Goal: Task Accomplishment & Management: Manage account settings

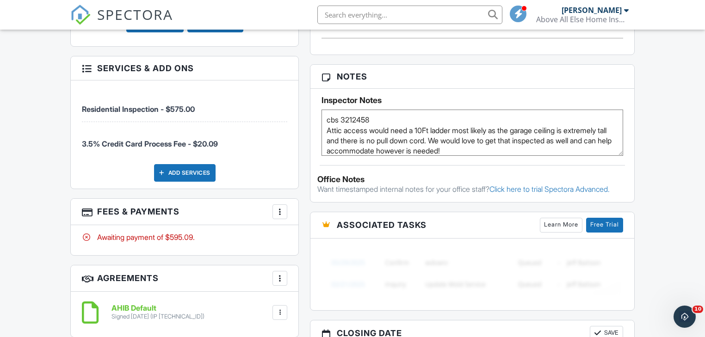
click at [282, 207] on div at bounding box center [279, 211] width 9 height 9
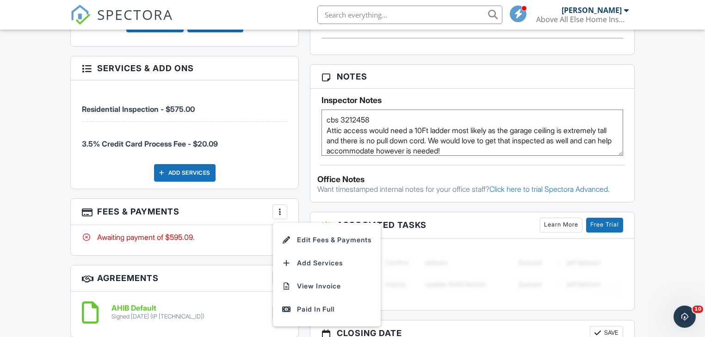
click at [303, 229] on li "Edit Fees & Payments" at bounding box center [327, 240] width 97 height 23
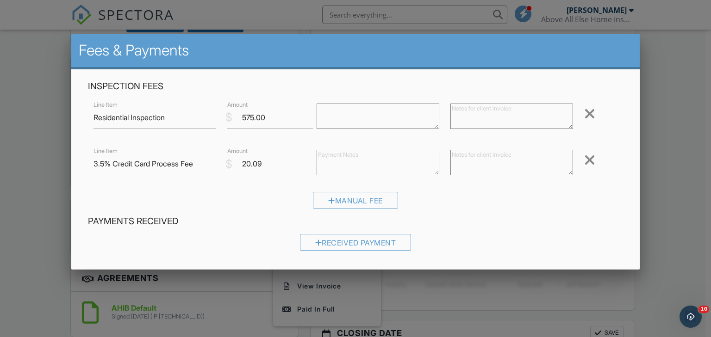
click at [584, 159] on div at bounding box center [589, 160] width 11 height 15
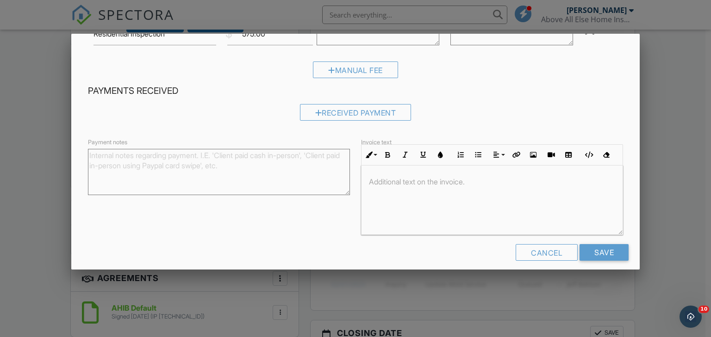
scroll to position [93, 0]
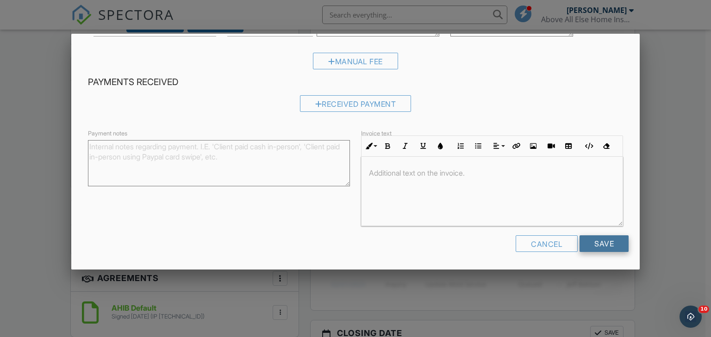
click at [598, 242] on input "Save" at bounding box center [603, 243] width 49 height 17
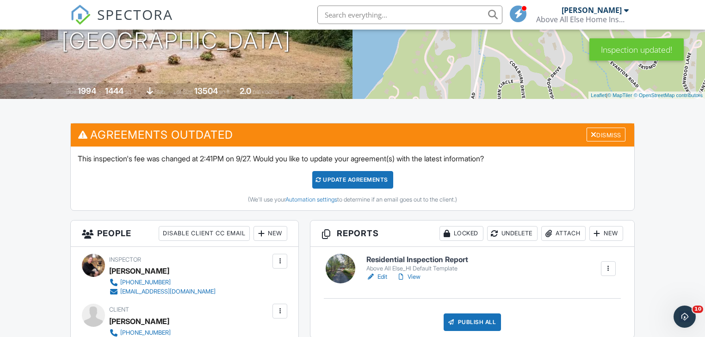
scroll to position [148, 0]
click at [608, 131] on div "Dismiss" at bounding box center [606, 135] width 39 height 14
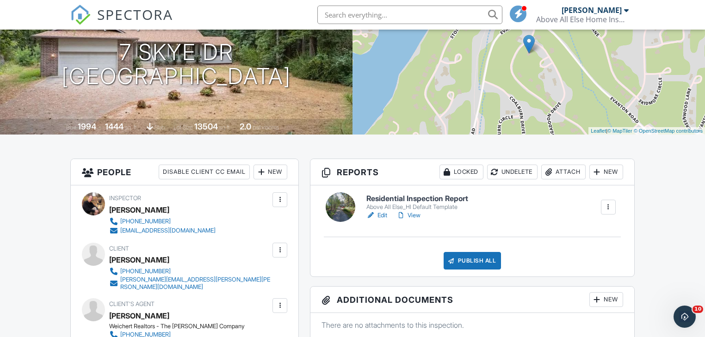
scroll to position [111, 0]
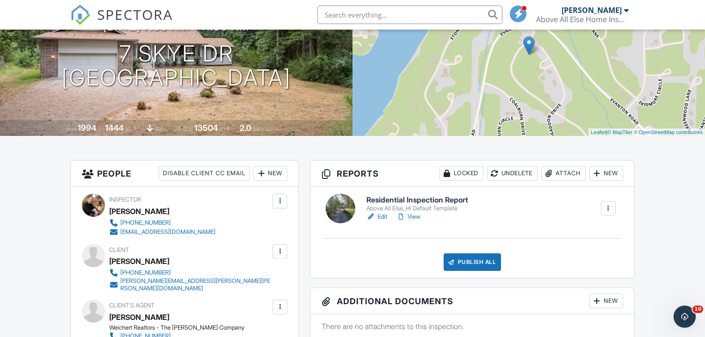
click at [380, 214] on link "Edit" at bounding box center [376, 216] width 21 height 9
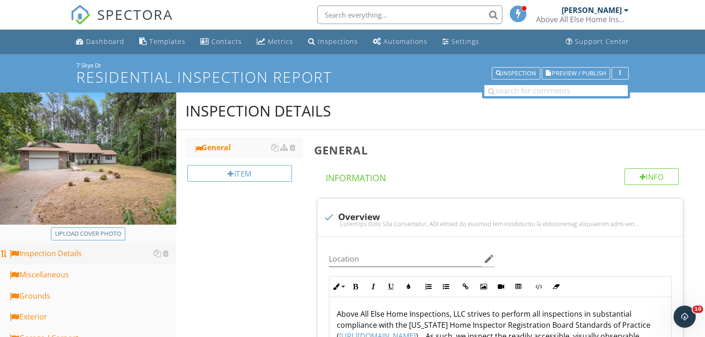
click at [80, 250] on div "Inspection Details" at bounding box center [92, 254] width 168 height 12
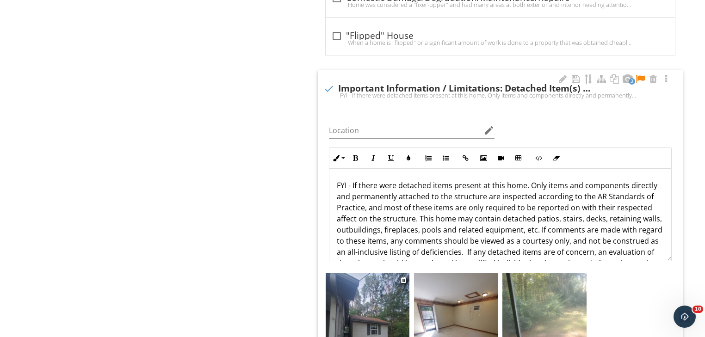
scroll to position [3368, 0]
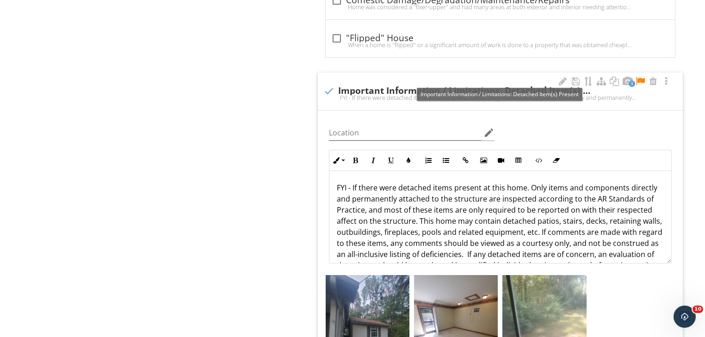
click at [330, 85] on div at bounding box center [329, 91] width 16 height 16
checkbox input "true"
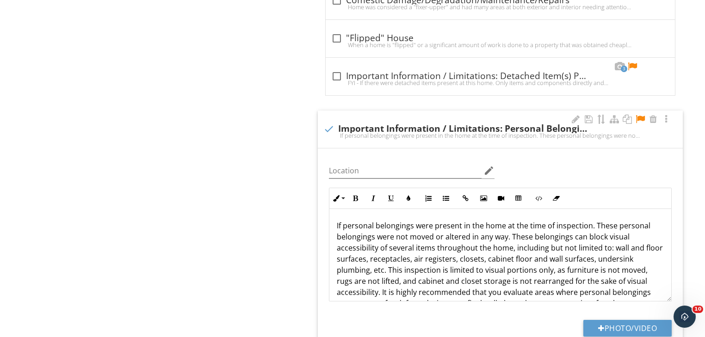
click at [326, 124] on div at bounding box center [329, 129] width 16 height 16
checkbox input "true"
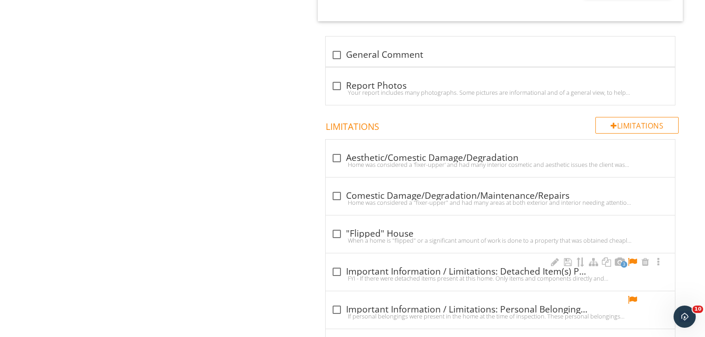
scroll to position [3219, 0]
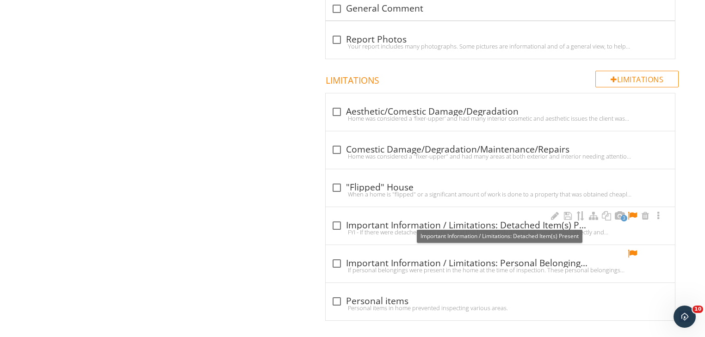
click at [335, 218] on div at bounding box center [337, 226] width 16 height 16
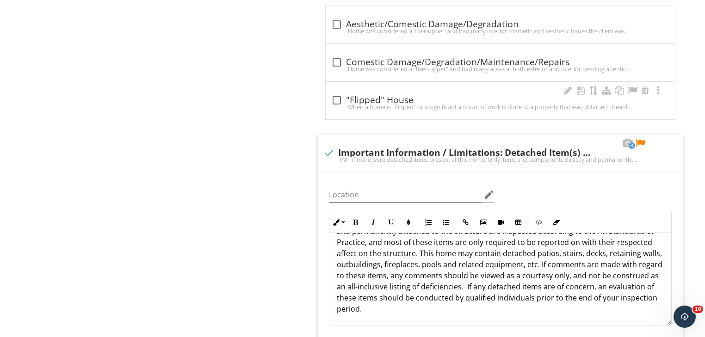
scroll to position [3331, 0]
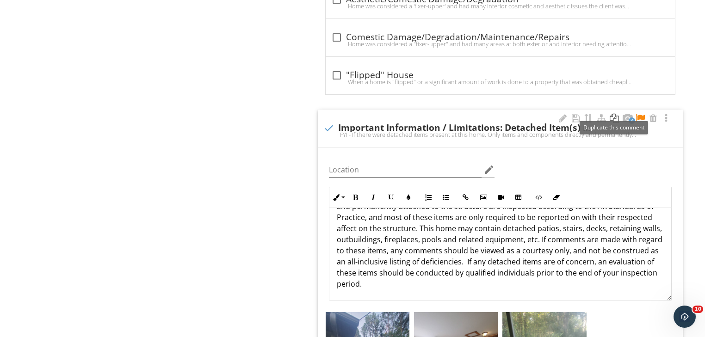
click at [615, 114] on div at bounding box center [614, 118] width 11 height 9
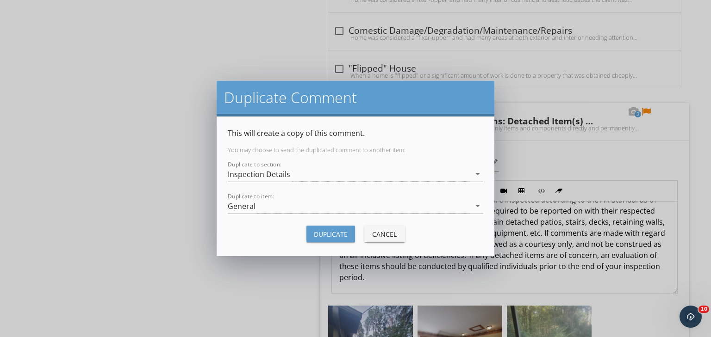
click at [479, 175] on icon "arrow_drop_down" at bounding box center [477, 173] width 11 height 11
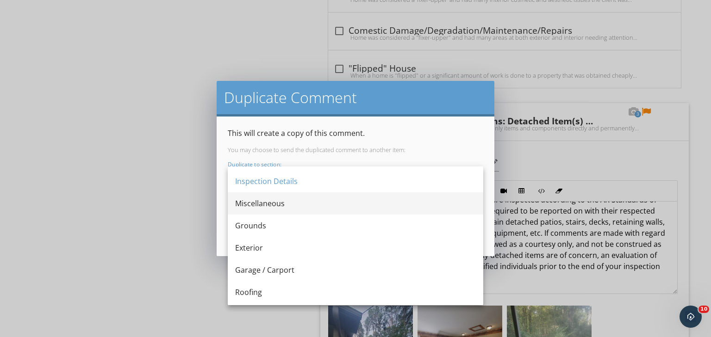
click at [286, 204] on div "Miscellaneous" at bounding box center [355, 203] width 241 height 11
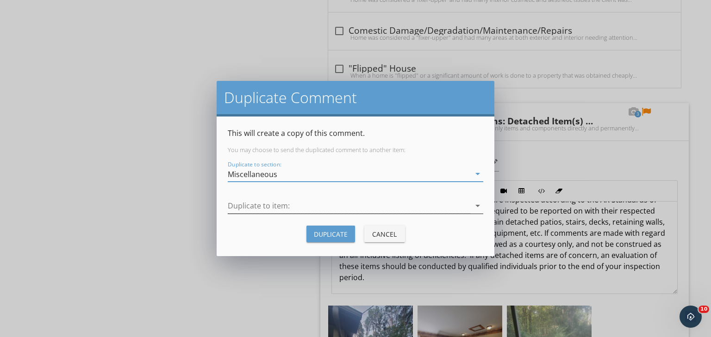
click at [477, 206] on icon "arrow_drop_down" at bounding box center [477, 205] width 11 height 11
click at [260, 214] on div "General" at bounding box center [355, 213] width 241 height 11
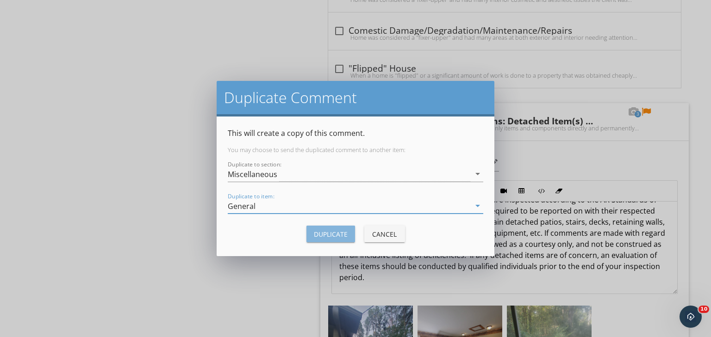
click at [331, 231] on div "Duplicate" at bounding box center [331, 234] width 34 height 10
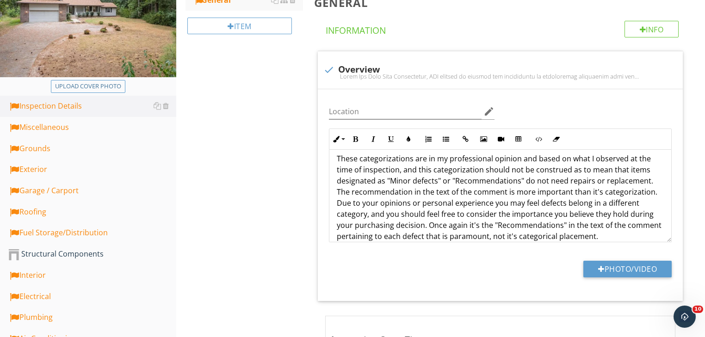
scroll to position [148, 0]
click at [52, 126] on div "Miscellaneous" at bounding box center [92, 127] width 168 height 12
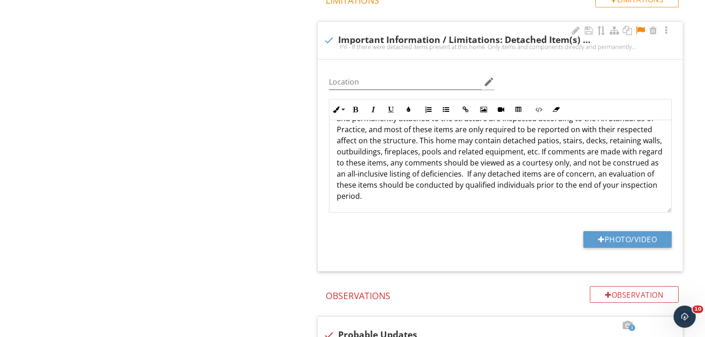
scroll to position [814, 0]
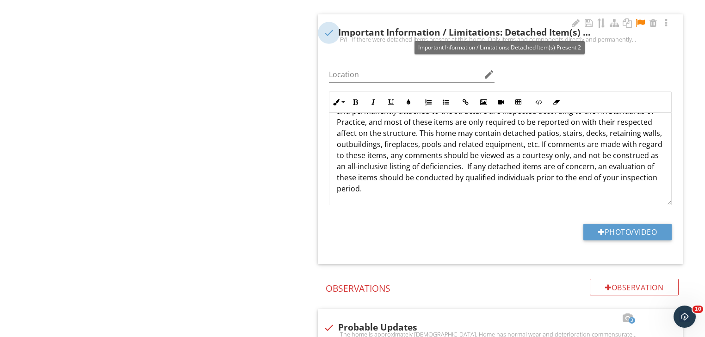
click at [331, 31] on div at bounding box center [329, 33] width 16 height 16
checkbox input "true"
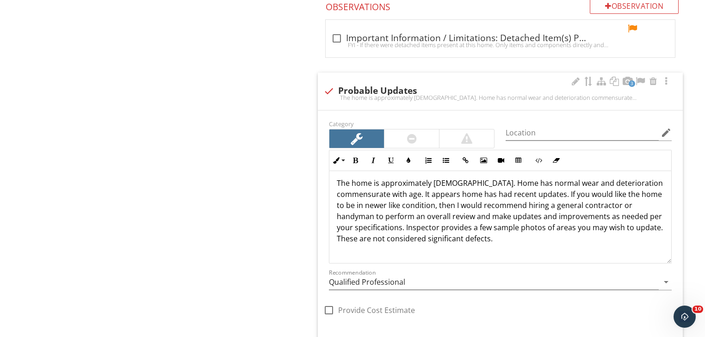
scroll to position [0, 0]
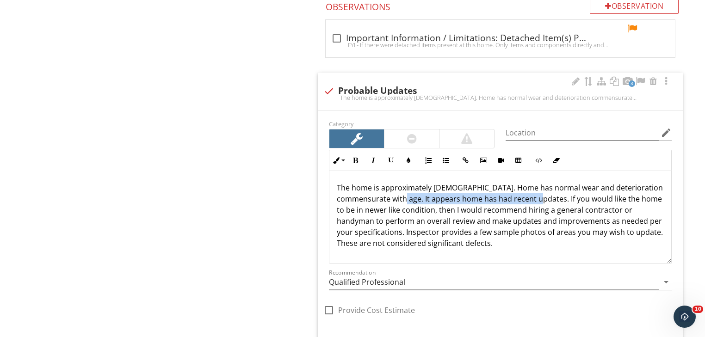
drag, startPoint x: 424, startPoint y: 199, endPoint x: 563, endPoint y: 200, distance: 138.8
click at [563, 200] on p "The home is approximately 31 years old. Home has normal wear and deterioration …" at bounding box center [500, 215] width 327 height 67
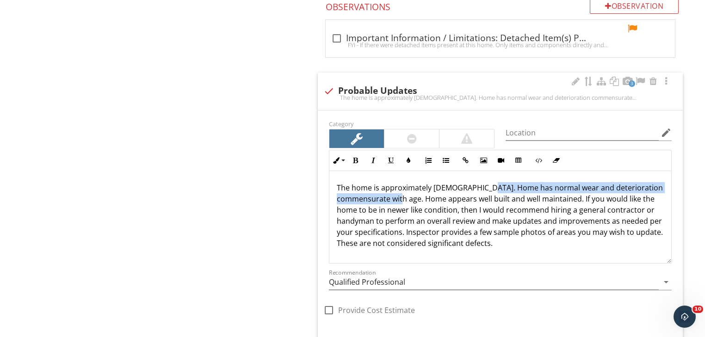
drag, startPoint x: 479, startPoint y: 187, endPoint x: 422, endPoint y: 201, distance: 59.0
click at [422, 201] on p "The home is approximately 31 years old. Home has normal wear and deterioration …" at bounding box center [500, 215] width 327 height 67
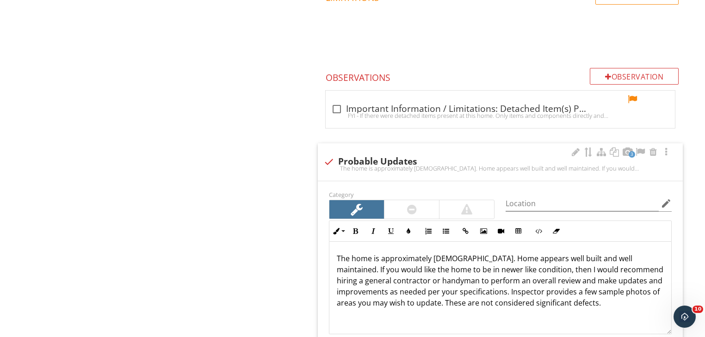
scroll to position [831, 0]
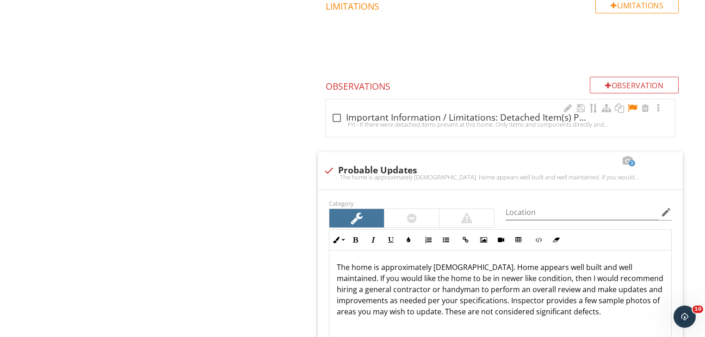
click at [336, 118] on div at bounding box center [337, 118] width 16 height 16
checkbox input "true"
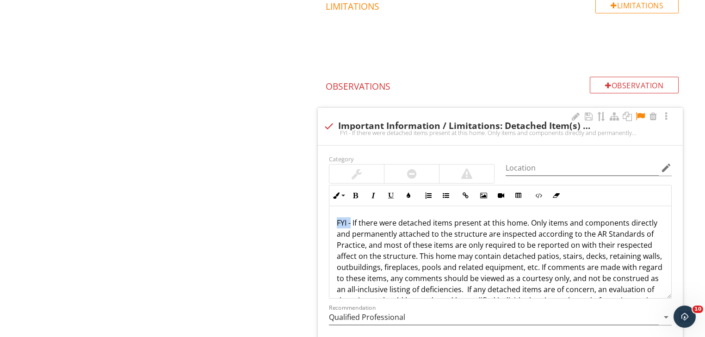
drag, startPoint x: 352, startPoint y: 222, endPoint x: 334, endPoint y: 221, distance: 18.0
click at [334, 221] on div "FYI - If there were detached items present at this home. Only items and compone…" at bounding box center [500, 267] width 342 height 122
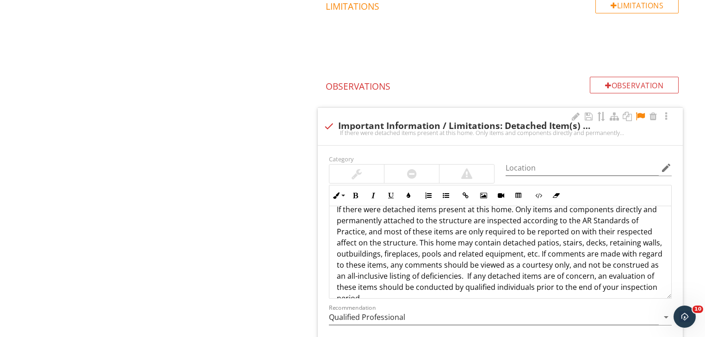
scroll to position [30, 0]
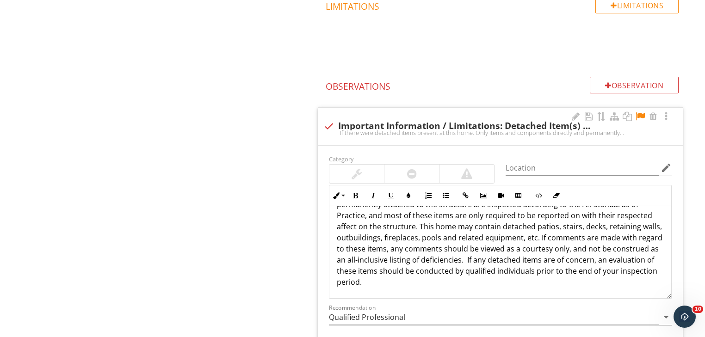
click at [580, 237] on p "If there were detached items present at this home. Only items and components di…" at bounding box center [500, 238] width 327 height 100
click at [611, 248] on p "If there were detached items present at this home. Only items and components di…" at bounding box center [500, 238] width 327 height 100
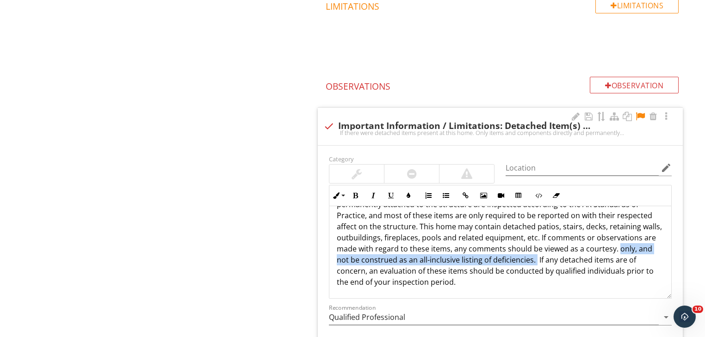
drag, startPoint x: 616, startPoint y: 247, endPoint x: 534, endPoint y: 259, distance: 82.8
click at [534, 259] on p "If there were detached items present at this home. Only items and components di…" at bounding box center [500, 238] width 327 height 100
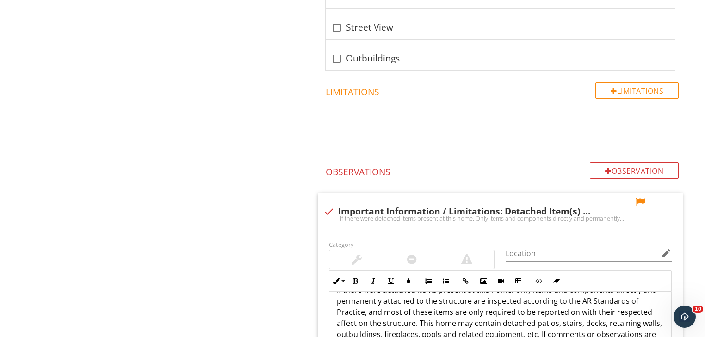
scroll to position [731, 0]
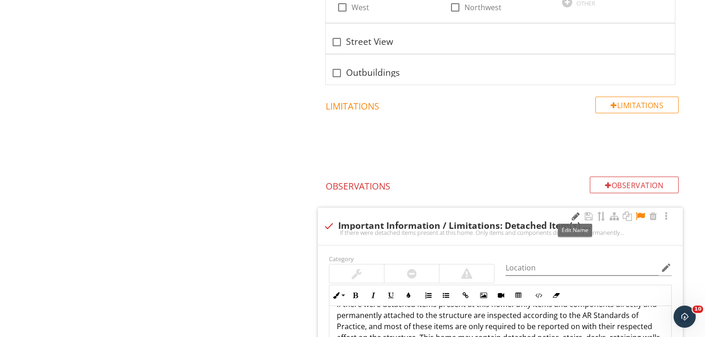
click at [576, 212] on div at bounding box center [575, 216] width 11 height 9
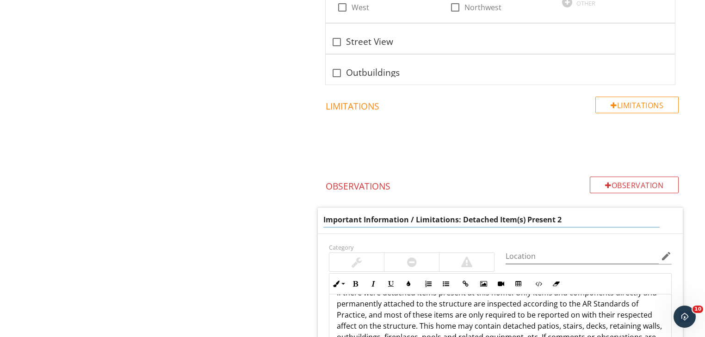
drag, startPoint x: 459, startPoint y: 218, endPoint x: 319, endPoint y: 226, distance: 140.4
click at [319, 226] on div "Important Information / Limitations: Detached Item(s) Present 2" at bounding box center [500, 221] width 365 height 26
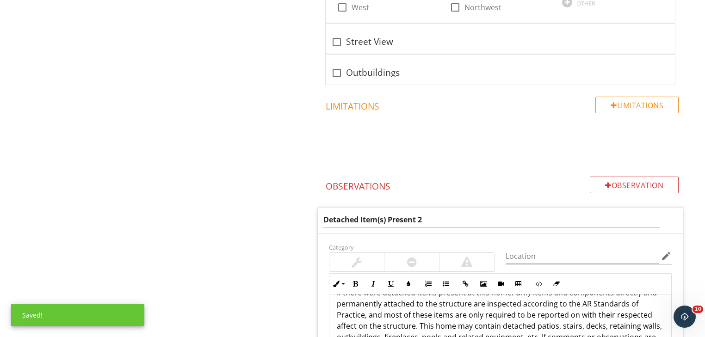
click at [425, 218] on input "Detached Item(s) Present 2" at bounding box center [491, 219] width 336 height 15
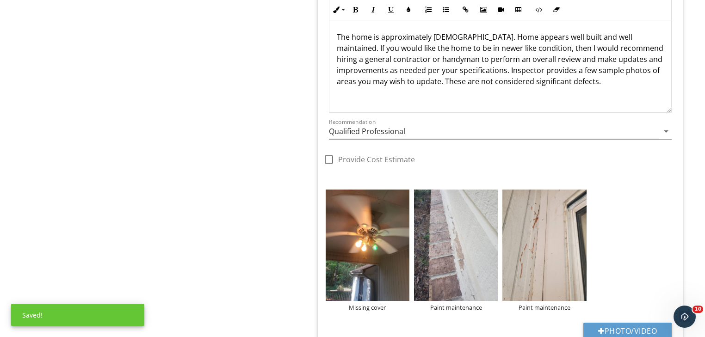
scroll to position [1360, 0]
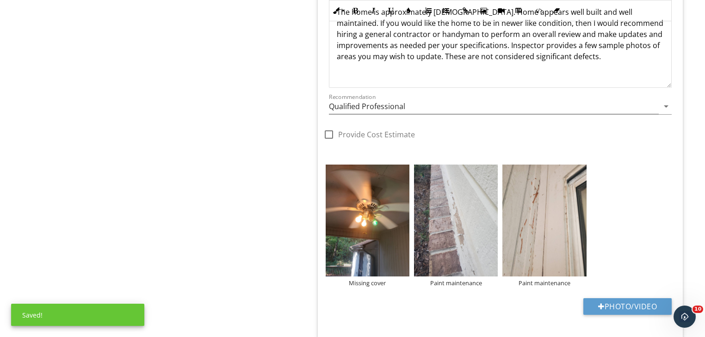
type input "Detached Item(s) Present"
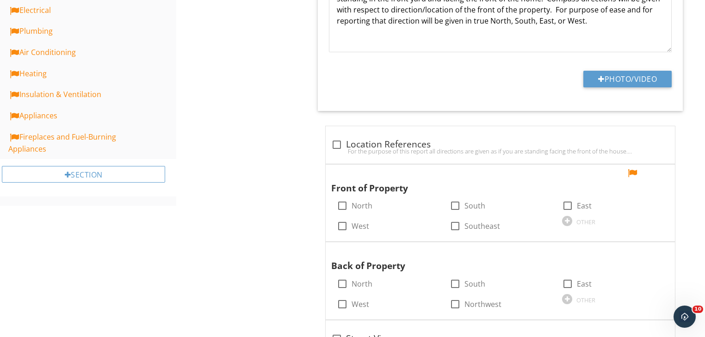
scroll to position [0, 0]
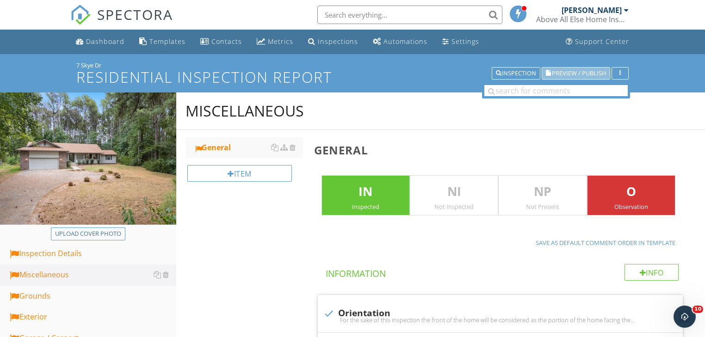
click at [564, 72] on span "Preview / Publish" at bounding box center [579, 73] width 54 height 6
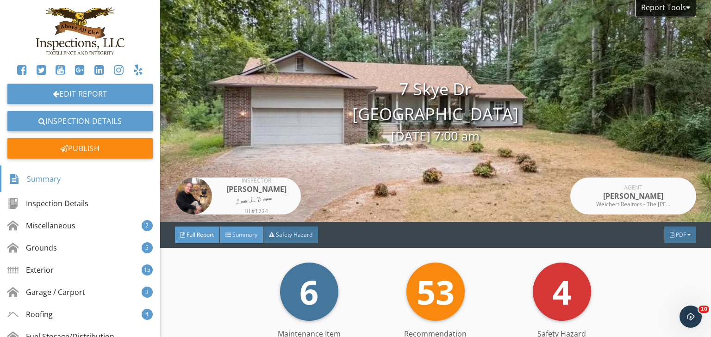
click at [246, 238] on span "Summary" at bounding box center [244, 235] width 25 height 8
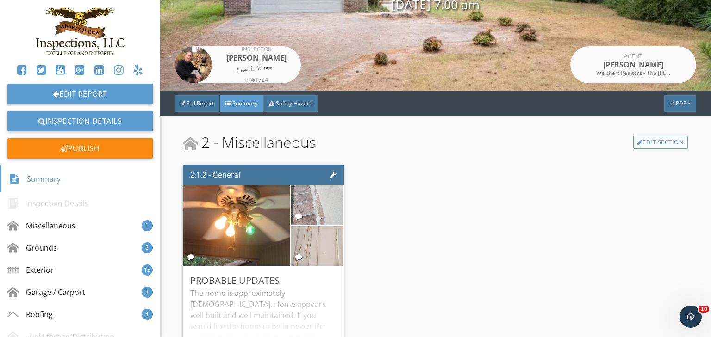
scroll to position [148, 0]
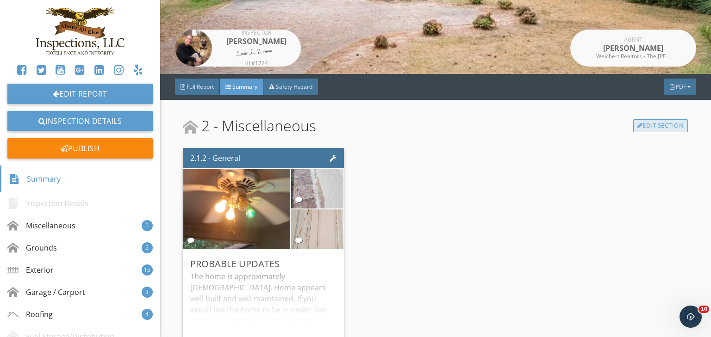
click at [659, 126] on link "Edit Section" at bounding box center [660, 125] width 55 height 13
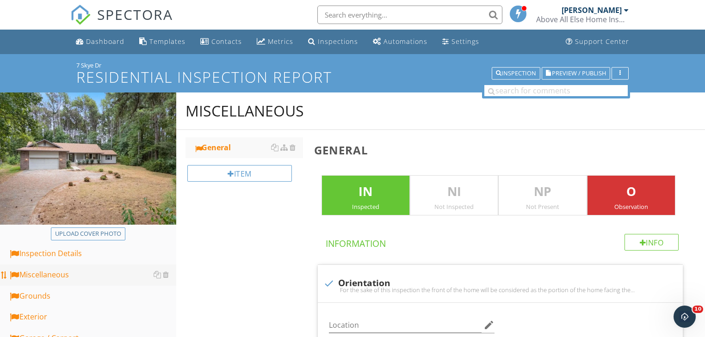
click at [63, 274] on div "Miscellaneous" at bounding box center [92, 275] width 168 height 12
click at [586, 72] on span "Preview / Publish" at bounding box center [579, 73] width 54 height 6
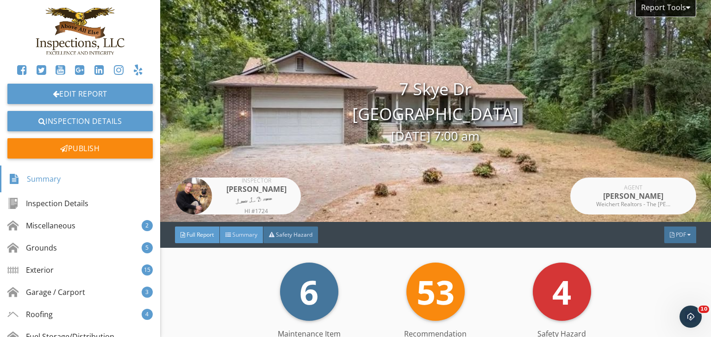
click at [242, 234] on span "Summary" at bounding box center [244, 235] width 25 height 8
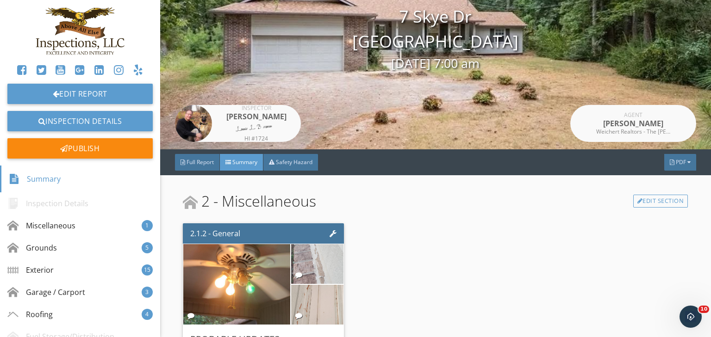
scroll to position [74, 0]
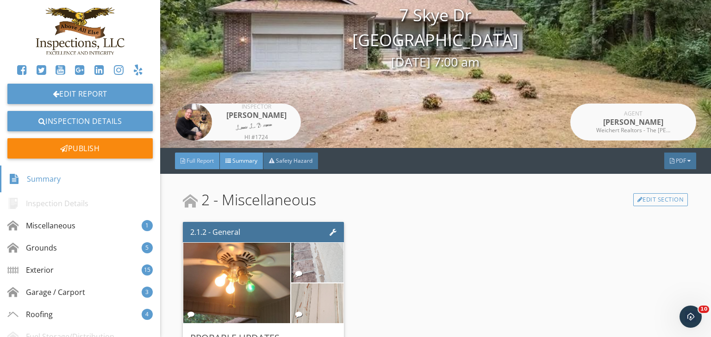
click at [198, 159] on span "Full Report" at bounding box center [199, 161] width 27 height 8
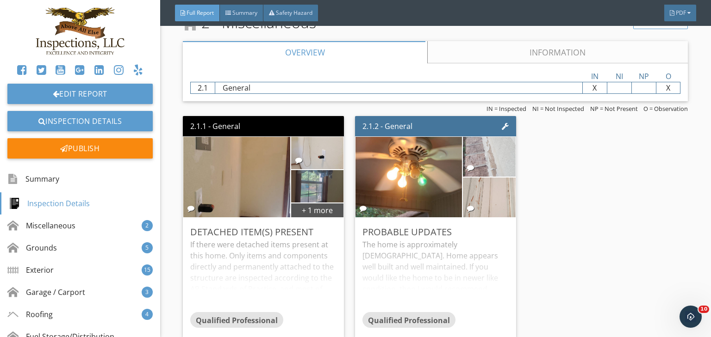
scroll to position [1554, 0]
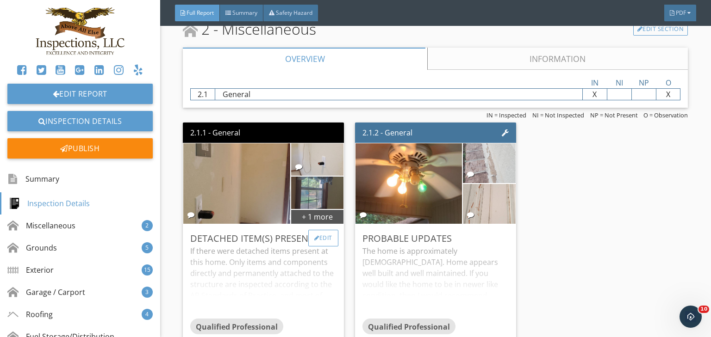
click at [327, 247] on div "Edit" at bounding box center [323, 238] width 30 height 17
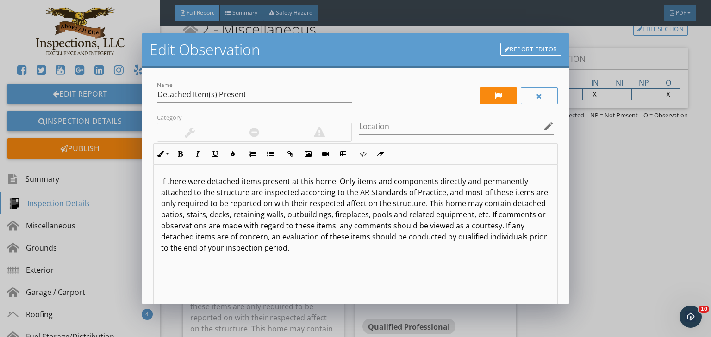
click at [245, 130] on div at bounding box center [254, 132] width 65 height 19
click at [163, 218] on p "If there were detached items present at this home. Only items and components di…" at bounding box center [355, 215] width 389 height 78
click at [190, 240] on p "If there were detached items present at this home. Only items and components di…" at bounding box center [355, 215] width 389 height 78
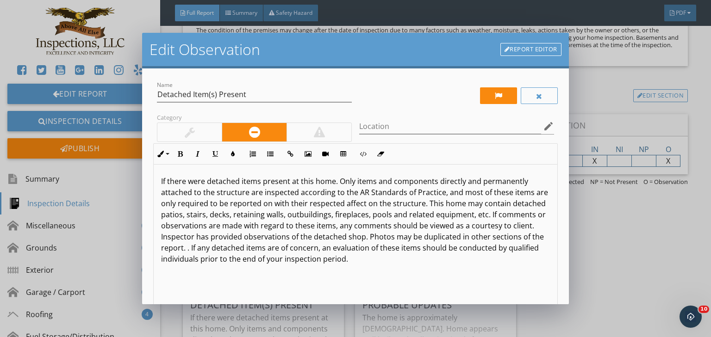
scroll to position [1480, 0]
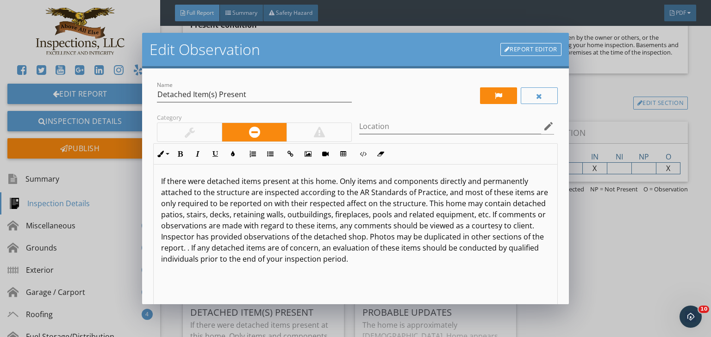
click at [259, 250] on p "If there were detached items present at this home. Only items and components di…" at bounding box center [355, 220] width 389 height 89
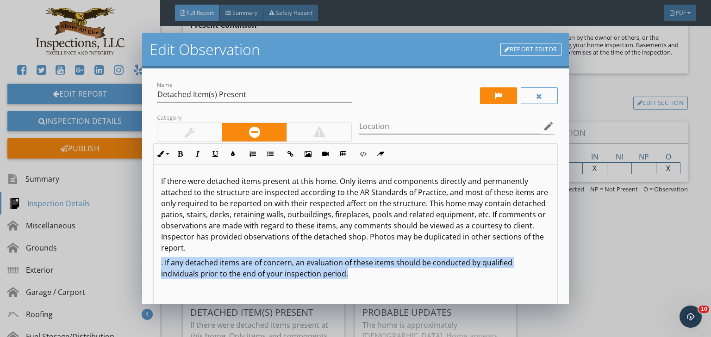
drag, startPoint x: 348, startPoint y: 277, endPoint x: 152, endPoint y: 264, distance: 196.6
click at [106, 262] on div "Edit Observation Report Editor Name Detached Item(s) Present Category Location …" at bounding box center [355, 168] width 711 height 337
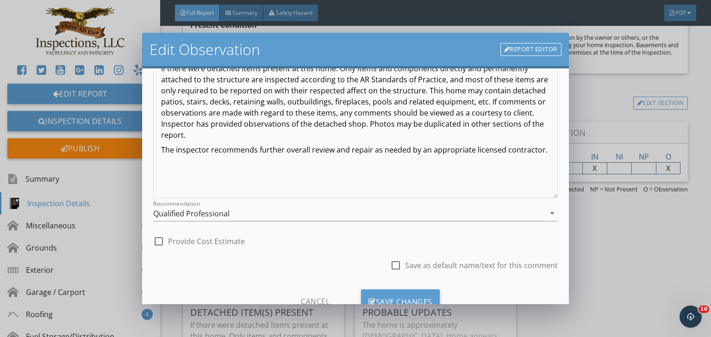
scroll to position [148, 0]
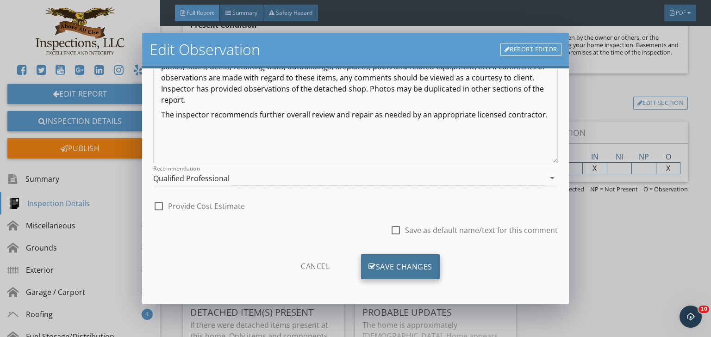
click at [391, 266] on div "Save Changes" at bounding box center [400, 266] width 79 height 25
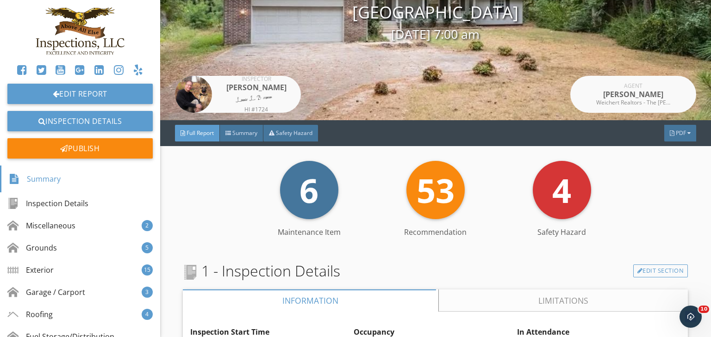
scroll to position [111, 0]
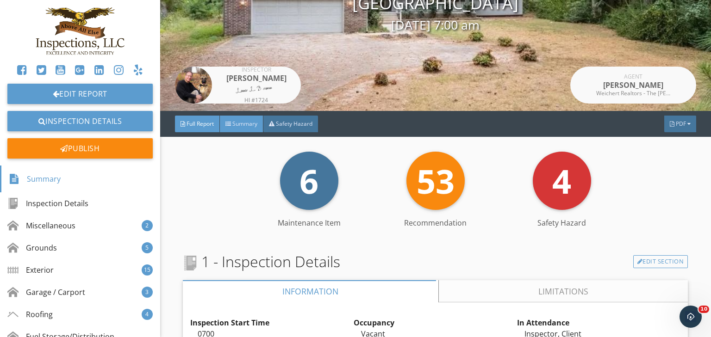
click at [239, 124] on span "Summary" at bounding box center [244, 124] width 25 height 8
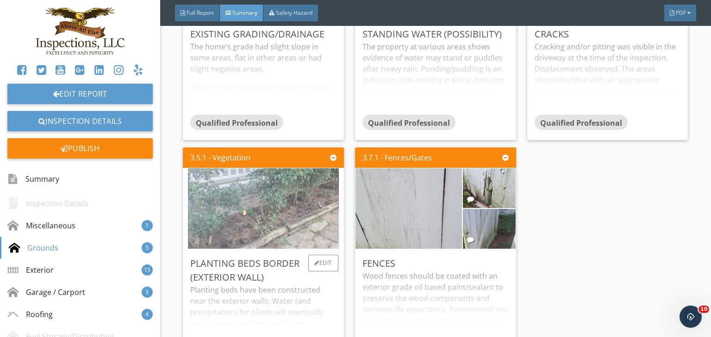
scroll to position [851, 0]
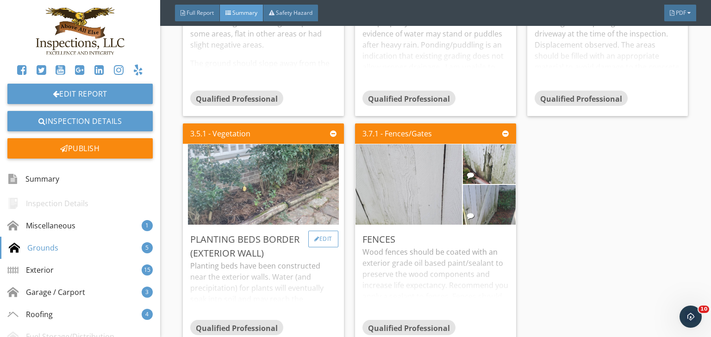
click at [318, 237] on div "Edit" at bounding box center [323, 239] width 30 height 17
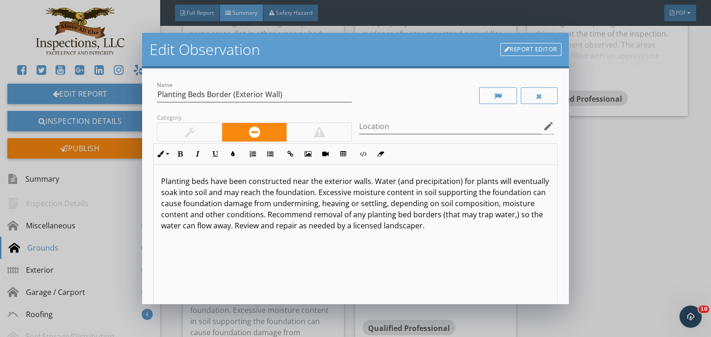
click at [516, 217] on p "Planting beds have been constructed near the exterior walls. Water (and precipi…" at bounding box center [355, 204] width 389 height 56
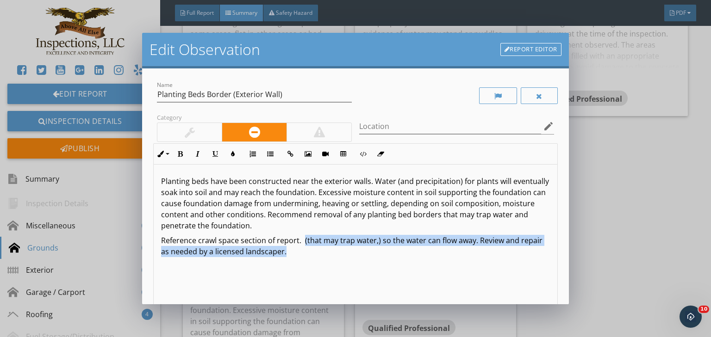
drag, startPoint x: 302, startPoint y: 243, endPoint x: 309, endPoint y: 262, distance: 20.4
click at [309, 262] on div "Planting beds have been constructed near the exterior walls. Water (and precipi…" at bounding box center [355, 238] width 403 height 147
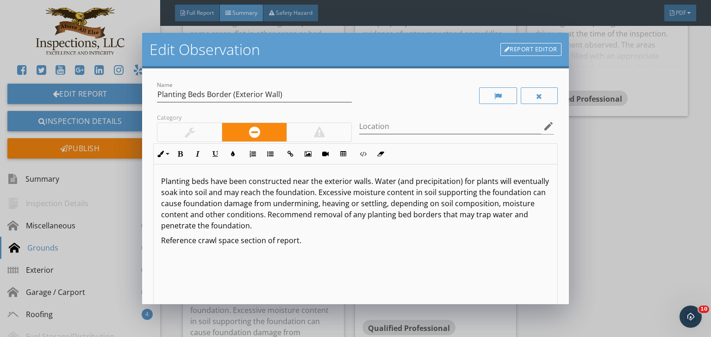
click at [321, 226] on p "Planting beds have been constructed near the exterior walls. Water (and precipi…" at bounding box center [355, 204] width 389 height 56
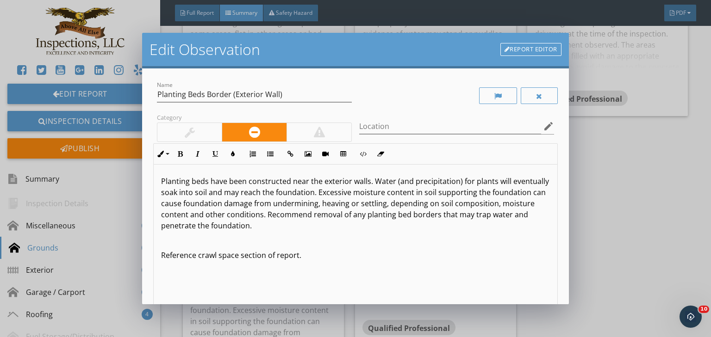
scroll to position [0, 0]
click at [321, 226] on p "Planting beds have been constructed near the exterior walls. Water (and precipi…" at bounding box center [355, 204] width 389 height 56
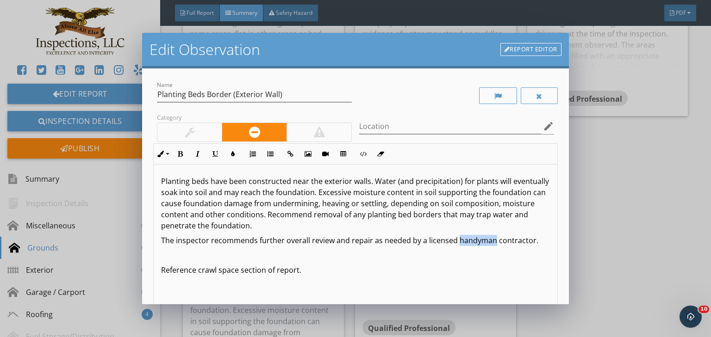
drag, startPoint x: 455, startPoint y: 241, endPoint x: 492, endPoint y: 242, distance: 37.5
click at [492, 242] on p "The inspector recommends further overall review and repair as needed by a licen…" at bounding box center [355, 240] width 389 height 11
click at [162, 254] on p at bounding box center [355, 255] width 389 height 11
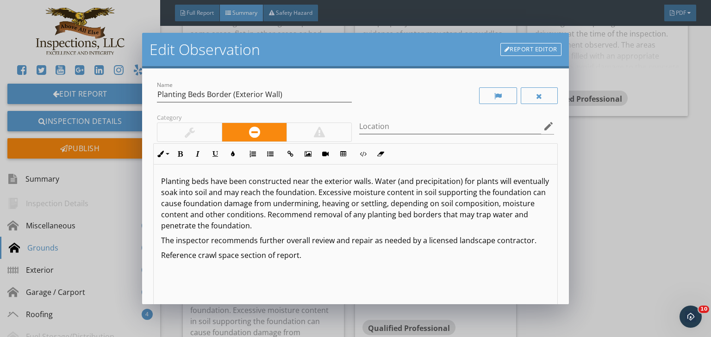
type textarea "<p>Planting beds have been constructed near the exterior walls. Water (and prec…"
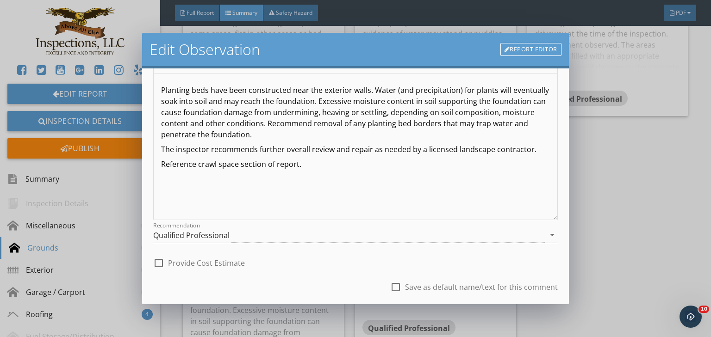
scroll to position [148, 0]
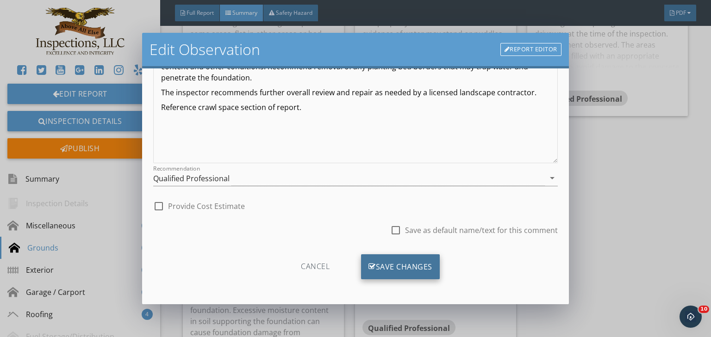
click at [405, 268] on div "Save Changes" at bounding box center [400, 266] width 79 height 25
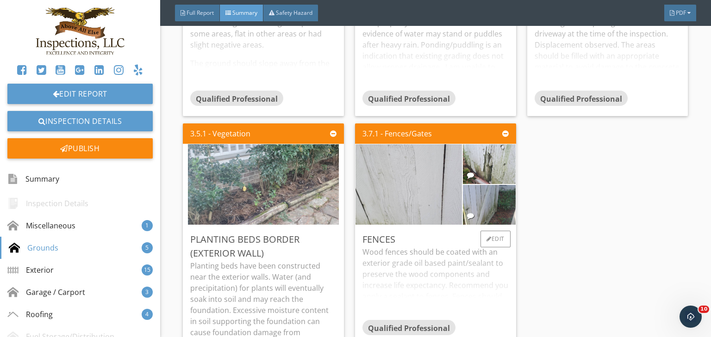
click at [402, 238] on div "Fences" at bounding box center [435, 240] width 146 height 14
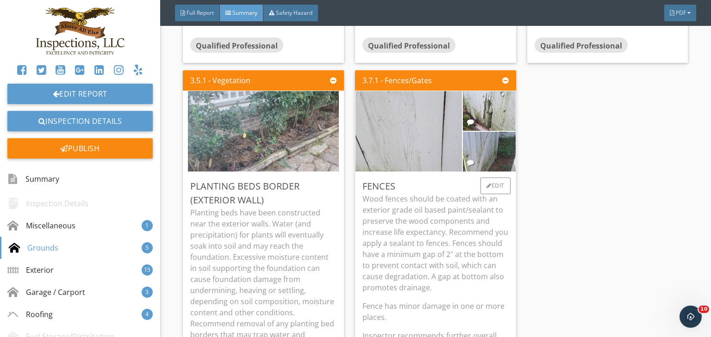
scroll to position [925, 0]
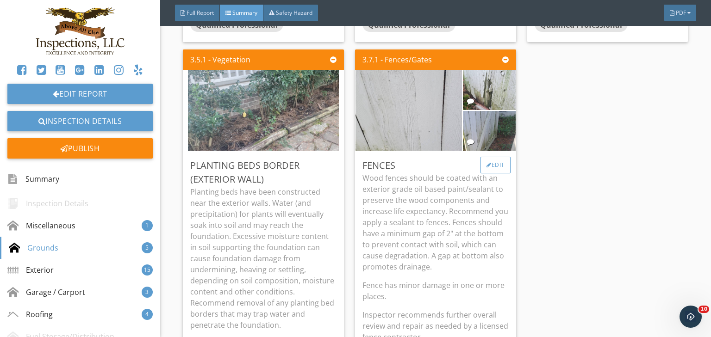
click at [489, 161] on div "Edit" at bounding box center [495, 165] width 30 height 17
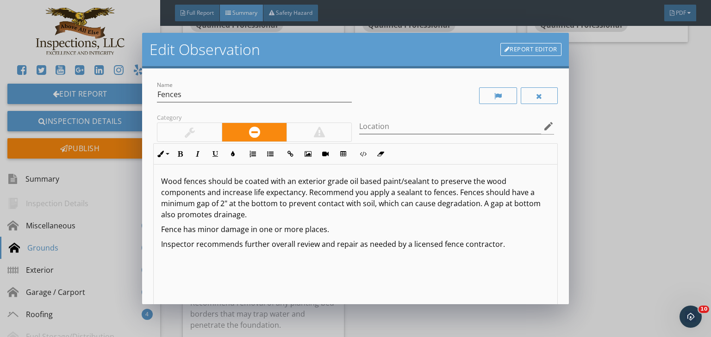
click at [367, 193] on p "Wood fences should be coated with an exterior grade oil based paint/sealant to …" at bounding box center [355, 198] width 389 height 44
click at [180, 229] on p "Fence has minor damage in one or more places." at bounding box center [355, 229] width 389 height 11
drag, startPoint x: 355, startPoint y: 232, endPoint x: 535, endPoint y: 226, distance: 179.6
click at [535, 226] on p "Fence gate drags on the ground and doesn't fully open. has minor damage in one …" at bounding box center [355, 229] width 389 height 11
click at [158, 231] on div "Wood fences should be coated with an exterior grade oil based paint/sealant to …" at bounding box center [355, 238] width 403 height 147
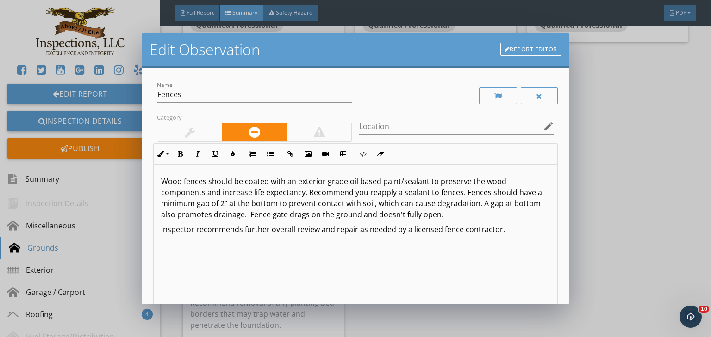
scroll to position [0, 0]
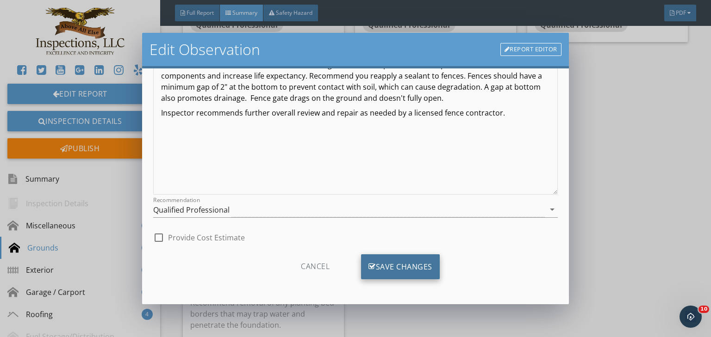
click at [387, 270] on div "Save Changes" at bounding box center [400, 266] width 79 height 25
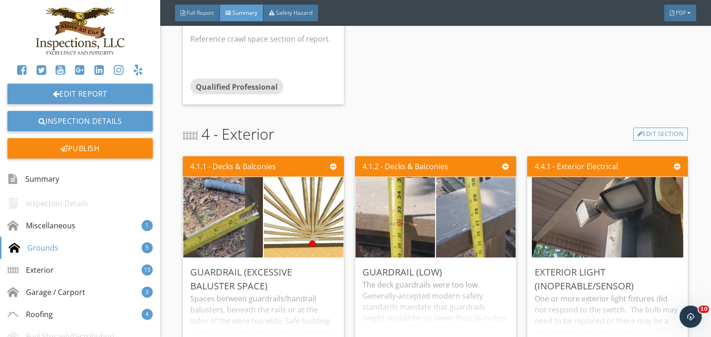
scroll to position [1332, 0]
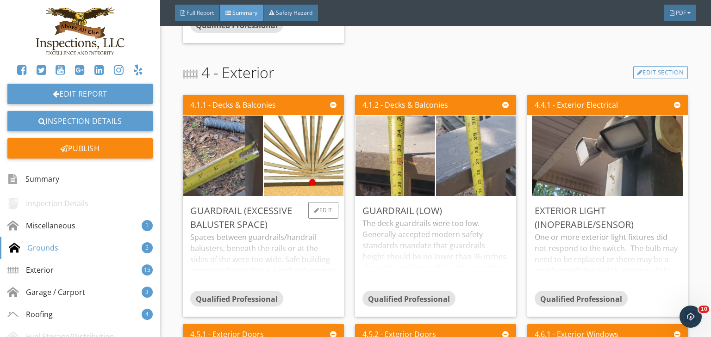
click at [268, 253] on div "Spaces between guardrails/handrail balusters, beneath the rails or at the sides…" at bounding box center [263, 261] width 146 height 59
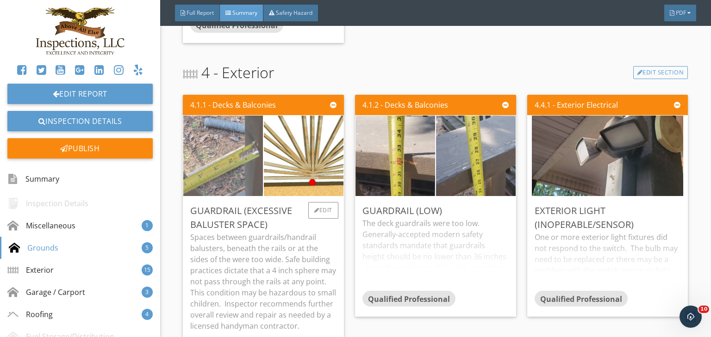
click at [224, 148] on img at bounding box center [223, 155] width 151 height 201
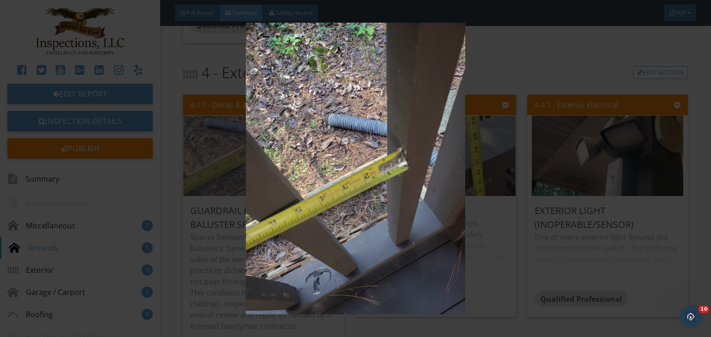
click at [224, 148] on img at bounding box center [355, 169] width 647 height 292
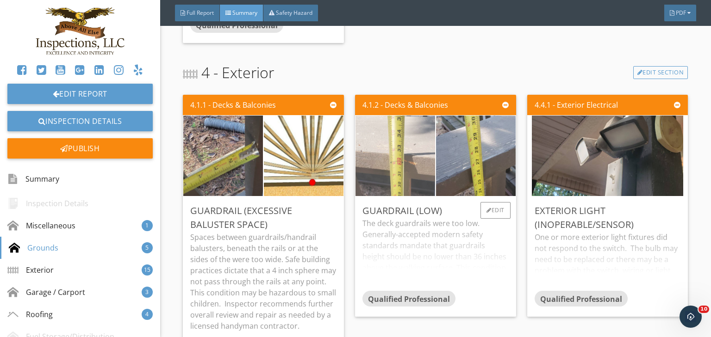
click at [395, 163] on img at bounding box center [395, 155] width 151 height 201
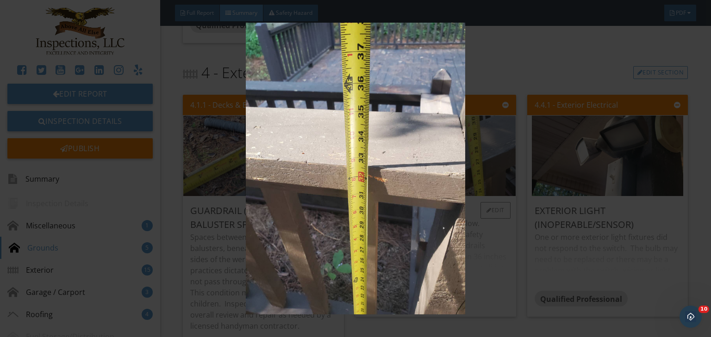
click at [395, 163] on img at bounding box center [355, 169] width 647 height 292
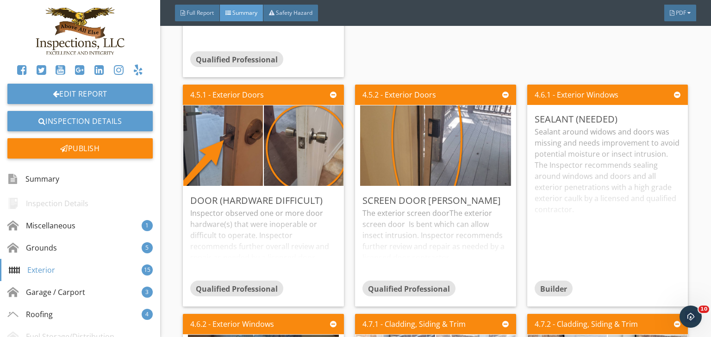
scroll to position [1665, 0]
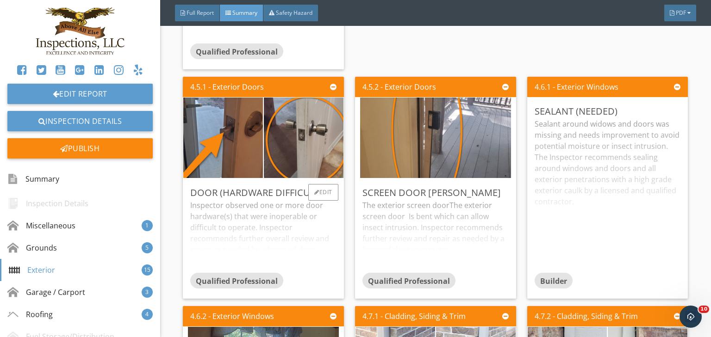
click at [316, 217] on div "Inspector observed one or more door hardware(s) that were inoperable or difficu…" at bounding box center [263, 236] width 146 height 73
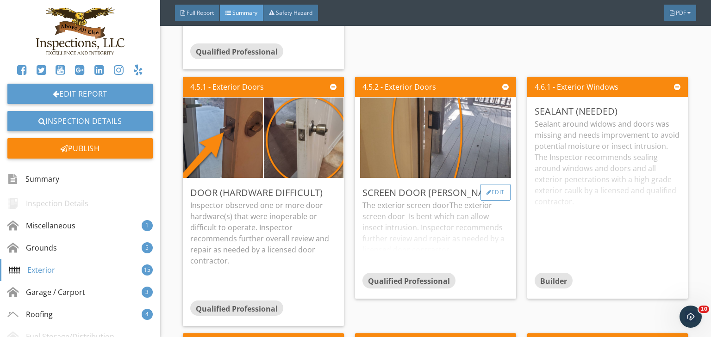
click at [488, 184] on div "Edit" at bounding box center [495, 192] width 30 height 17
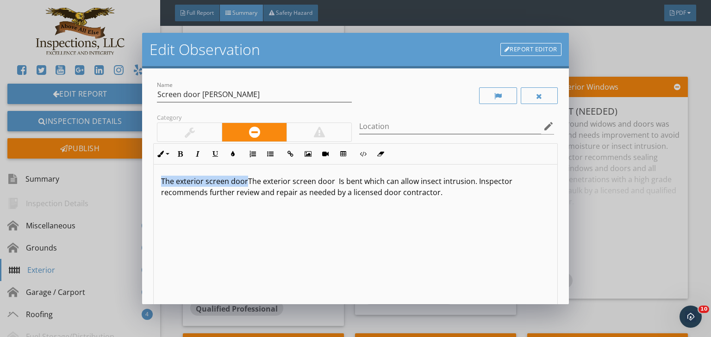
drag, startPoint x: 246, startPoint y: 181, endPoint x: 118, endPoint y: 178, distance: 127.7
click at [118, 178] on div "Edit Observation Report Editor Name Screen door Bent Category Location edit Inl…" at bounding box center [355, 168] width 711 height 337
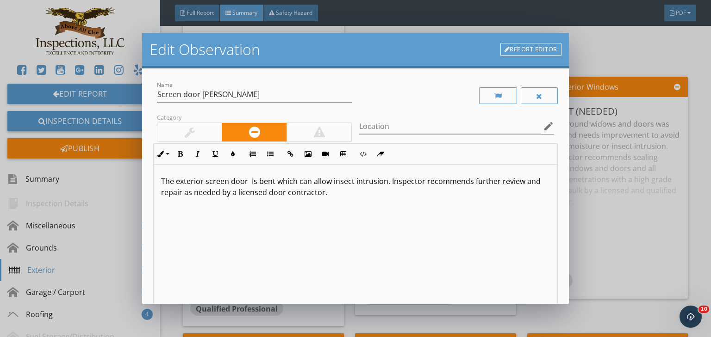
click at [248, 181] on p "The exterior screen door Is bent which can allow insect intrusion. Inspector re…" at bounding box center [355, 187] width 389 height 22
click at [271, 183] on p "The exterior screen door Is bent which can allow insect intrusion. Inspector re…" at bounding box center [355, 187] width 389 height 22
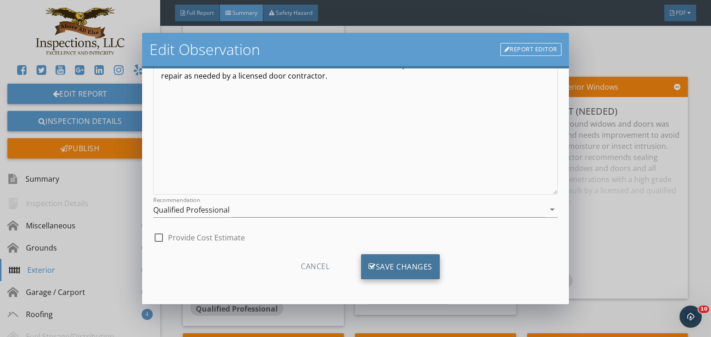
click at [404, 266] on div "Save Changes" at bounding box center [400, 266] width 79 height 25
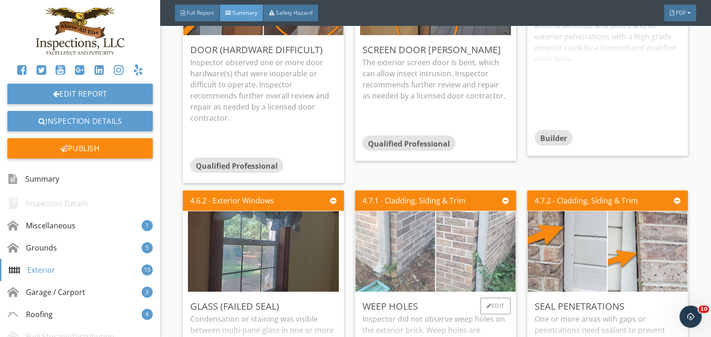
scroll to position [1814, 0]
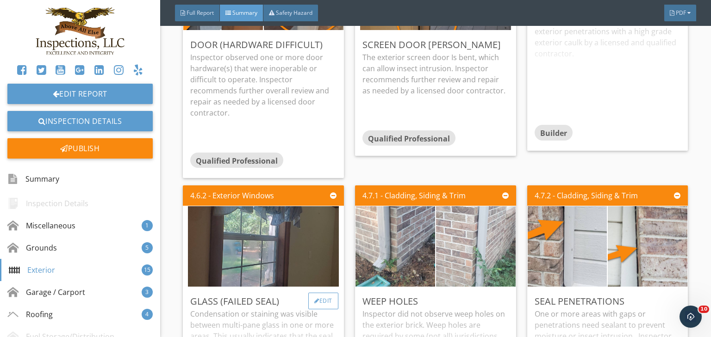
click at [316, 293] on div "Edit" at bounding box center [323, 301] width 30 height 17
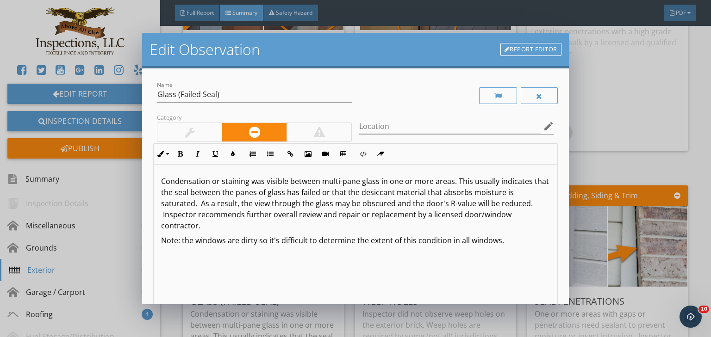
click at [387, 183] on p "Condensation or staining was visible between multi-pane glass in one or more ar…" at bounding box center [355, 204] width 389 height 56
drag, startPoint x: 453, startPoint y: 181, endPoint x: 518, endPoint y: 183, distance: 64.8
click at [518, 183] on p "Condensation or staining was visible between multi-pane glass in detached build…" at bounding box center [355, 204] width 389 height 56
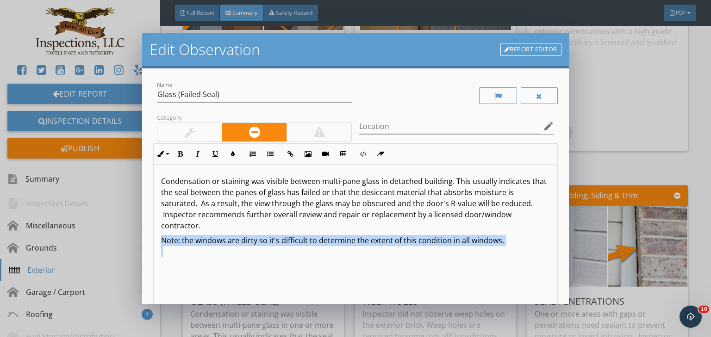
drag, startPoint x: 154, startPoint y: 243, endPoint x: 549, endPoint y: 260, distance: 395.4
click at [549, 260] on div "Condensation or staining was visible between multi-pane glass in detached build…" at bounding box center [355, 238] width 404 height 147
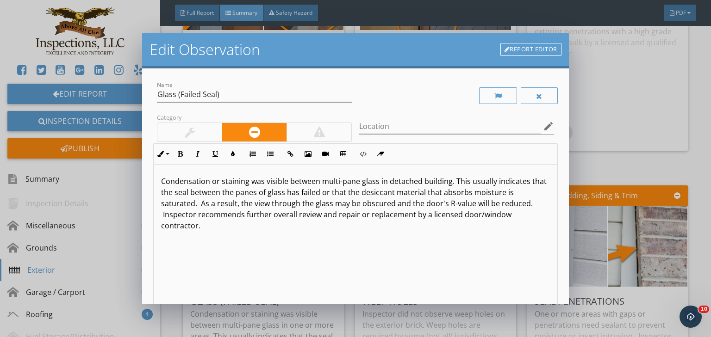
click at [205, 228] on p "Condensation or staining was visible between multi-pane glass in detached build…" at bounding box center [355, 204] width 389 height 56
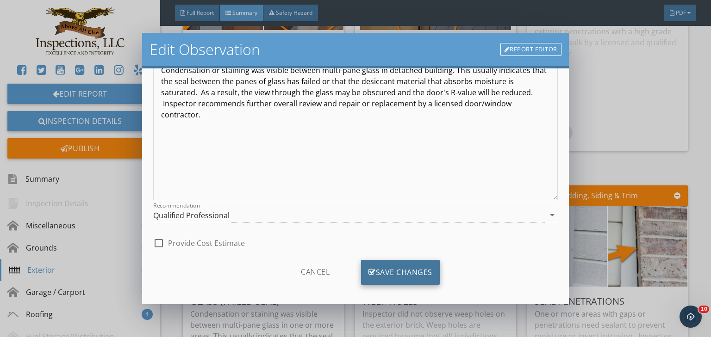
click at [385, 272] on div "Save Changes" at bounding box center [400, 272] width 79 height 25
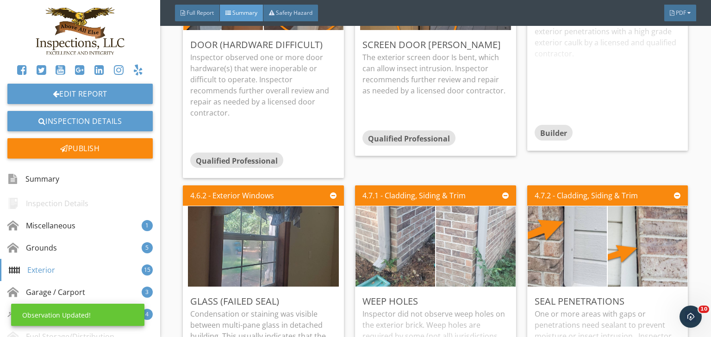
scroll to position [7, 0]
click at [571, 297] on div "Seal Penetrations" at bounding box center [607, 302] width 146 height 14
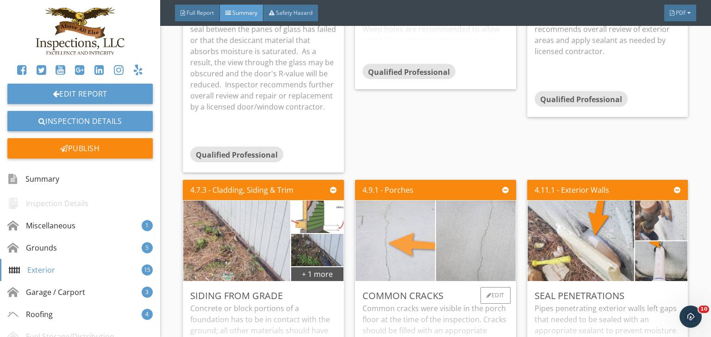
scroll to position [2184, 0]
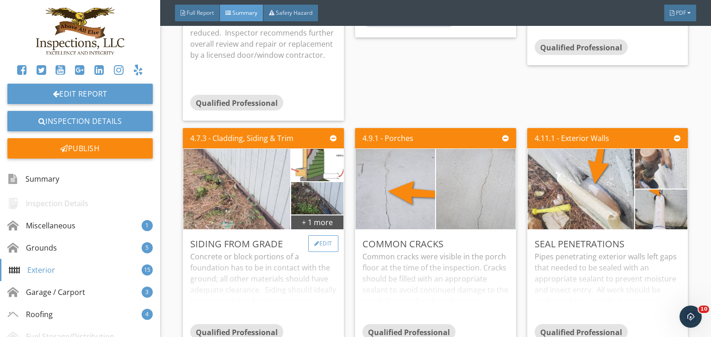
click at [327, 235] on div "Edit" at bounding box center [323, 243] width 30 height 17
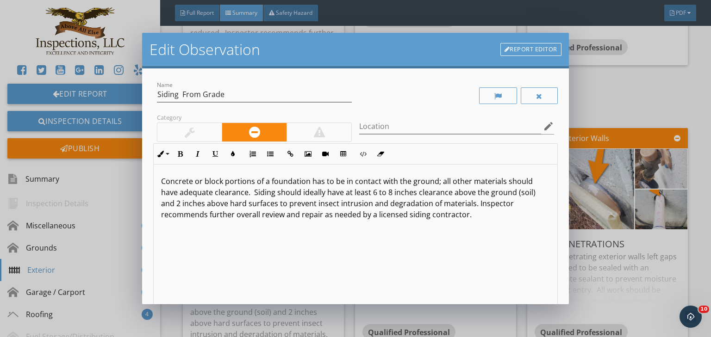
click at [524, 50] on link "Report Editor" at bounding box center [530, 49] width 61 height 13
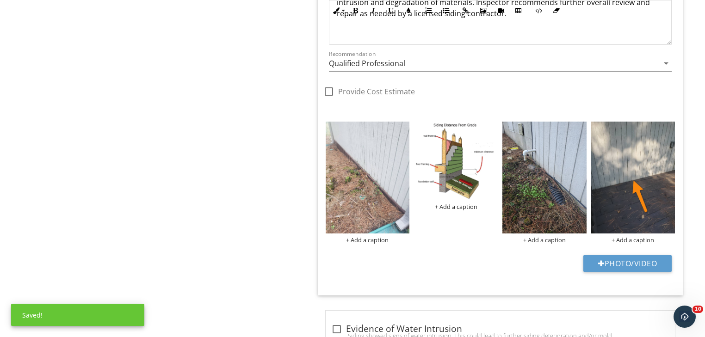
scroll to position [2501, 0]
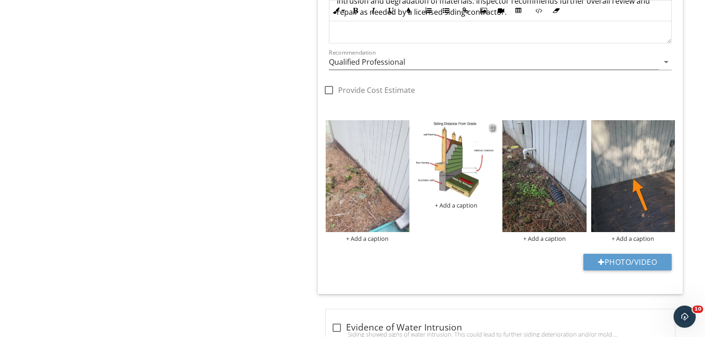
click at [492, 124] on div at bounding box center [492, 127] width 6 height 7
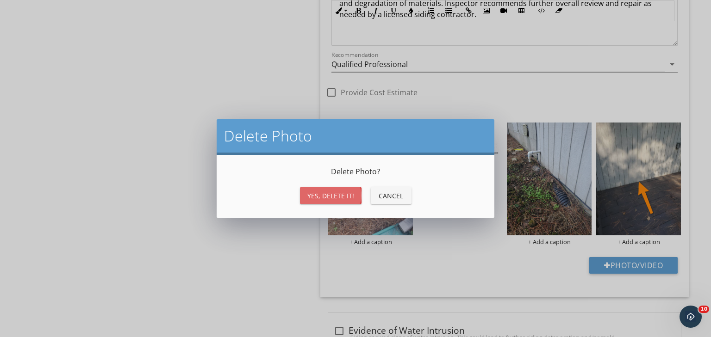
click at [327, 194] on div "Yes, Delete it!" at bounding box center [330, 196] width 47 height 10
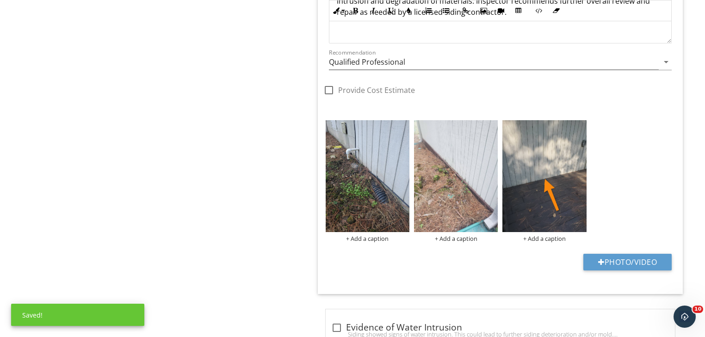
click at [371, 171] on img at bounding box center [368, 176] width 84 height 112
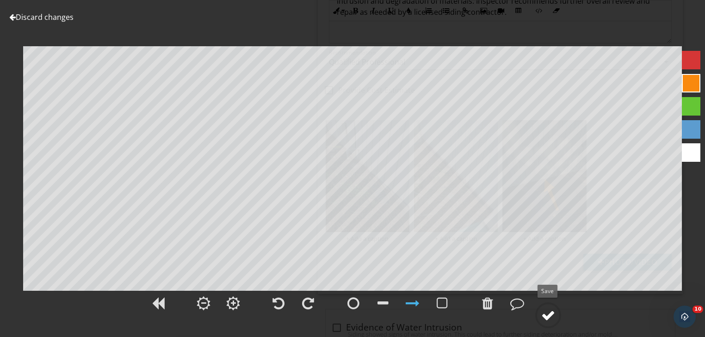
click at [551, 316] on div at bounding box center [548, 316] width 14 height 14
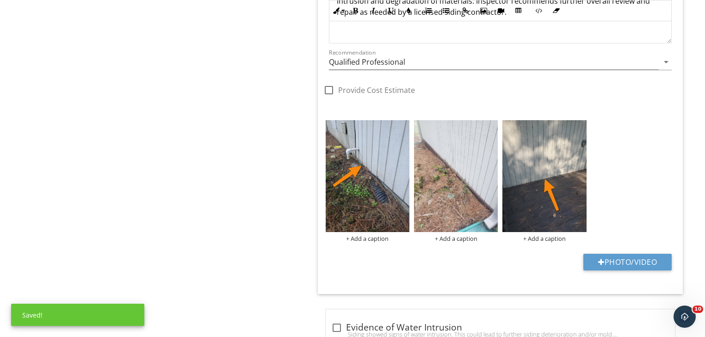
click at [450, 199] on img at bounding box center [456, 176] width 84 height 112
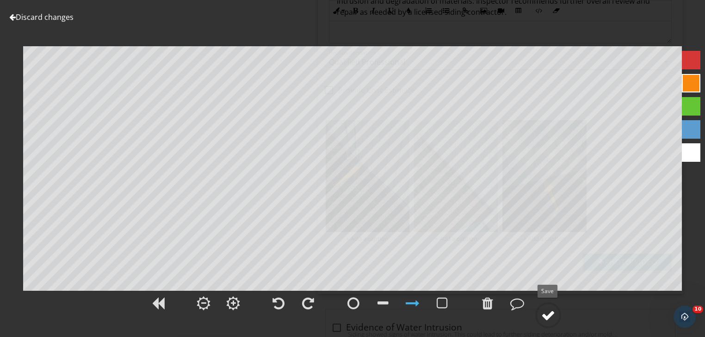
click at [548, 313] on div at bounding box center [548, 316] width 14 height 14
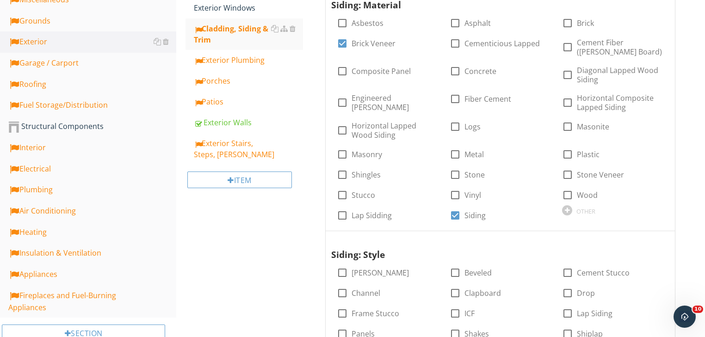
scroll to position [0, 0]
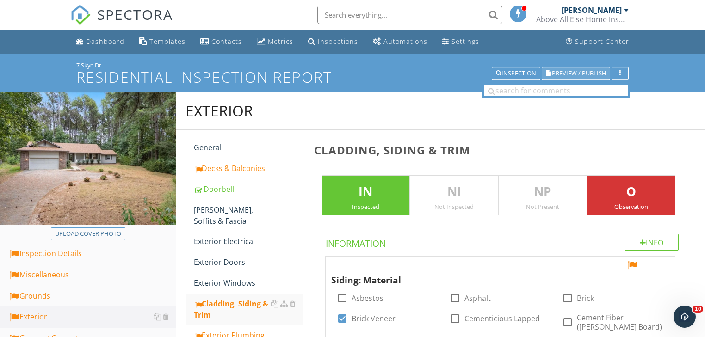
click at [563, 72] on span "Preview / Publish" at bounding box center [579, 73] width 54 height 6
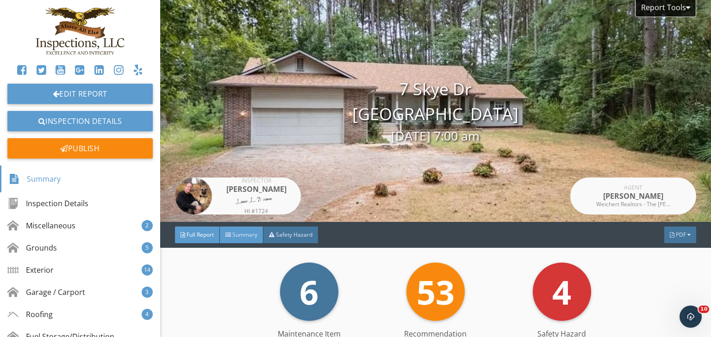
click at [252, 237] on span "Summary" at bounding box center [244, 235] width 25 height 8
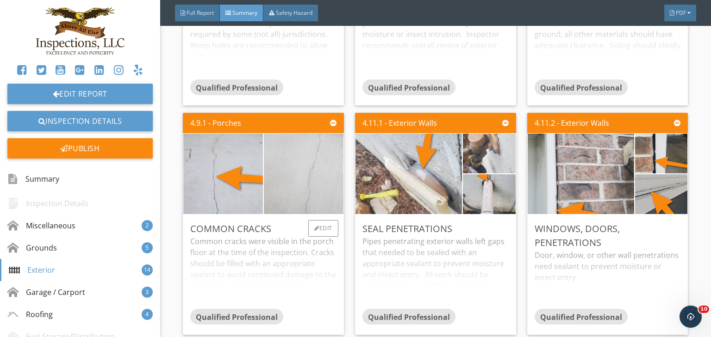
scroll to position [1628, 0]
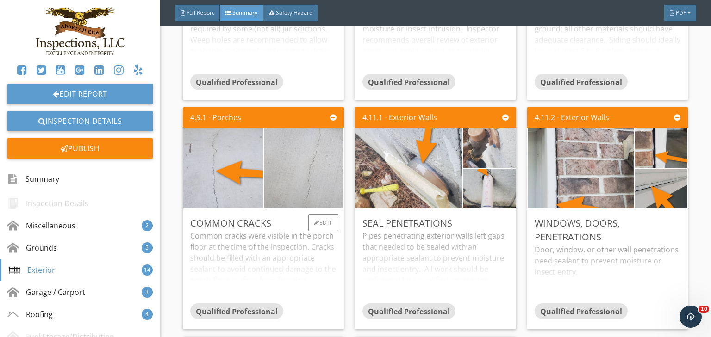
click at [305, 279] on div "Common cracks were visible in the porch floor at the time of the inspection. Cr…" at bounding box center [263, 266] width 146 height 73
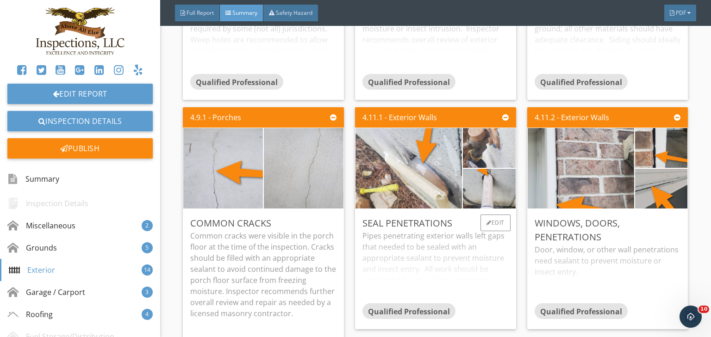
click at [470, 291] on div "Pipes penetrating exterior walls left gaps that needed to be sealed with an app…" at bounding box center [435, 266] width 146 height 73
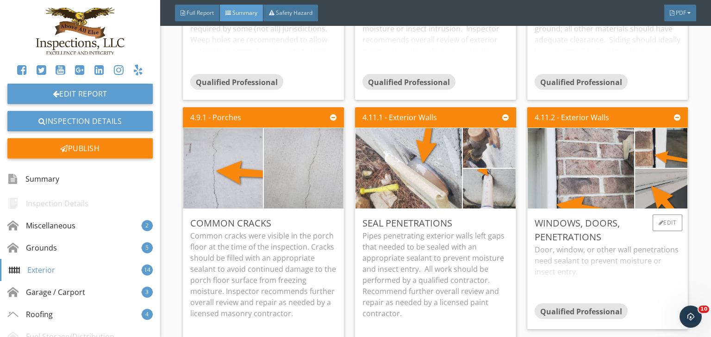
click at [612, 272] on div "Door, window, or other wall penetrations need sealant to prevent moisture or in…" at bounding box center [607, 273] width 146 height 59
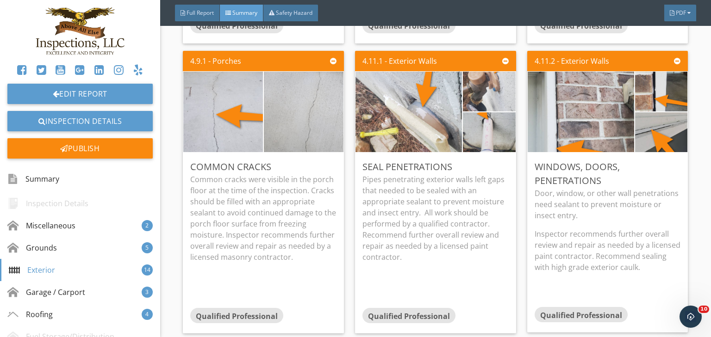
scroll to position [1702, 0]
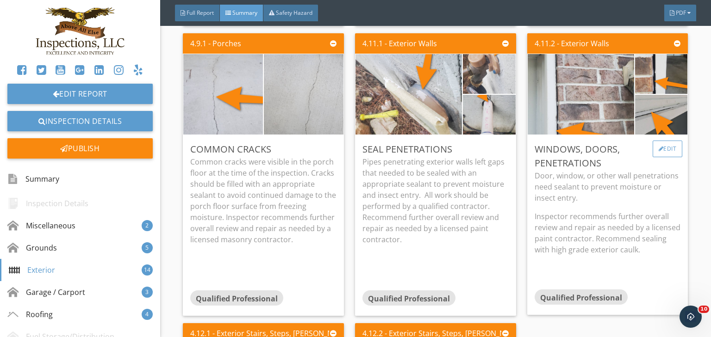
click at [661, 152] on div "Edit" at bounding box center [667, 149] width 30 height 17
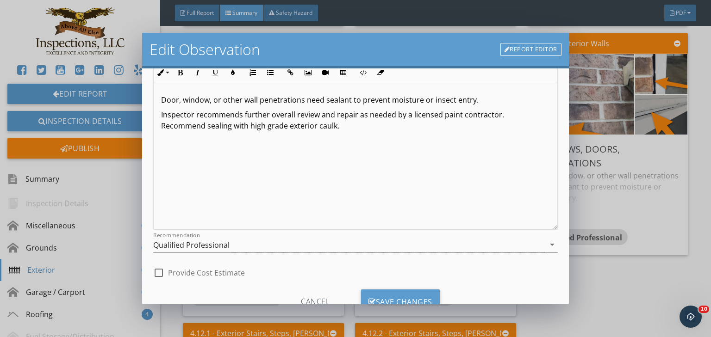
scroll to position [117, 0]
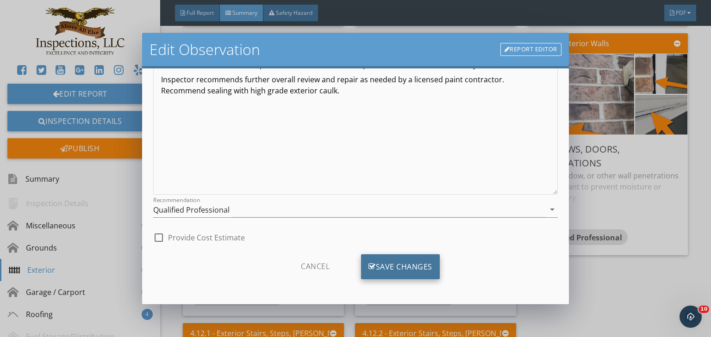
click at [408, 264] on div "Save Changes" at bounding box center [400, 266] width 79 height 25
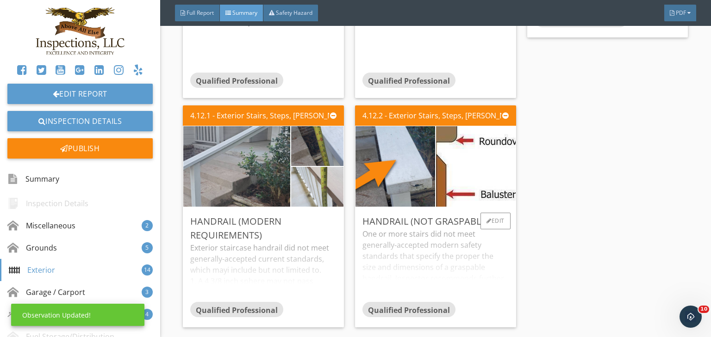
scroll to position [1925, 0]
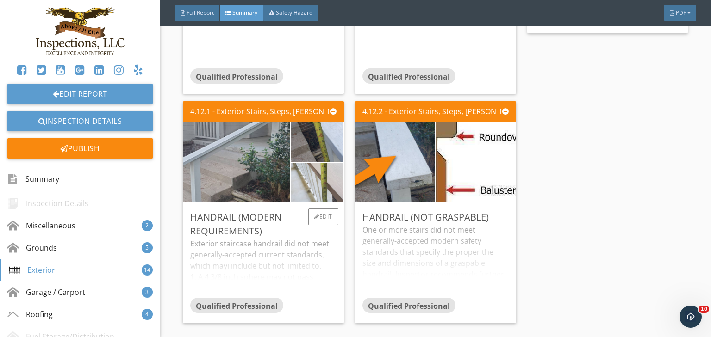
click at [299, 268] on div "Exterior staircase handrail did not meet generally-accepted current standards, …" at bounding box center [263, 267] width 146 height 59
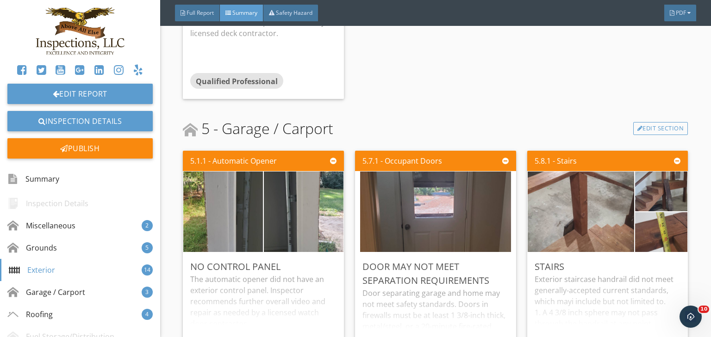
scroll to position [2295, 0]
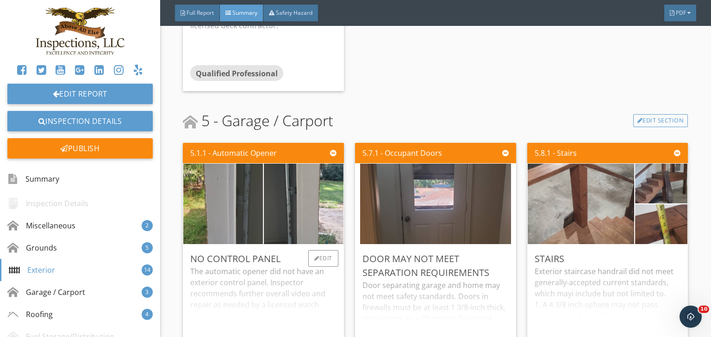
click at [290, 257] on div "No control panel" at bounding box center [263, 259] width 146 height 14
click at [326, 259] on div "Edit" at bounding box center [323, 258] width 30 height 17
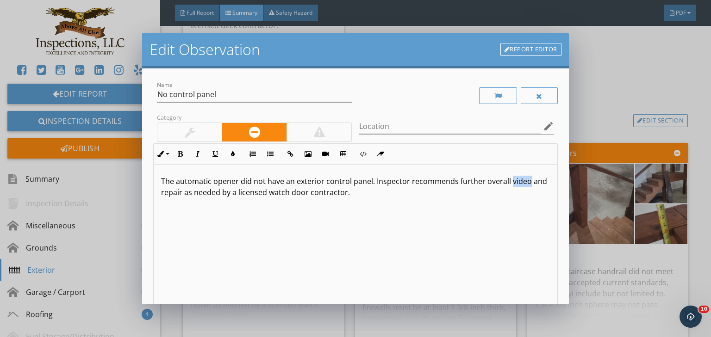
drag, startPoint x: 507, startPoint y: 182, endPoint x: 532, endPoint y: 182, distance: 25.4
click at [532, 182] on p "The automatic opener did not have an exterior control panel. Inspector recommen…" at bounding box center [355, 187] width 389 height 22
drag, startPoint x: 285, startPoint y: 192, endPoint x: 302, endPoint y: 190, distance: 17.8
click at [302, 190] on p "The automatic opener did not have an exterior control panel. Inspector recommen…" at bounding box center [355, 187] width 389 height 22
type textarea "<p>The automatic opener did not have an exterior control panel. Inspector recom…"
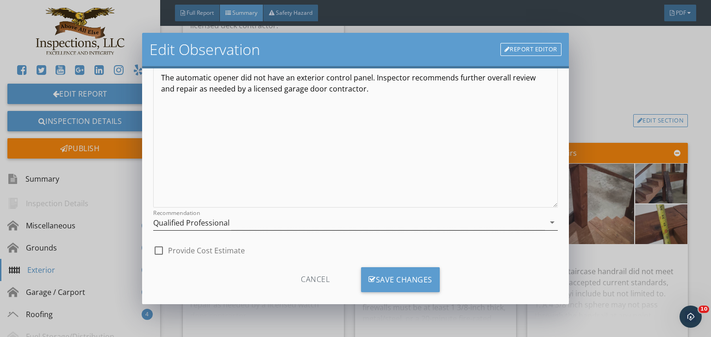
scroll to position [117, 0]
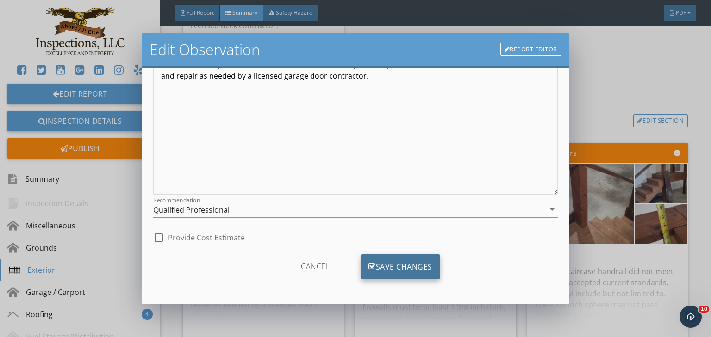
click at [411, 263] on div "Save Changes" at bounding box center [400, 266] width 79 height 25
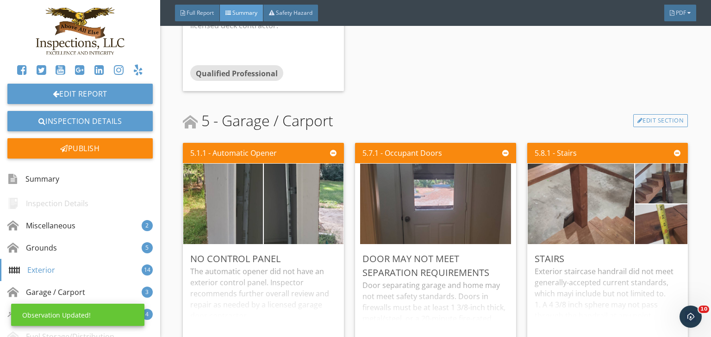
scroll to position [7, 0]
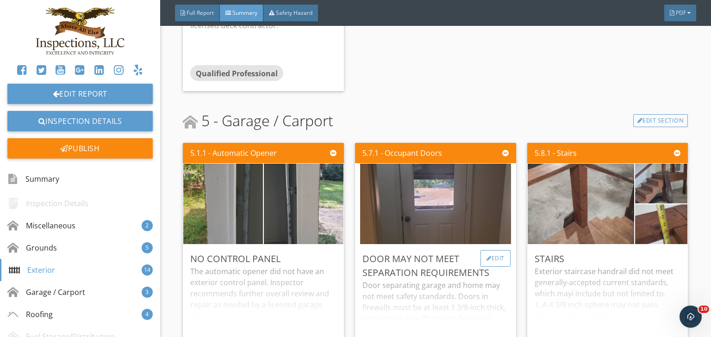
click at [480, 265] on div "Edit" at bounding box center [495, 258] width 30 height 17
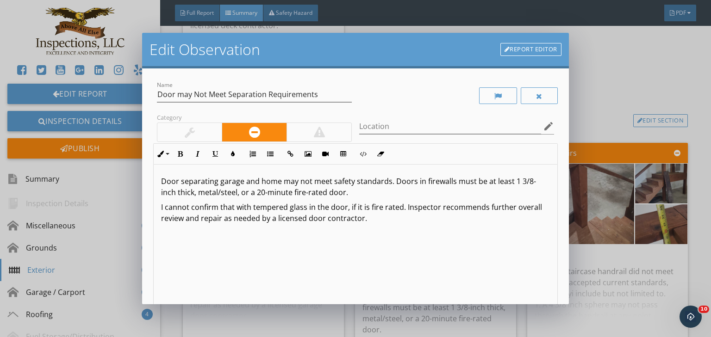
click at [250, 210] on p "I cannot confirm that with tempered glass in the door, if it is fire rated. Ins…" at bounding box center [355, 213] width 389 height 22
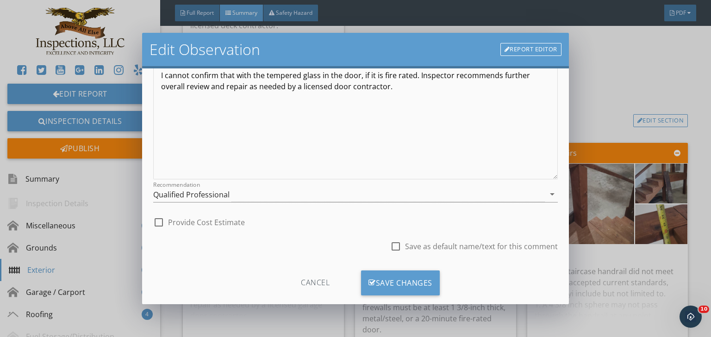
scroll to position [148, 0]
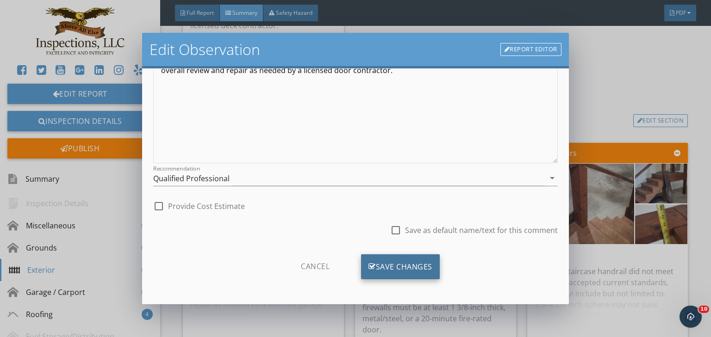
click at [403, 265] on div "Save Changes" at bounding box center [400, 266] width 79 height 25
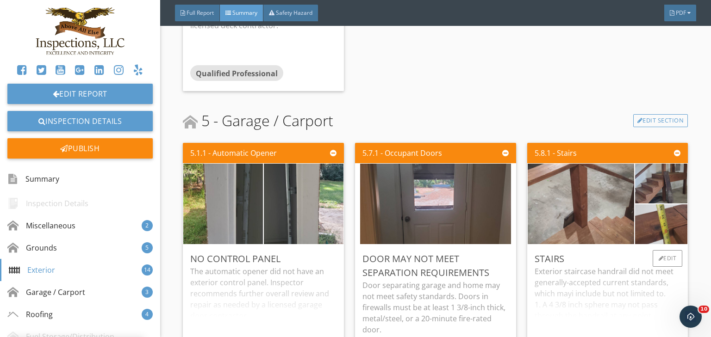
click at [590, 262] on div "Stairs" at bounding box center [607, 259] width 146 height 14
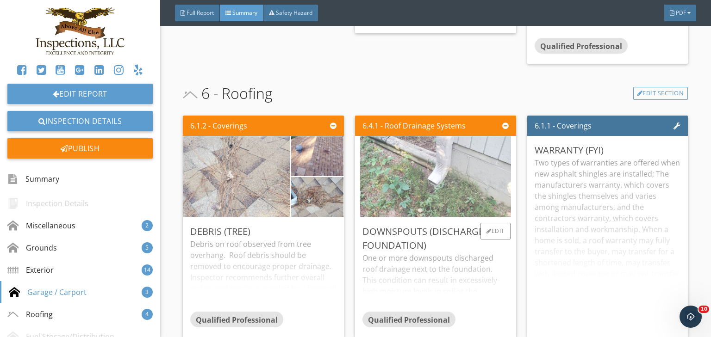
scroll to position [2739, 0]
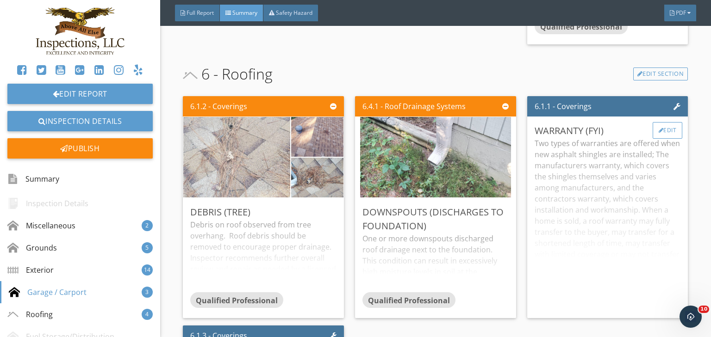
click at [661, 131] on div "Edit" at bounding box center [667, 130] width 30 height 17
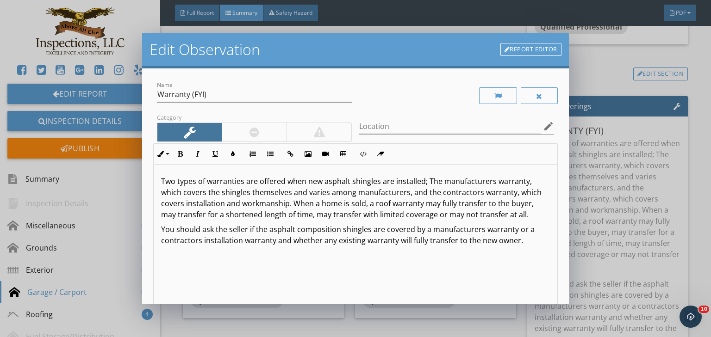
click at [161, 182] on p "Two types of warranties are offered when new asphalt shingles are installed; Th…" at bounding box center [355, 198] width 389 height 44
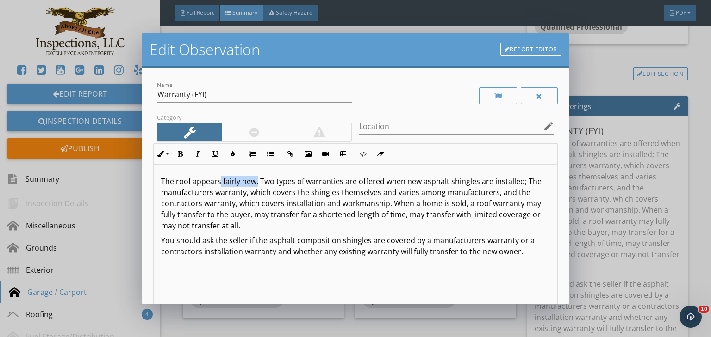
drag, startPoint x: 221, startPoint y: 183, endPoint x: 258, endPoint y: 183, distance: 37.0
click at [258, 183] on p "The roof appears fairly new. Two types of warranties are offered when new aspha…" at bounding box center [355, 204] width 389 height 56
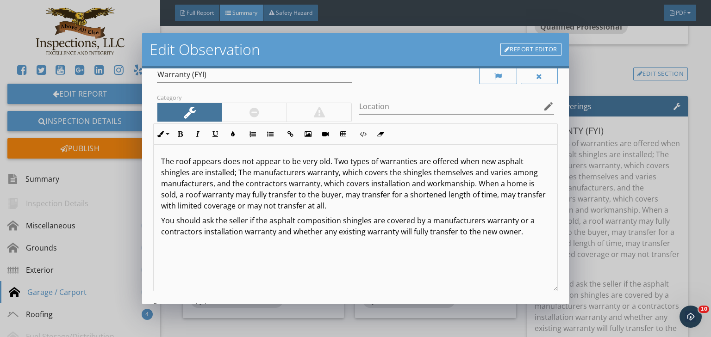
scroll to position [148, 0]
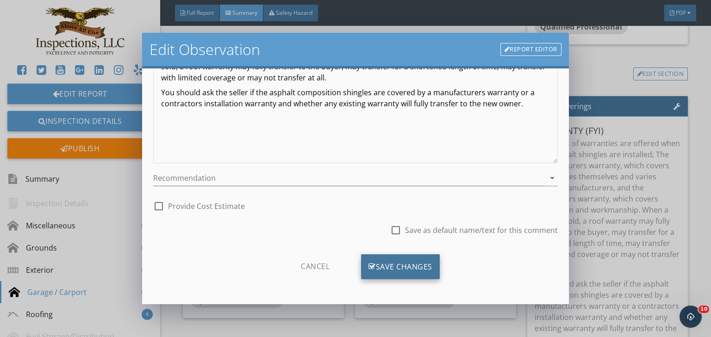
click at [400, 268] on div "Save Changes" at bounding box center [400, 266] width 79 height 25
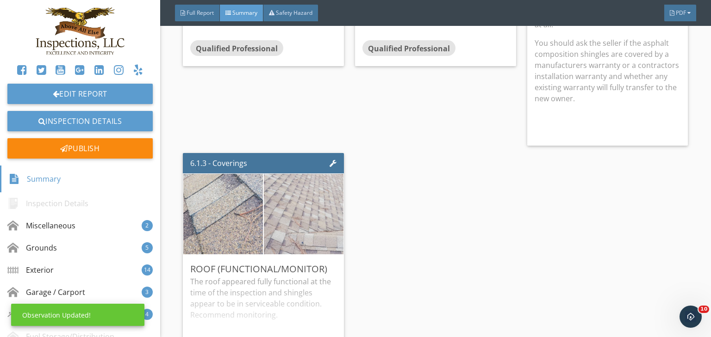
scroll to position [2998, 0]
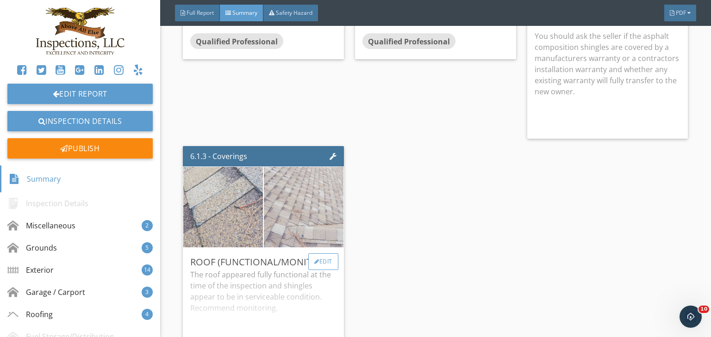
click at [327, 260] on div "Edit" at bounding box center [323, 262] width 30 height 17
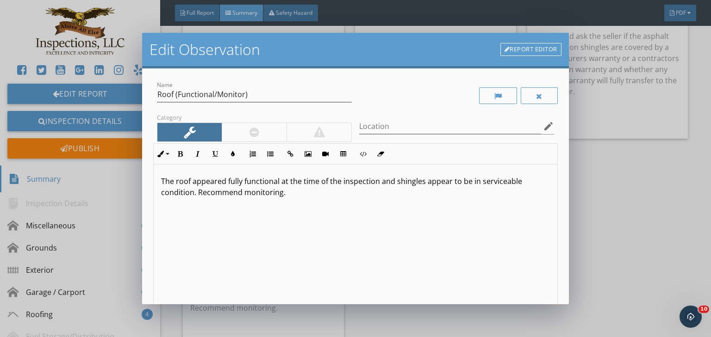
click at [198, 195] on p "The roof appeared fully functional at the time of the inspection and shingles a…" at bounding box center [355, 187] width 389 height 22
click at [196, 193] on p "The roof appeared fully functional at the time of the inspection and shingles a…" at bounding box center [355, 187] width 389 height 22
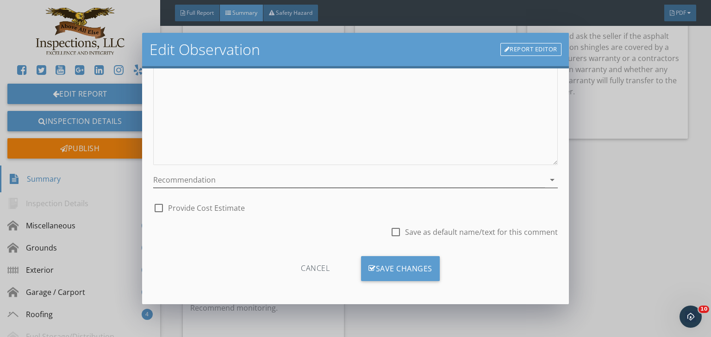
scroll to position [148, 0]
click at [393, 268] on div "Save Changes" at bounding box center [400, 266] width 79 height 25
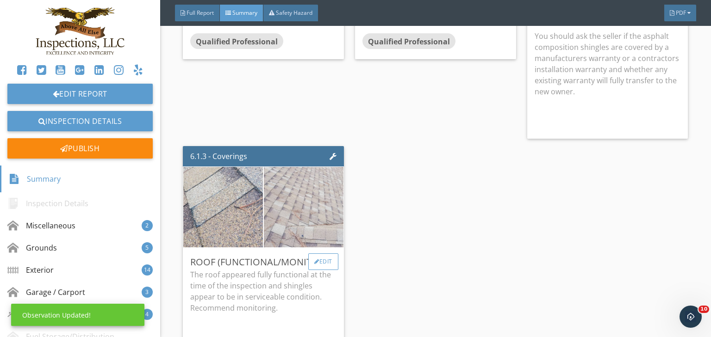
click at [324, 261] on div "Edit" at bounding box center [323, 262] width 30 height 17
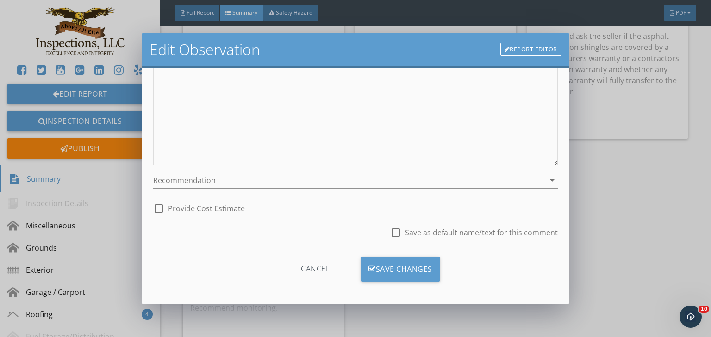
scroll to position [148, 0]
click at [546, 177] on icon "arrow_drop_down" at bounding box center [551, 178] width 11 height 11
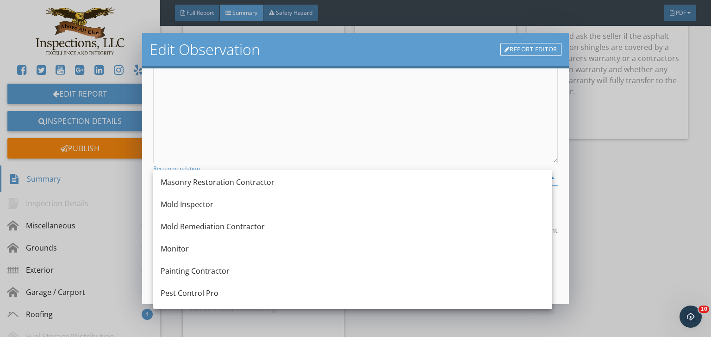
scroll to position [888, 0]
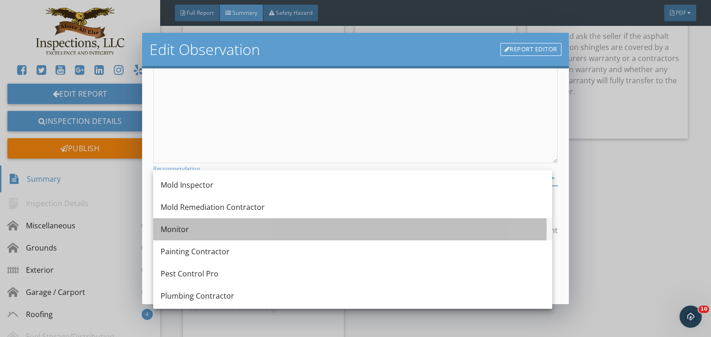
click at [183, 231] on div "Monitor" at bounding box center [353, 229] width 384 height 11
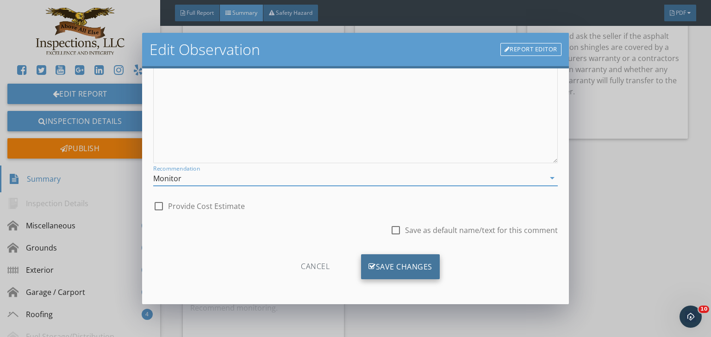
click at [400, 271] on div "Save Changes" at bounding box center [400, 266] width 79 height 25
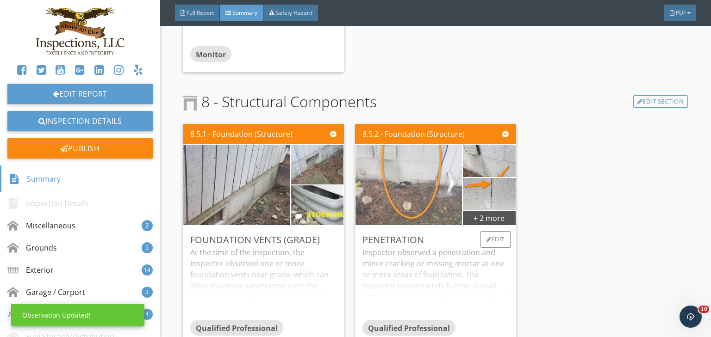
scroll to position [3331, 0]
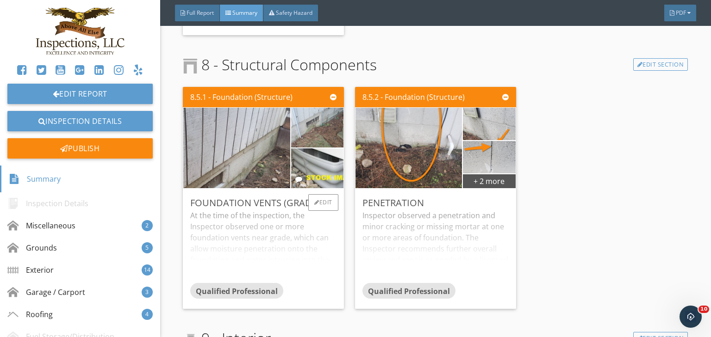
click at [242, 257] on div "At the time of the inspection, the Inspector observed one or more foundation ve…" at bounding box center [263, 246] width 146 height 73
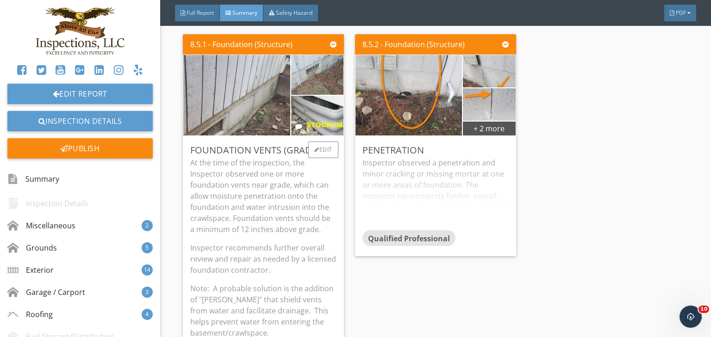
scroll to position [3368, 0]
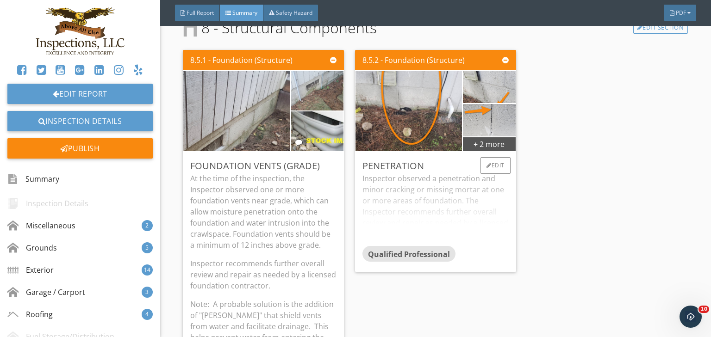
click at [444, 229] on div "Inspector observed a penetration and minor cracking or missing mortar at one or…" at bounding box center [435, 209] width 146 height 73
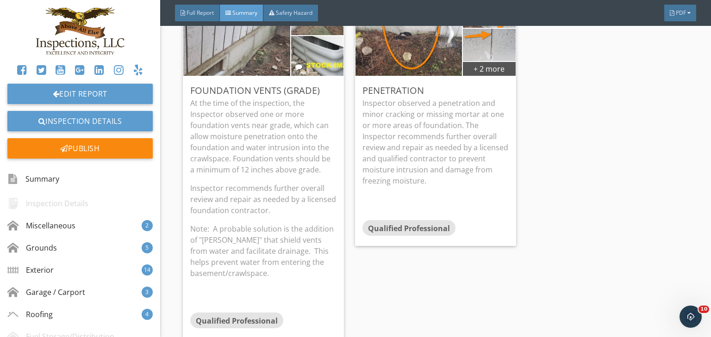
scroll to position [3442, 0]
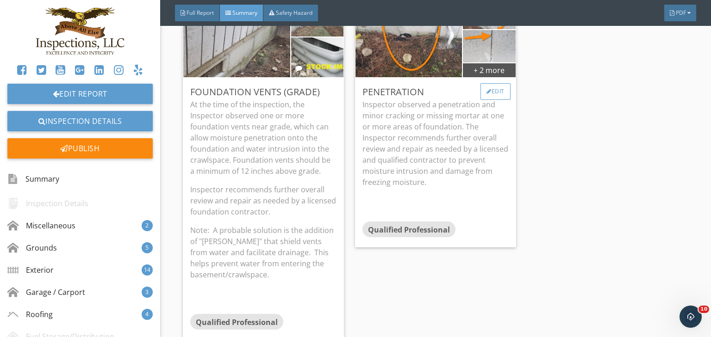
click at [498, 89] on div "Edit" at bounding box center [495, 91] width 30 height 17
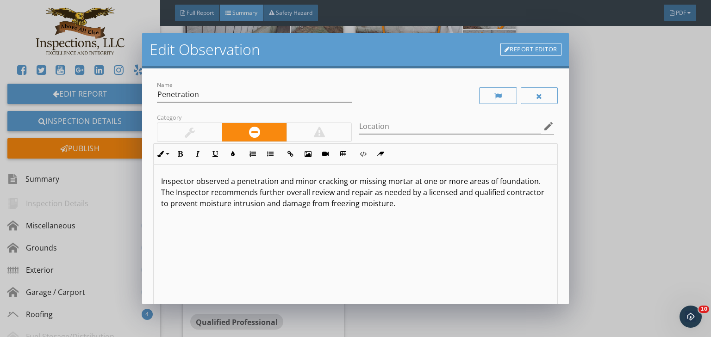
click at [233, 184] on p "Inspector observed a penetration and minor cracking or missing mortar at one or…" at bounding box center [355, 192] width 389 height 33
drag, startPoint x: 229, startPoint y: 183, endPoint x: 272, endPoint y: 180, distance: 43.2
click at [272, 180] on p "Inspector observed one or more penetration and minor cracking or missing mortar…" at bounding box center [355, 192] width 389 height 33
click at [298, 183] on p "Inspector observed areas of penetration and minor cracking or missing mortar at…" at bounding box center [355, 192] width 389 height 33
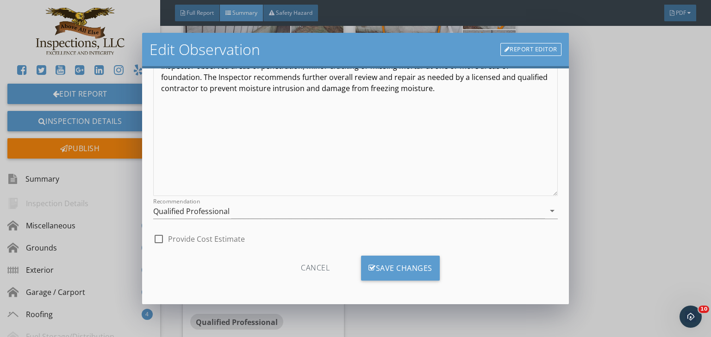
scroll to position [117, 0]
click at [402, 262] on div "Save Changes" at bounding box center [400, 266] width 79 height 25
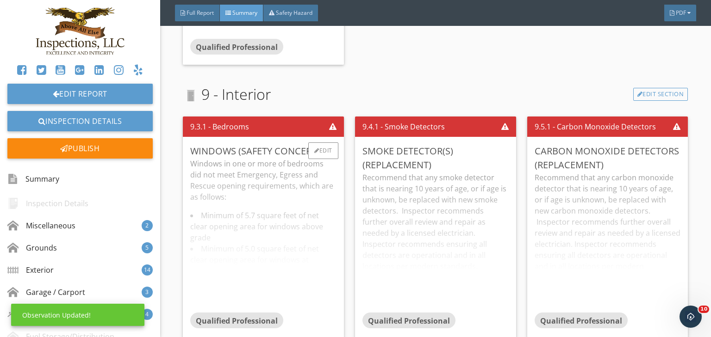
scroll to position [3738, 0]
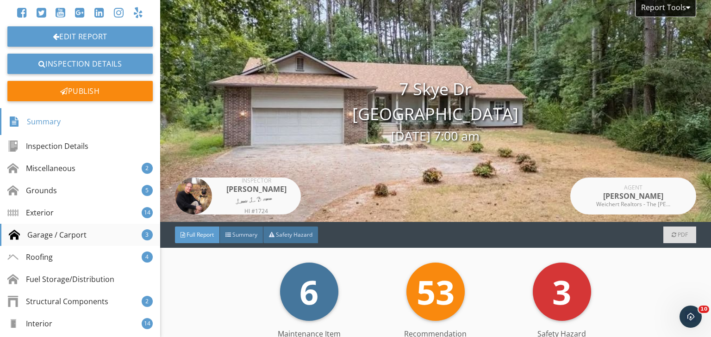
scroll to position [74, 0]
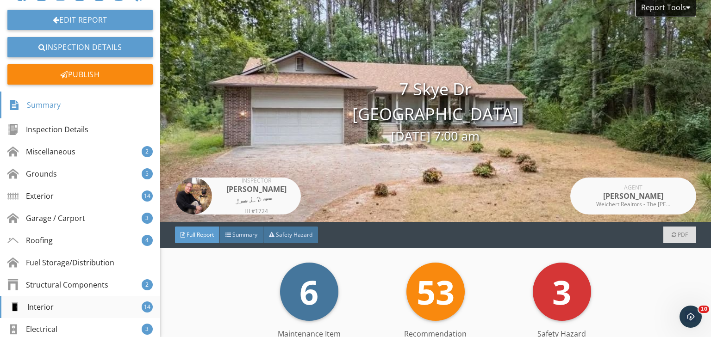
click at [48, 305] on div "Interior" at bounding box center [31, 307] width 45 height 11
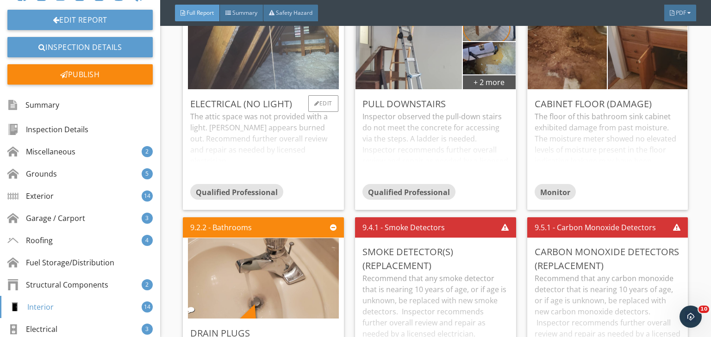
scroll to position [5971, 0]
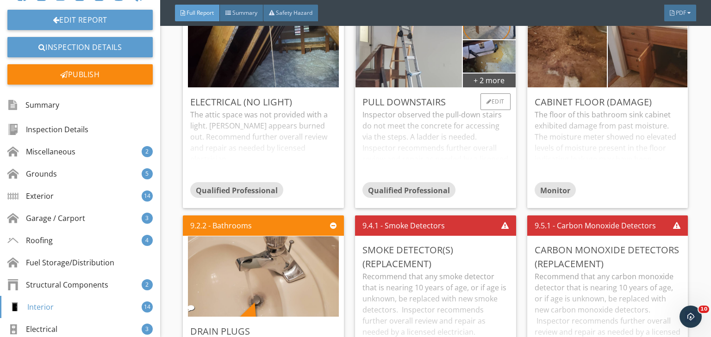
click at [406, 182] on div "Inspector observed the pull-down stairs do not meet the concrete for accessing …" at bounding box center [435, 145] width 146 height 73
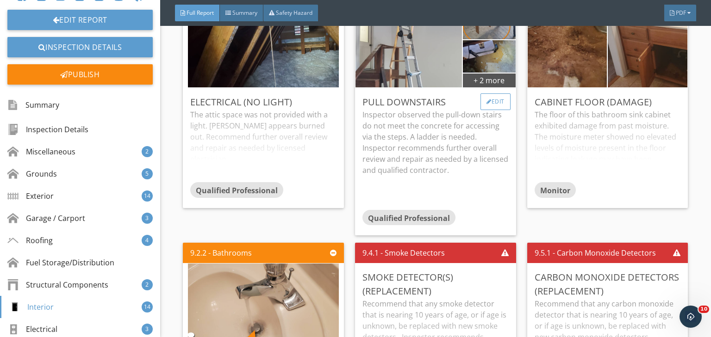
click at [492, 110] on div "Edit" at bounding box center [495, 101] width 30 height 17
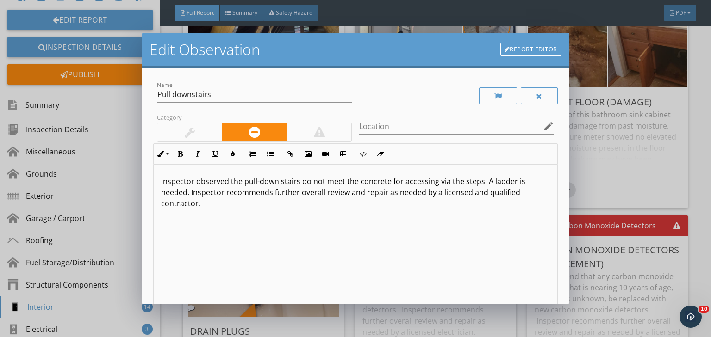
click at [519, 184] on p "Inspector observed the pull-down stairs do not meet the concrete for accessing …" at bounding box center [355, 192] width 389 height 33
click at [187, 193] on p "Inspector observed the pull-down stairs do not meet the concrete for accessing …" at bounding box center [355, 192] width 389 height 33
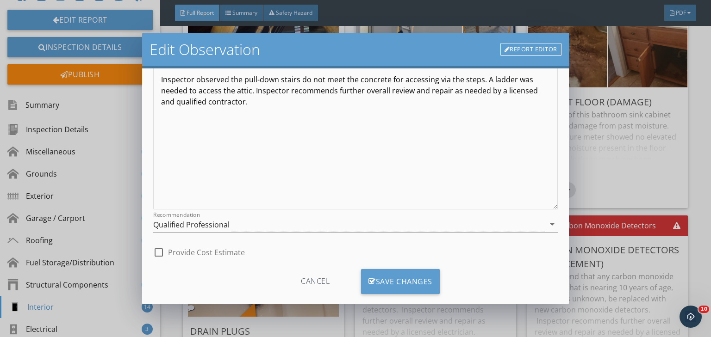
scroll to position [117, 0]
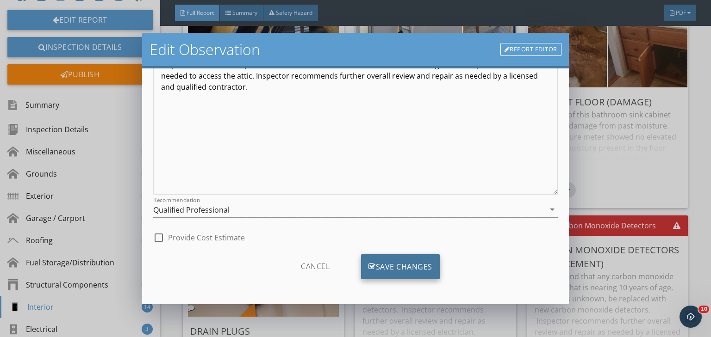
click at [415, 270] on div "Save Changes" at bounding box center [400, 266] width 79 height 25
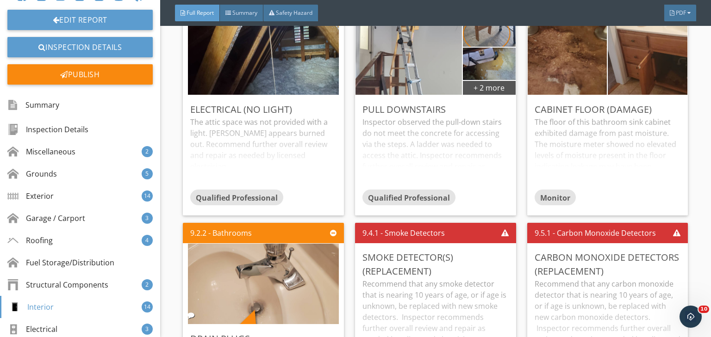
scroll to position [5934, 0]
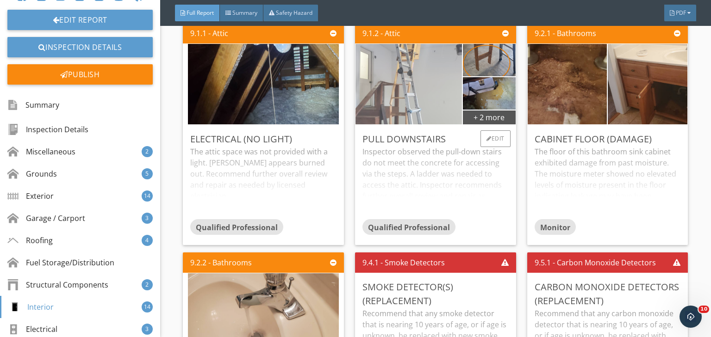
click at [391, 130] on img at bounding box center [408, 83] width 151 height 201
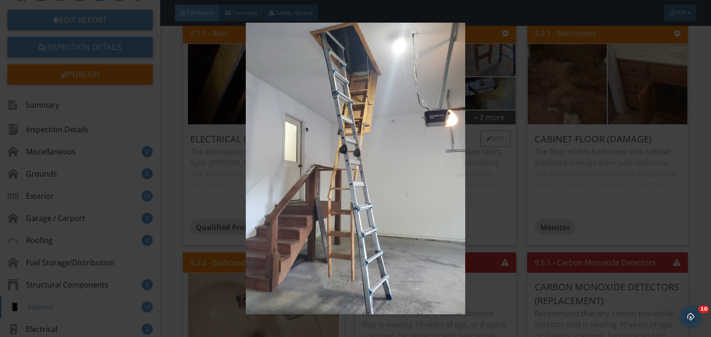
click at [391, 130] on img at bounding box center [355, 169] width 647 height 292
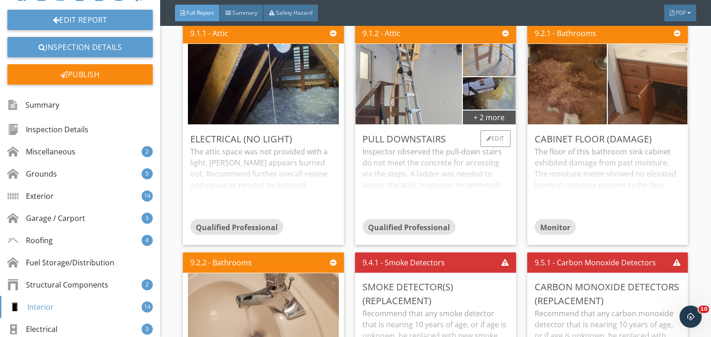
click at [487, 100] on img at bounding box center [488, 59] width 61 height 81
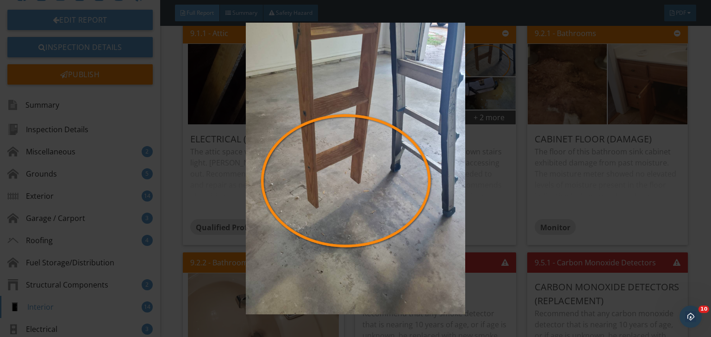
click at [484, 102] on img at bounding box center [355, 169] width 647 height 292
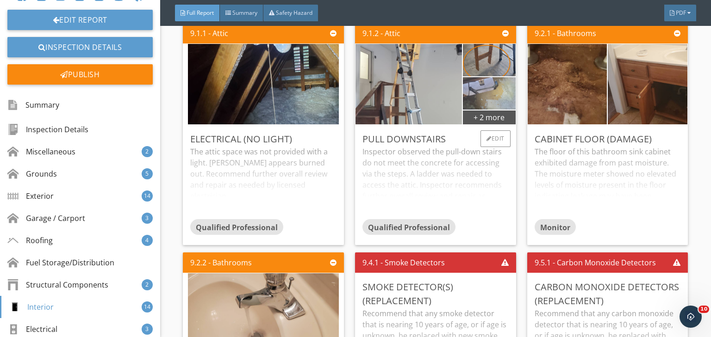
click at [476, 125] on img at bounding box center [488, 93] width 61 height 81
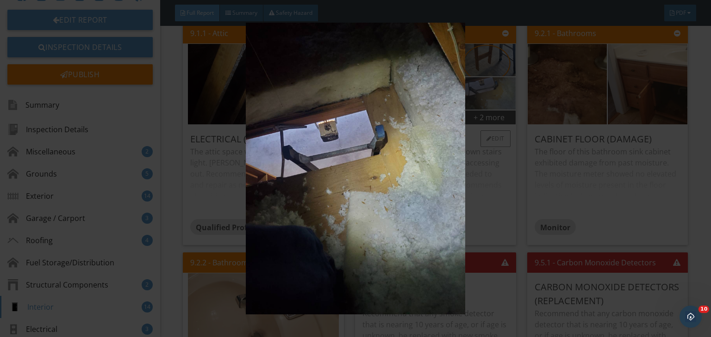
click at [476, 125] on img at bounding box center [355, 169] width 647 height 292
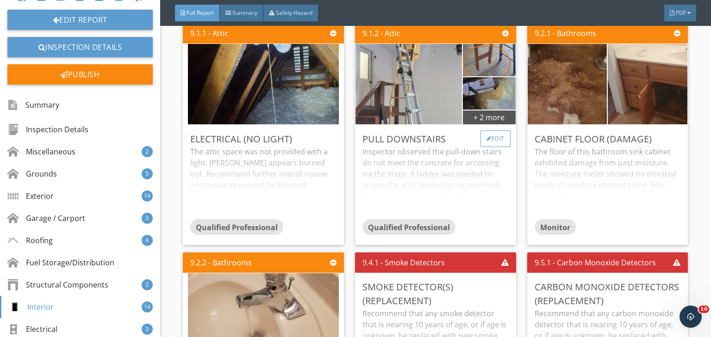
click at [487, 147] on div "Edit" at bounding box center [495, 138] width 30 height 17
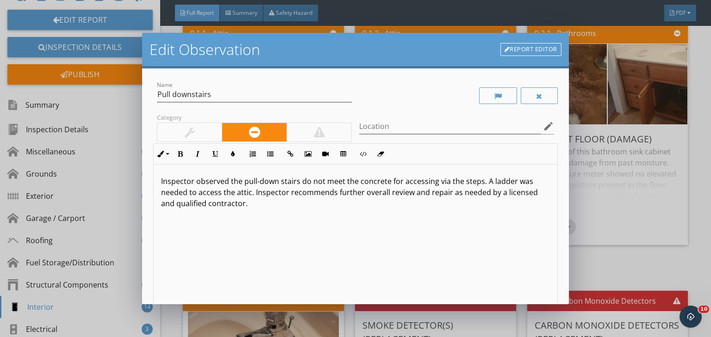
click at [248, 204] on p "Inspector observed the pull-down stairs do not meet the concrete for accessing …" at bounding box center [355, 192] width 389 height 33
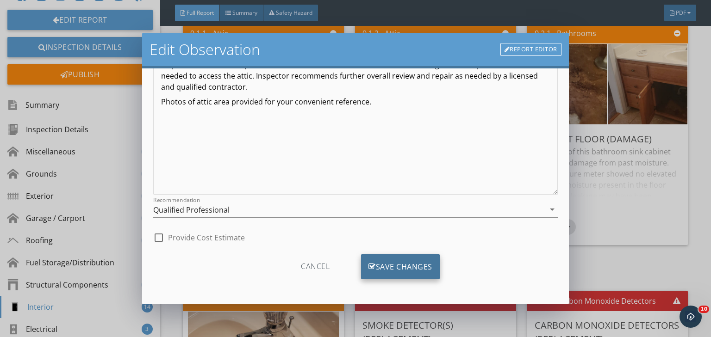
click at [403, 266] on div "Save Changes" at bounding box center [400, 266] width 79 height 25
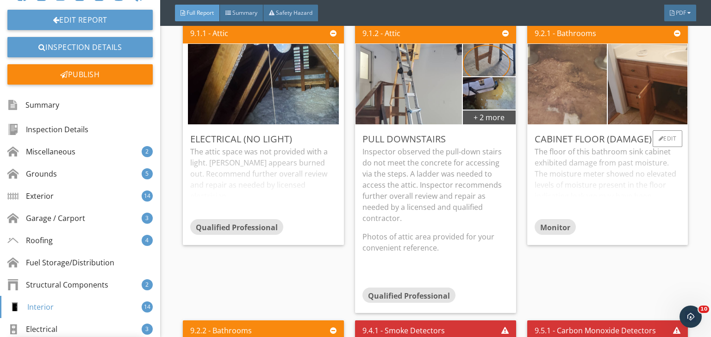
click at [560, 114] on img at bounding box center [566, 83] width 151 height 201
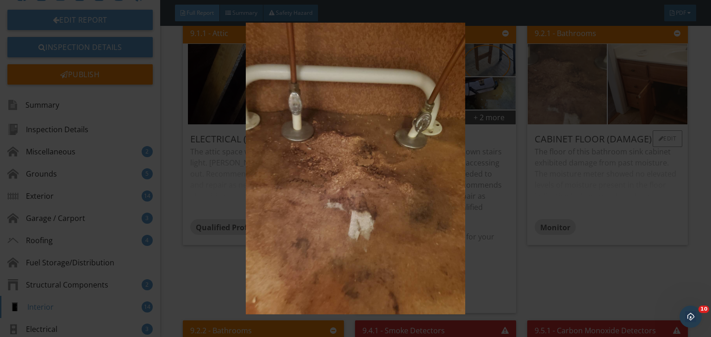
click at [560, 114] on img at bounding box center [355, 169] width 647 height 292
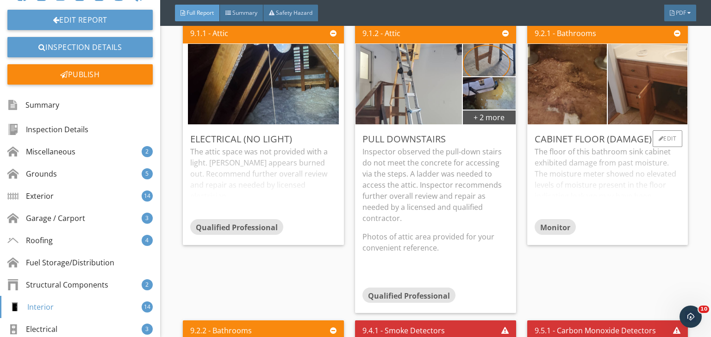
click at [619, 219] on div "The floor of this bathroom sink cabinet exhibited damage from past moisture. Th…" at bounding box center [607, 182] width 146 height 73
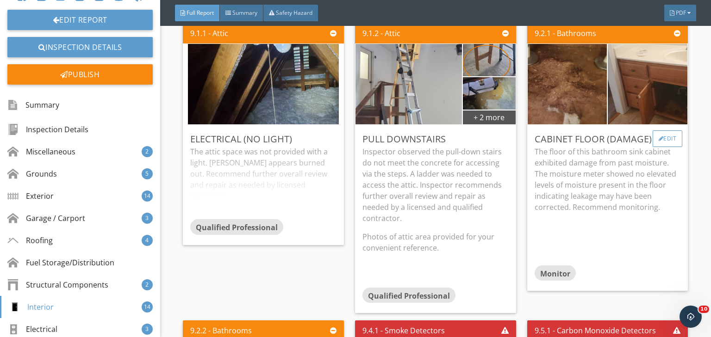
click at [653, 147] on div "Edit" at bounding box center [667, 138] width 30 height 17
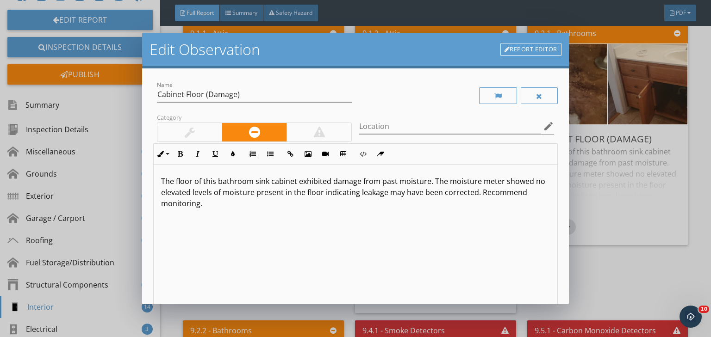
click at [188, 129] on div at bounding box center [190, 132] width 10 height 11
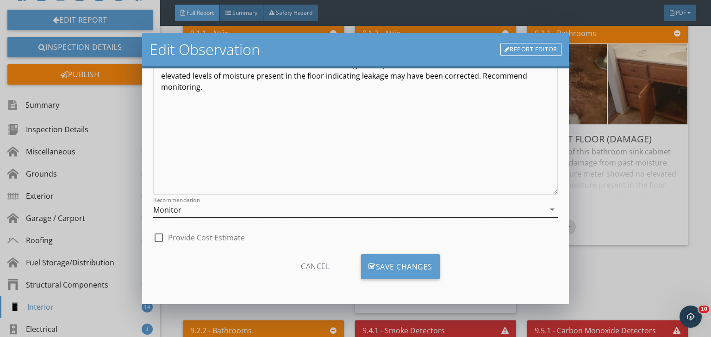
scroll to position [0, 0]
click at [389, 265] on div "Save Changes" at bounding box center [400, 266] width 79 height 25
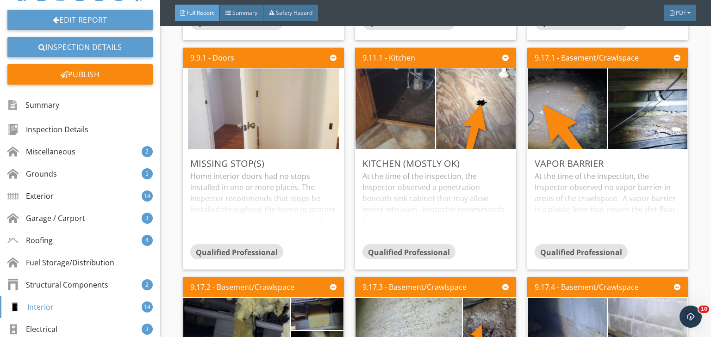
scroll to position [6452, 0]
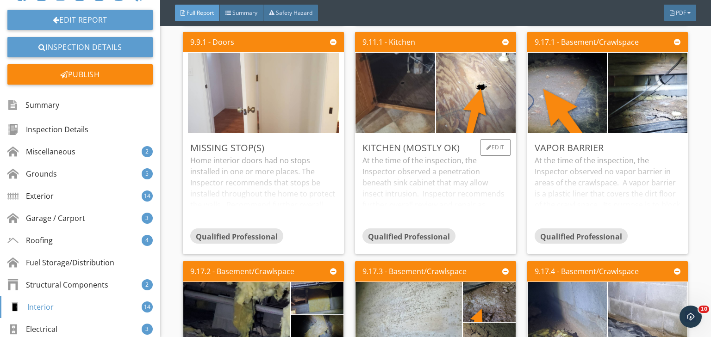
click at [408, 228] on div "At the time of the inspection, the Inspector observed a penetration beneath sin…" at bounding box center [435, 191] width 146 height 73
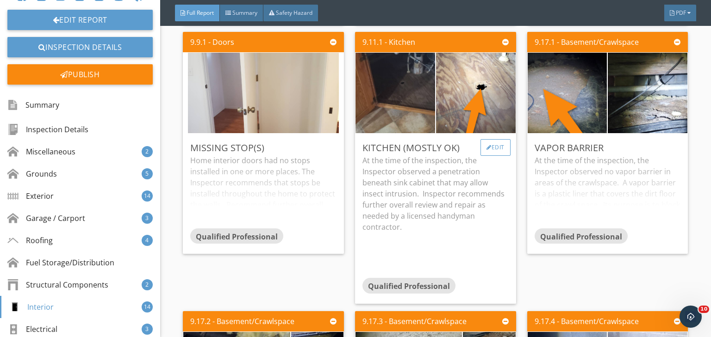
click at [490, 156] on div "Edit" at bounding box center [495, 147] width 30 height 17
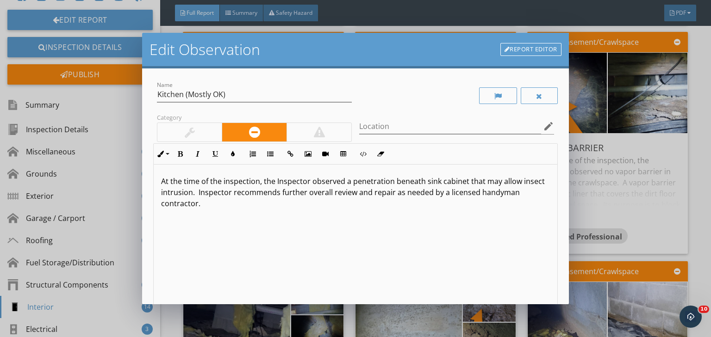
click at [213, 196] on p "At the time of the inspection, the Inspector observed a penetration beneath sin…" at bounding box center [355, 198] width 389 height 44
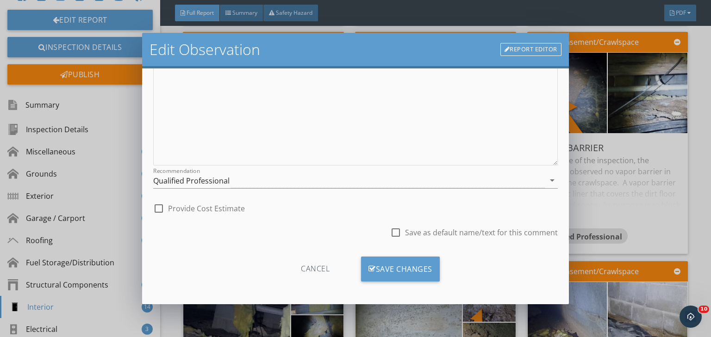
scroll to position [148, 0]
click at [390, 265] on div "Save Changes" at bounding box center [400, 266] width 79 height 25
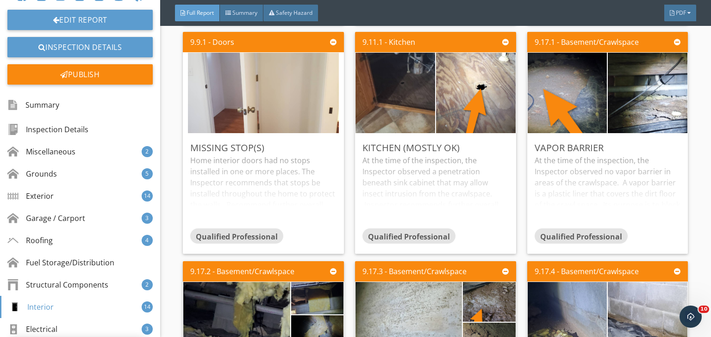
scroll to position [38, 0]
click at [572, 227] on div "At the time of the inspection, the Inspector observed no vapor barrier in areas…" at bounding box center [607, 191] width 146 height 73
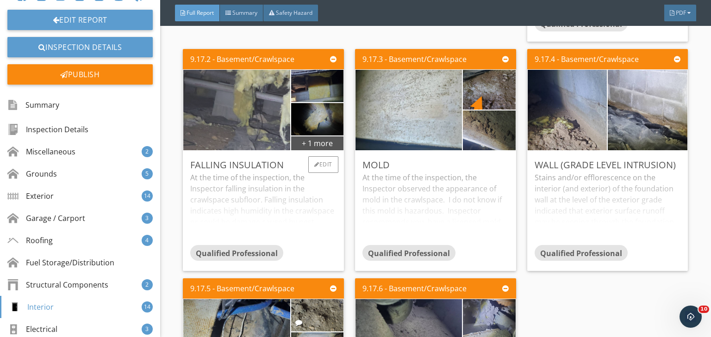
scroll to position [6748, 0]
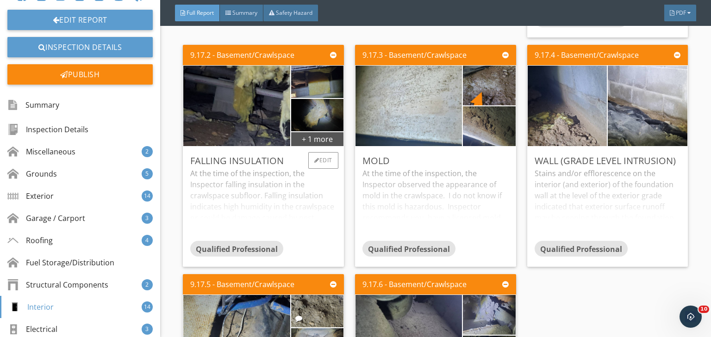
click at [307, 238] on div "At the time of the inspection, the Inspector falling insulation in the crawlspa…" at bounding box center [263, 204] width 146 height 73
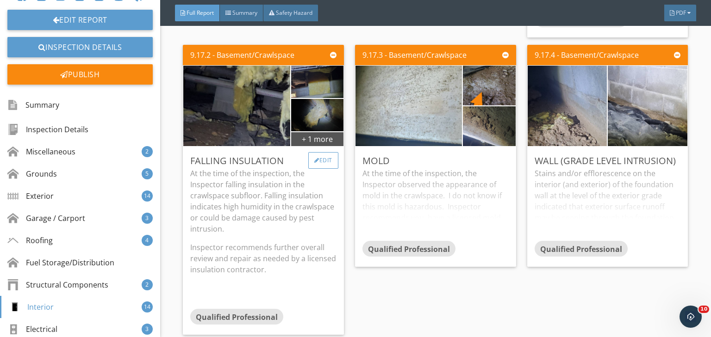
click at [321, 169] on div "Edit" at bounding box center [323, 160] width 30 height 17
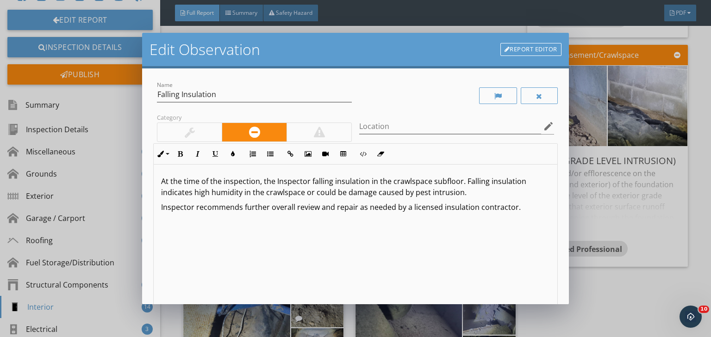
click at [302, 196] on p "At the time of the inspection, the Inspector falling insulation in the crawlspa…" at bounding box center [355, 187] width 389 height 22
drag, startPoint x: 306, startPoint y: 193, endPoint x: 485, endPoint y: 194, distance: 179.5
click at [485, 194] on p "At the time of the inspection, the Inspector falling insulation in the crawlspa…" at bounding box center [355, 187] width 389 height 22
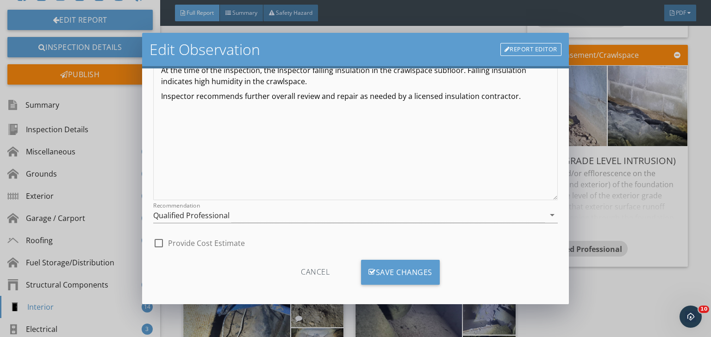
scroll to position [117, 0]
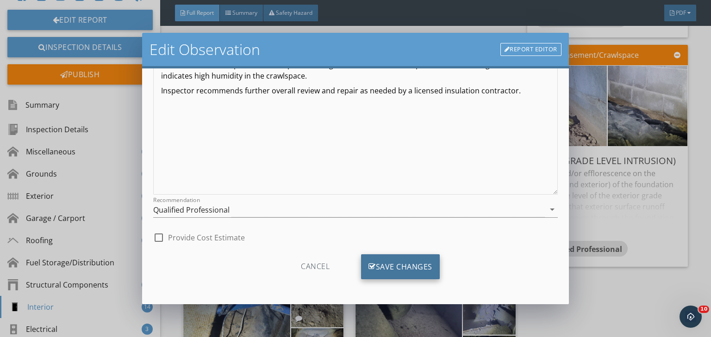
click at [396, 265] on div "Save Changes" at bounding box center [400, 266] width 79 height 25
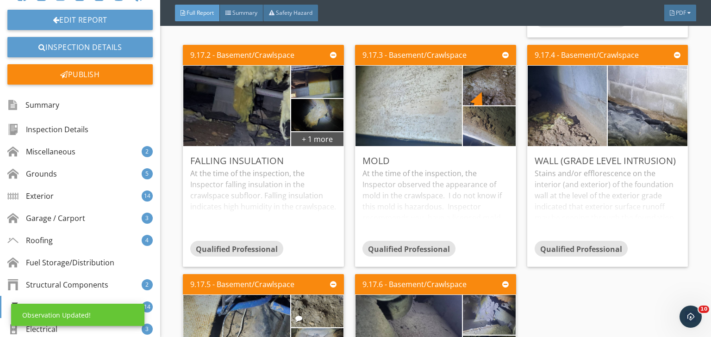
scroll to position [7, 0]
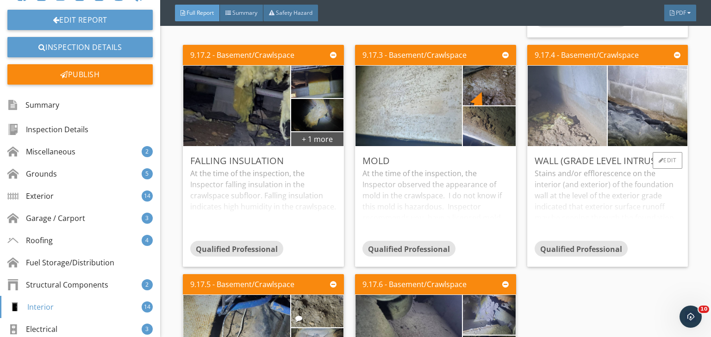
click at [563, 143] on img at bounding box center [566, 105] width 151 height 201
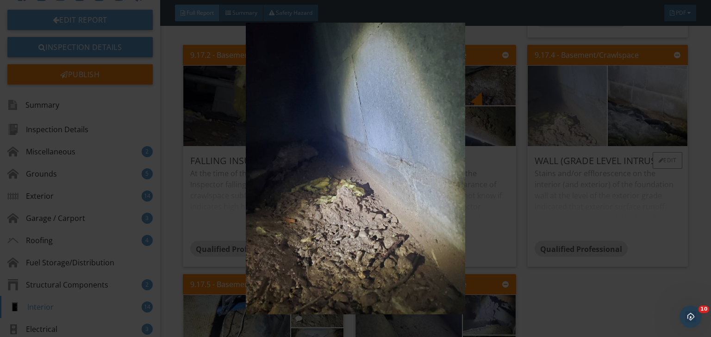
click at [563, 143] on img at bounding box center [355, 169] width 647 height 292
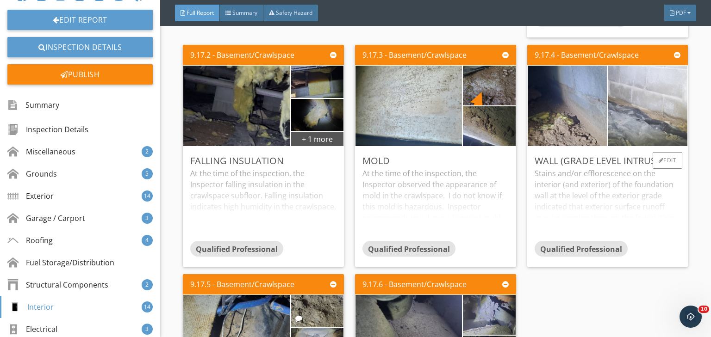
click at [629, 137] on img at bounding box center [647, 105] width 151 height 201
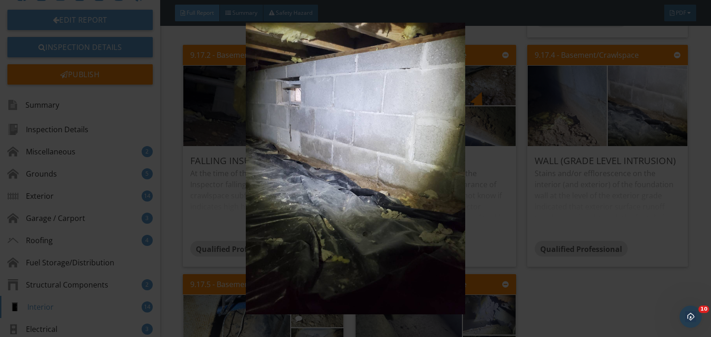
click at [629, 138] on img at bounding box center [355, 169] width 647 height 292
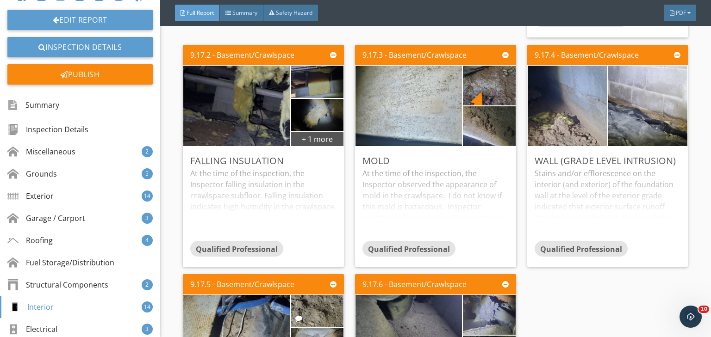
click at [629, 138] on img at bounding box center [647, 105] width 151 height 201
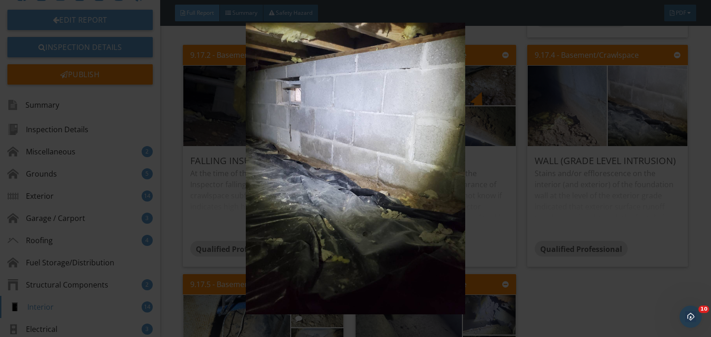
click at [629, 138] on img at bounding box center [355, 169] width 647 height 292
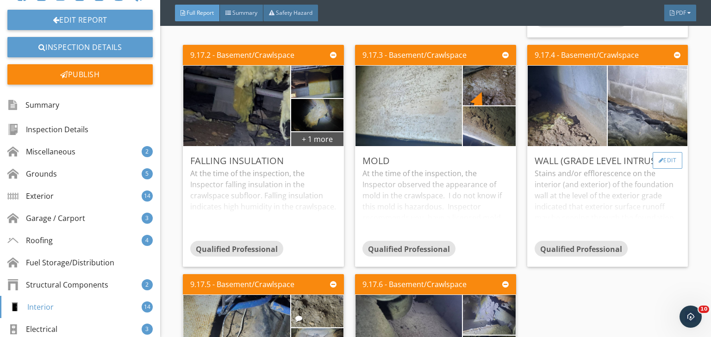
click at [660, 169] on div "Edit" at bounding box center [667, 160] width 30 height 17
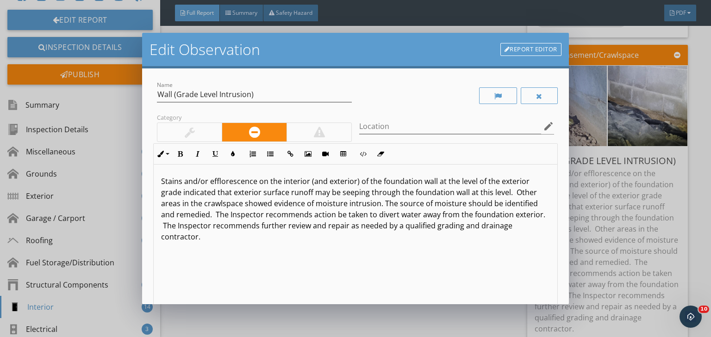
click at [522, 48] on link "Report Editor" at bounding box center [530, 49] width 61 height 13
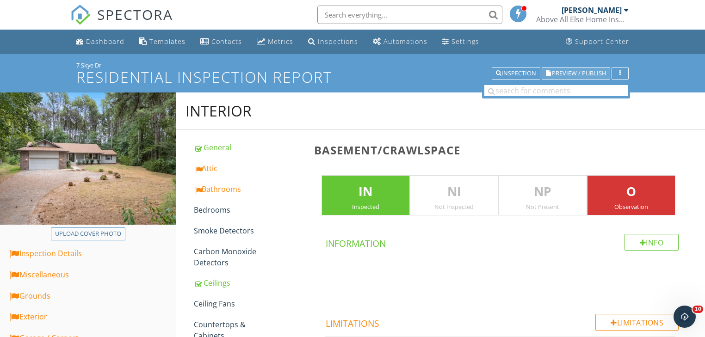
click at [586, 68] on button "Preview / Publish" at bounding box center [576, 73] width 68 height 13
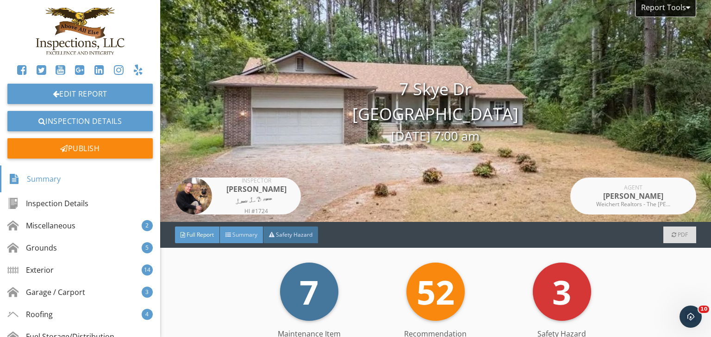
click span "Summary"
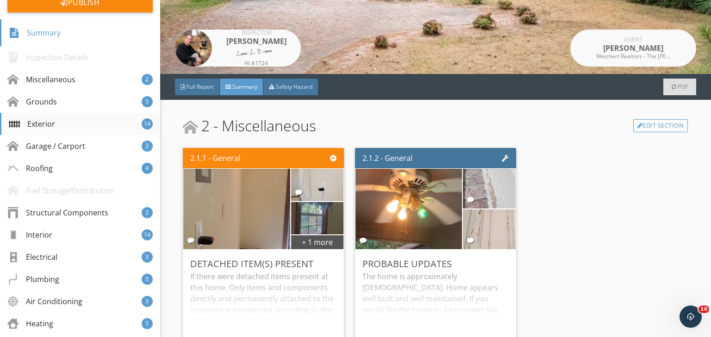
scroll to position [148, 0]
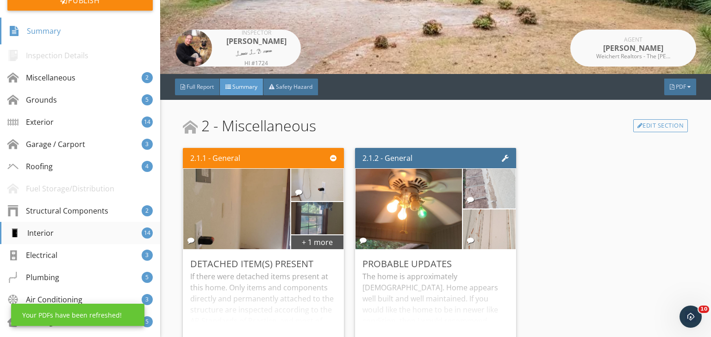
click div "Interior"
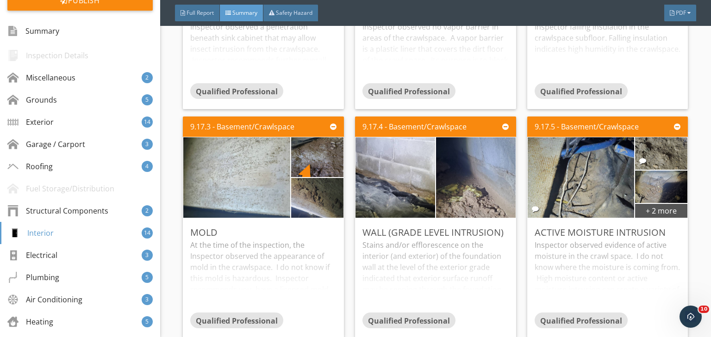
scroll to position [3875, 0]
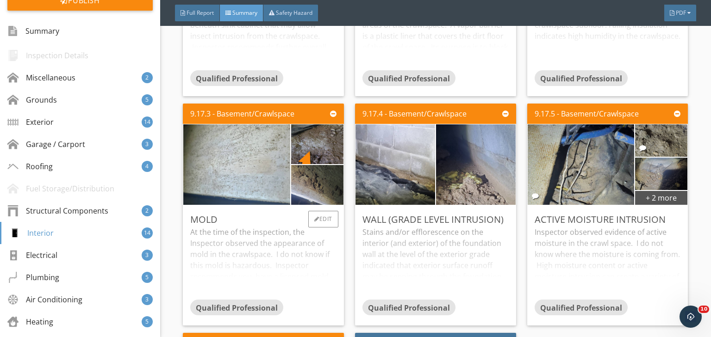
click div "At the time of the inspection, the Inspector observed the appearance of mold in…"
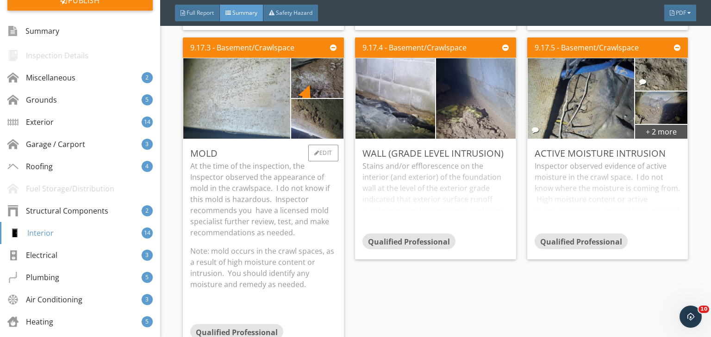
scroll to position [3949, 0]
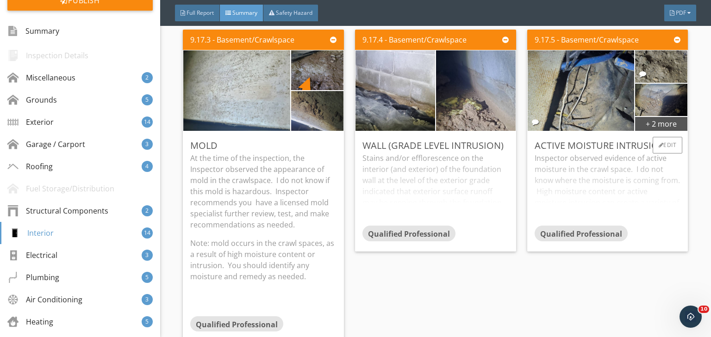
click div "Inspector observed evidence of active moisture in the crawl space. I do not kno…"
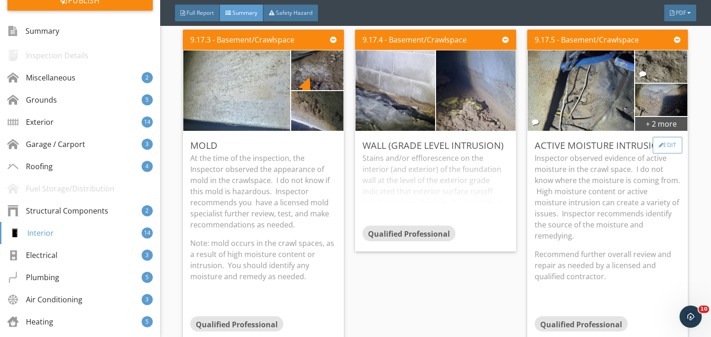
click div "Edit"
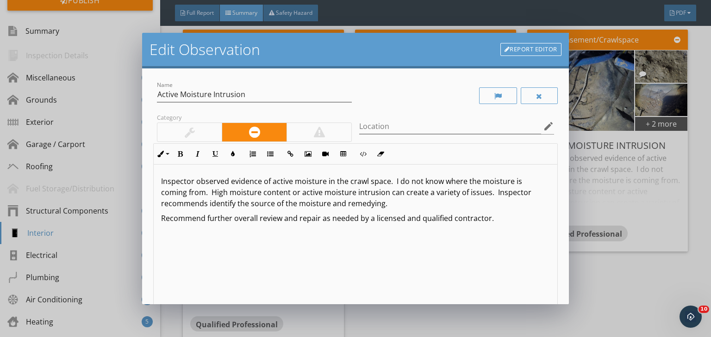
click p "Inspector observed evidence of active moisture in the crawl space. I do not kno…"
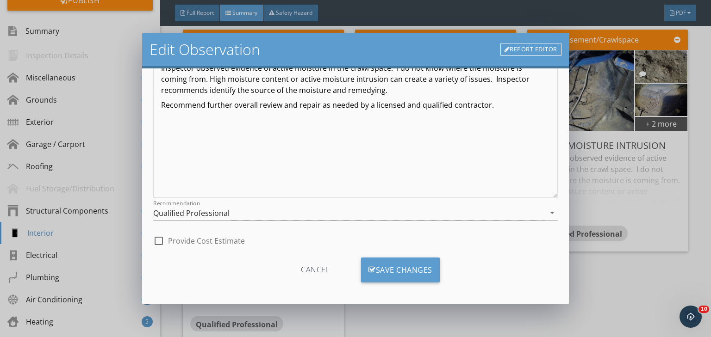
scroll to position [117, 0]
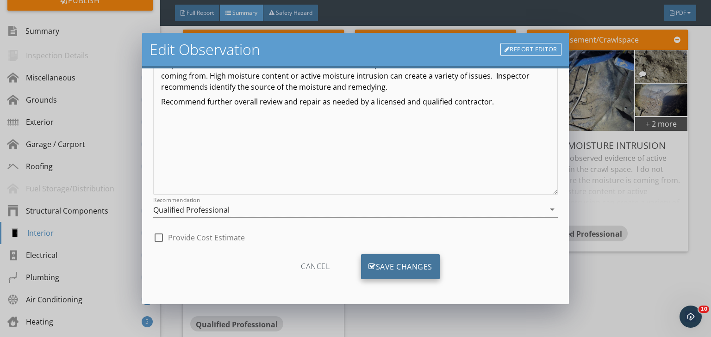
click div "Save Changes"
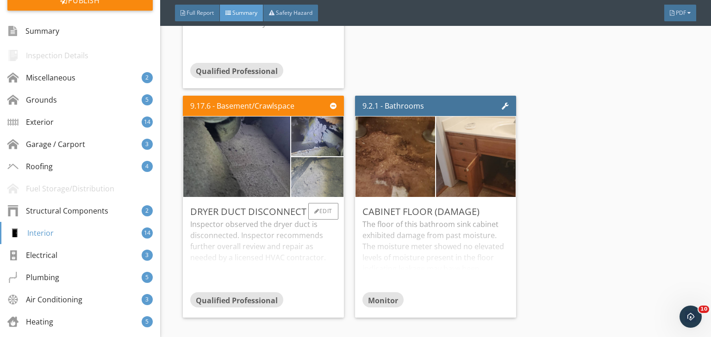
scroll to position [4208, 0]
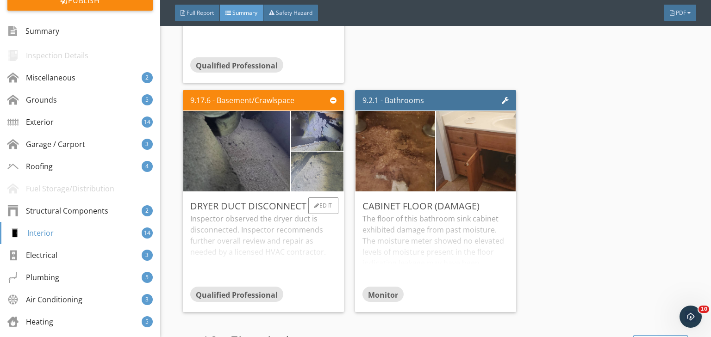
click div "Inspector observed the dryer duct is disconnected. Inspector recommends further…"
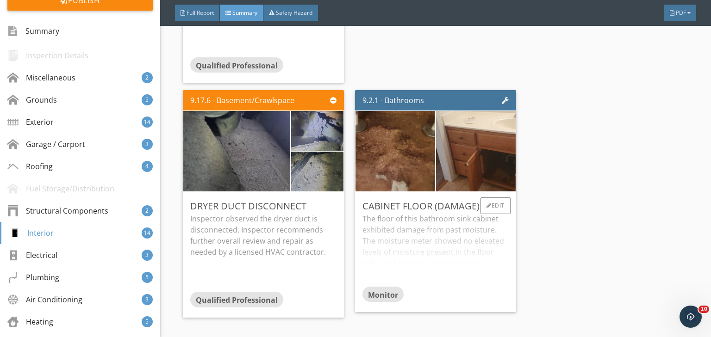
click div "The floor of this bathroom sink cabinet exhibited damage from past moisture. Th…"
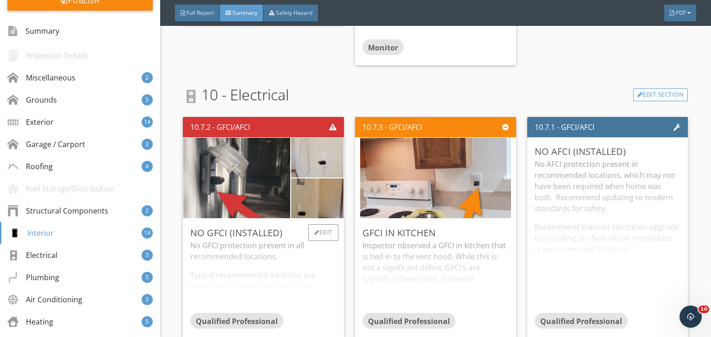
scroll to position [4504, 0]
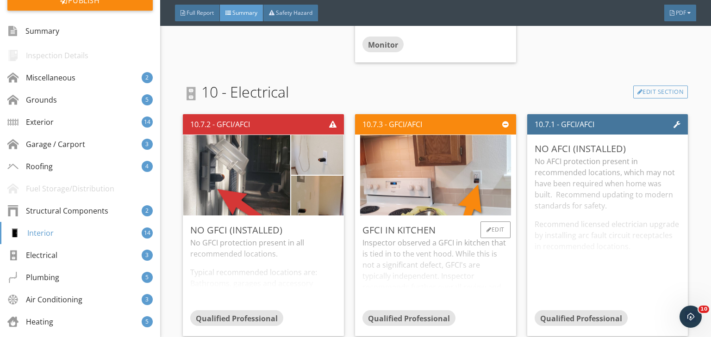
click div "GFCI in kitchen"
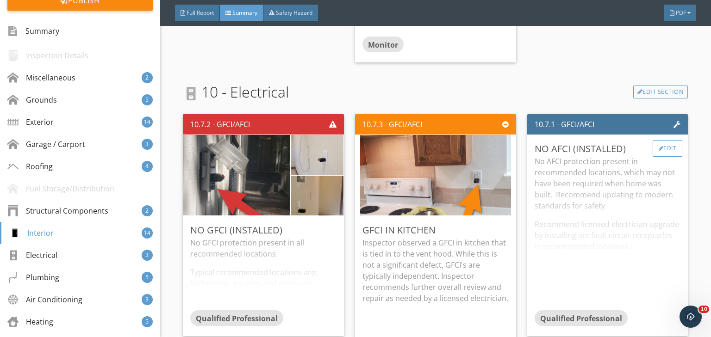
click div "Edit"
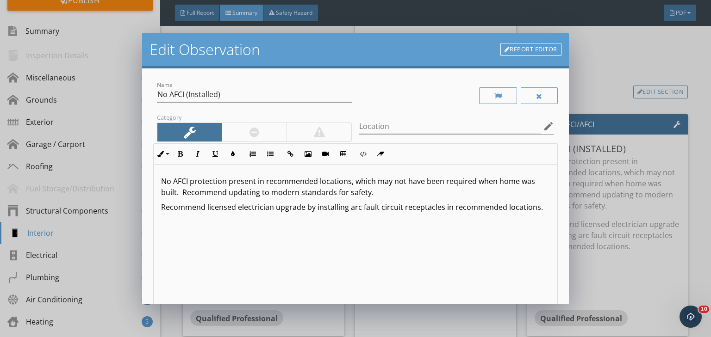
click link "Report Editor"
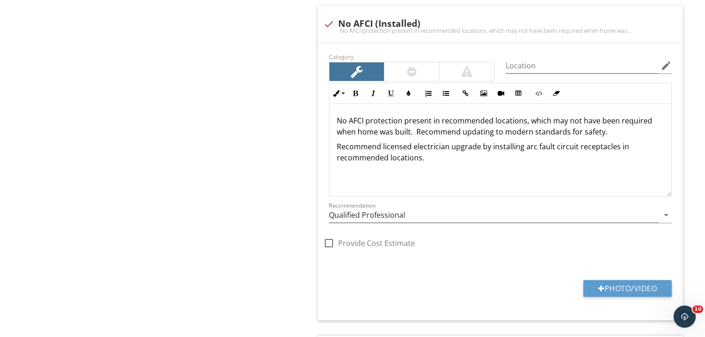
scroll to position [1084, 0]
click at [327, 27] on div "No AFCI protection present in recommended locations, which may not have been re…" at bounding box center [500, 30] width 354 height 7
checkbox input "true"
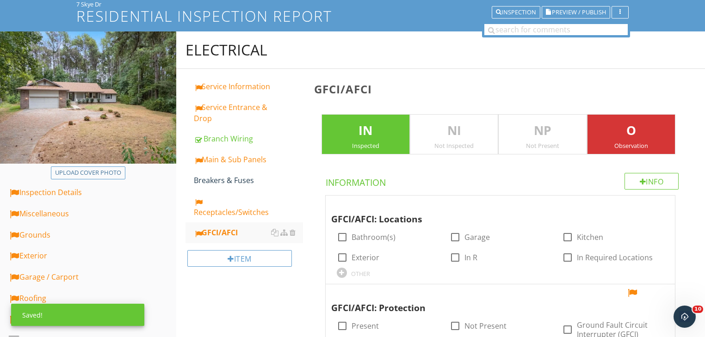
scroll to position [0, 0]
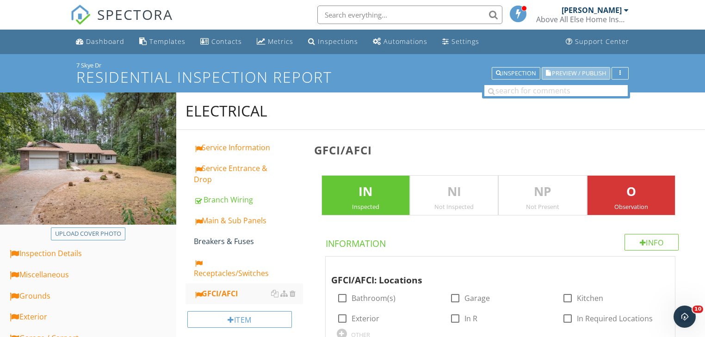
click at [591, 70] on span "Preview / Publish" at bounding box center [579, 73] width 54 height 6
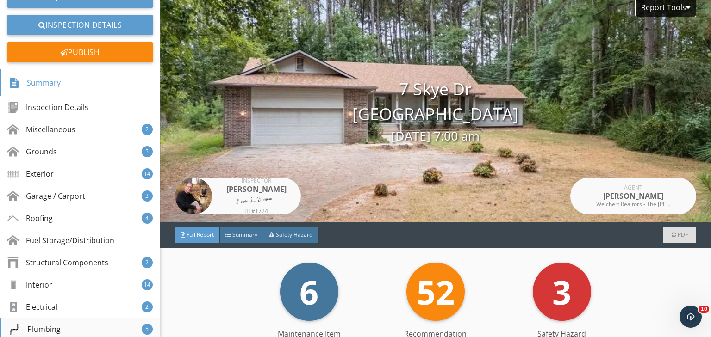
scroll to position [148, 0]
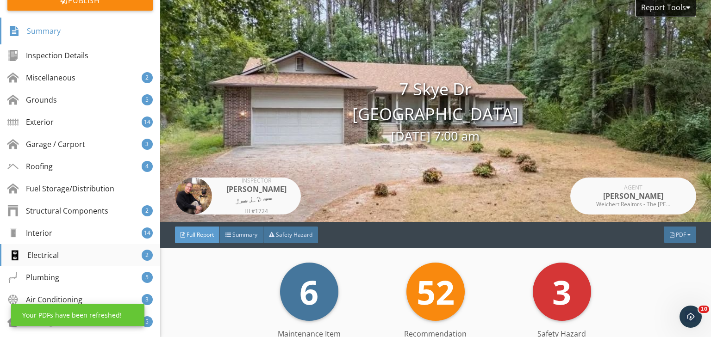
click at [56, 258] on div "Electrical" at bounding box center [34, 255] width 50 height 11
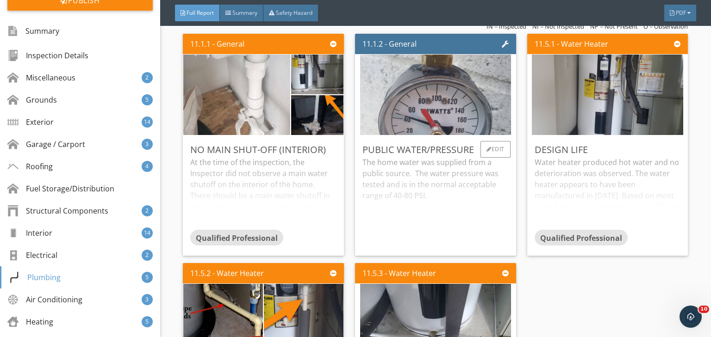
scroll to position [7688, 0]
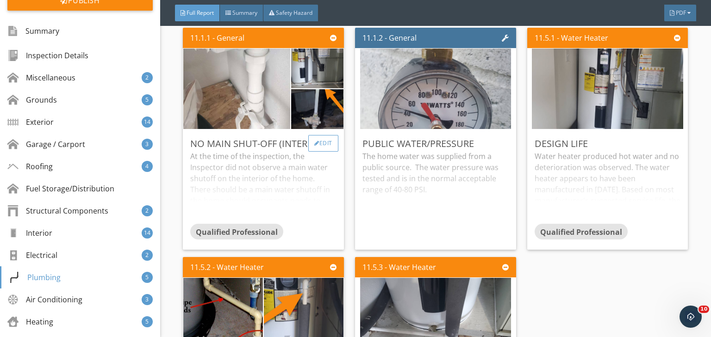
click at [322, 152] on div "Edit" at bounding box center [323, 143] width 30 height 17
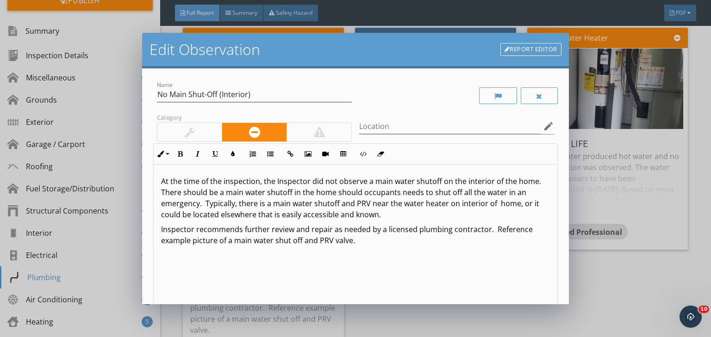
click at [531, 50] on link "Report Editor" at bounding box center [530, 49] width 61 height 13
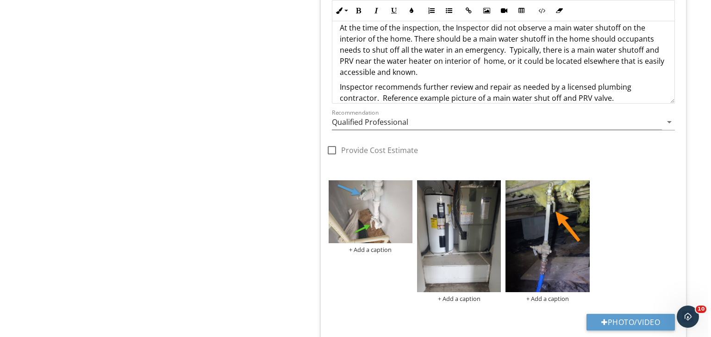
scroll to position [1457, 0]
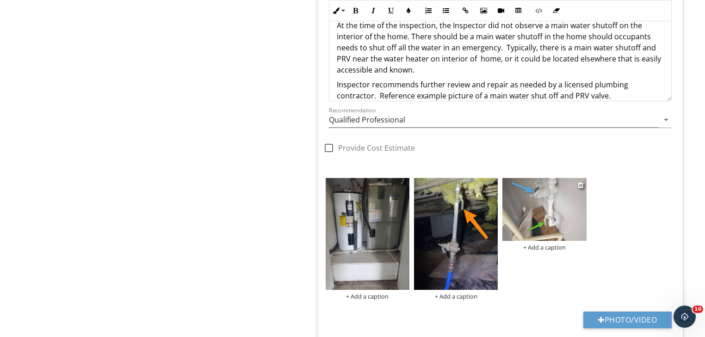
click at [541, 244] on div "+ Add a caption" at bounding box center [544, 247] width 84 height 7
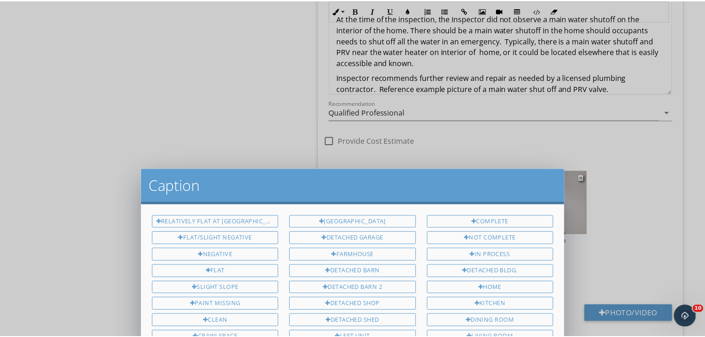
scroll to position [0, 0]
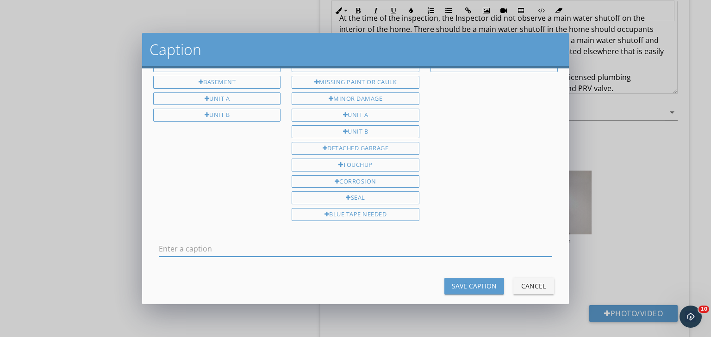
click at [166, 241] on input "text" at bounding box center [355, 248] width 393 height 15
type input "Example"
click at [464, 281] on div "Save Caption" at bounding box center [474, 286] width 45 height 10
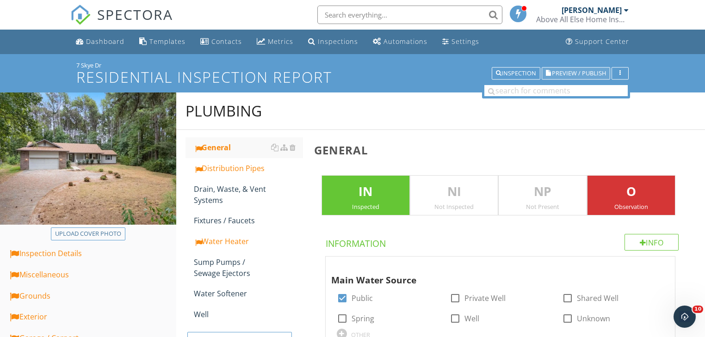
click at [586, 73] on span "Preview / Publish" at bounding box center [579, 73] width 54 height 6
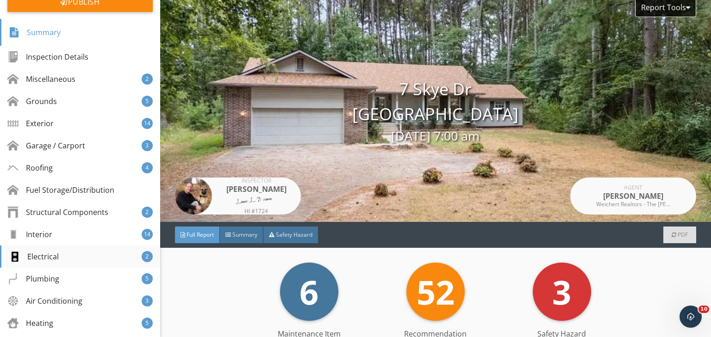
scroll to position [148, 0]
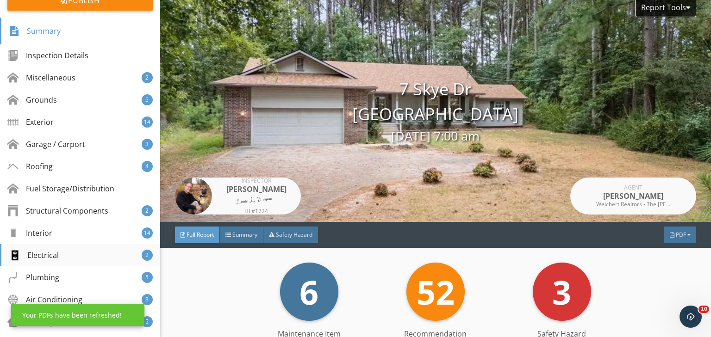
click at [56, 253] on div "Electrical" at bounding box center [34, 255] width 50 height 11
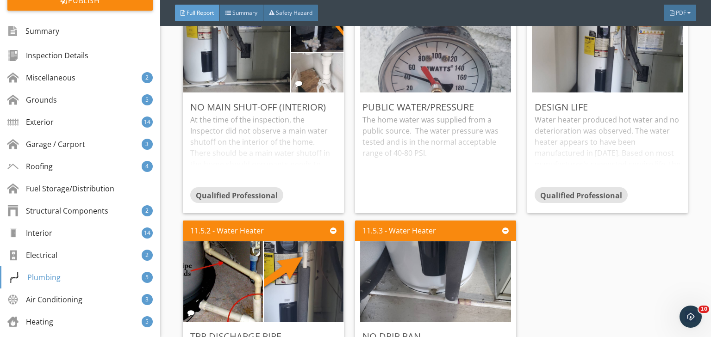
scroll to position [7725, 0]
click at [644, 176] on div "Water heater produced hot water and no deterioration was observed. The water he…" at bounding box center [607, 150] width 146 height 73
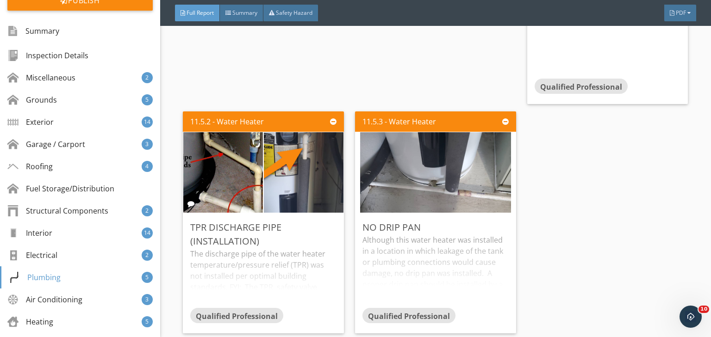
scroll to position [7947, 0]
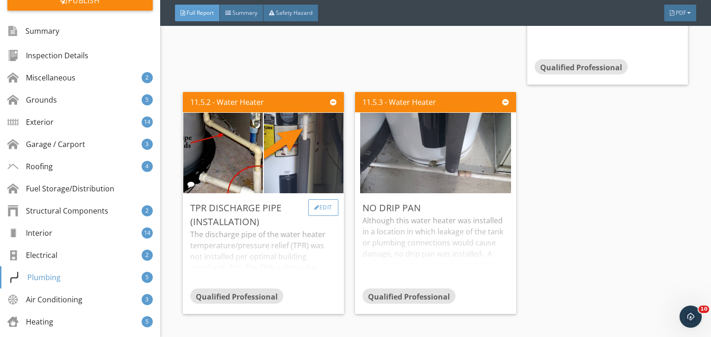
click at [320, 216] on div "Edit" at bounding box center [323, 207] width 30 height 17
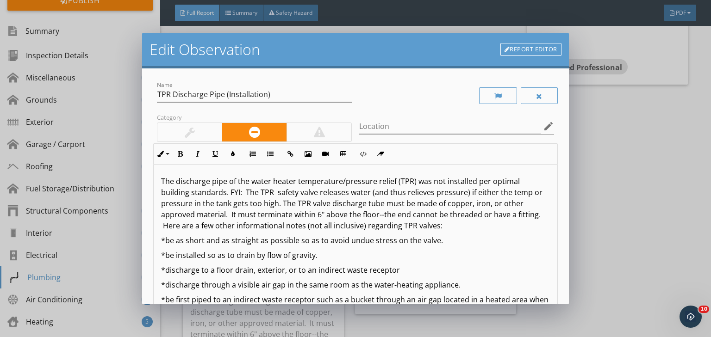
click at [526, 49] on link "Report Editor" at bounding box center [530, 49] width 61 height 13
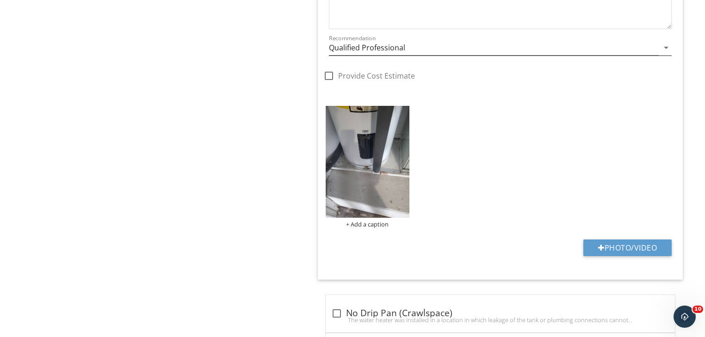
scroll to position [7326, 0]
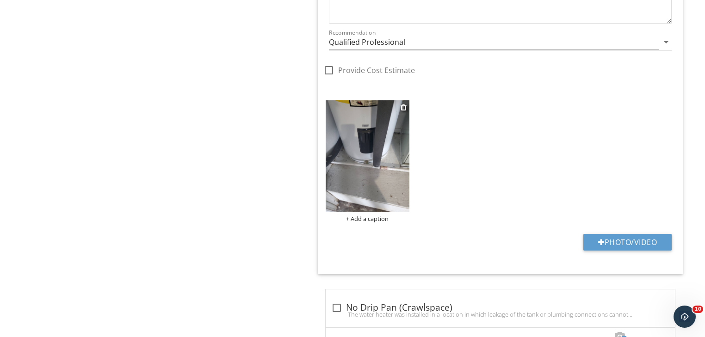
click at [363, 159] on img at bounding box center [368, 156] width 84 height 112
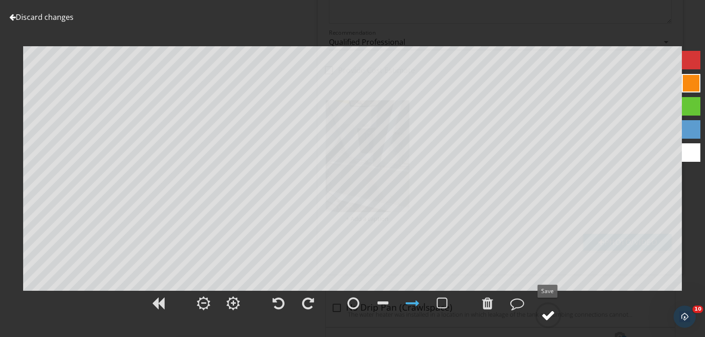
click at [545, 316] on div at bounding box center [548, 316] width 14 height 14
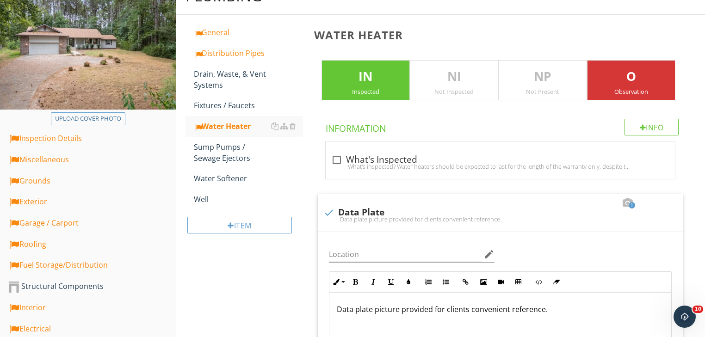
scroll to position [0, 0]
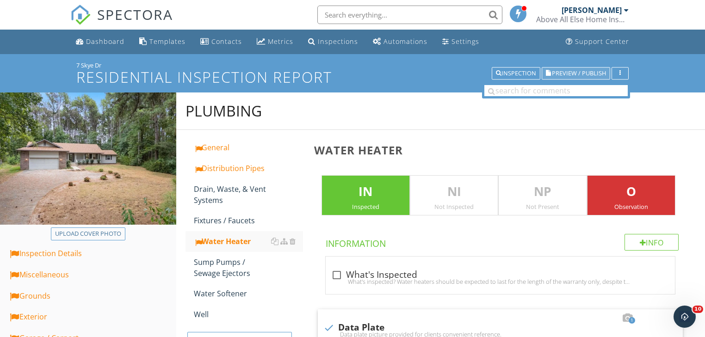
click at [603, 71] on span "Preview / Publish" at bounding box center [579, 73] width 54 height 6
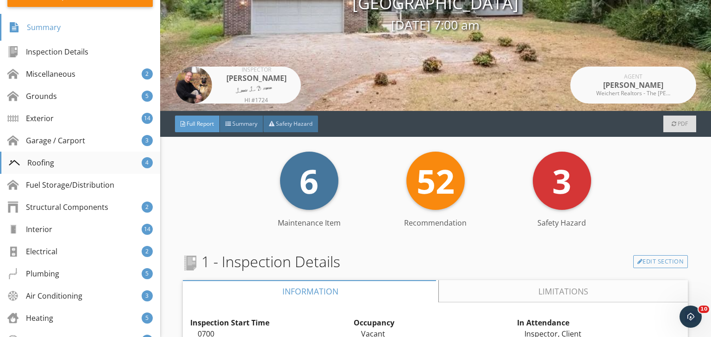
scroll to position [185, 0]
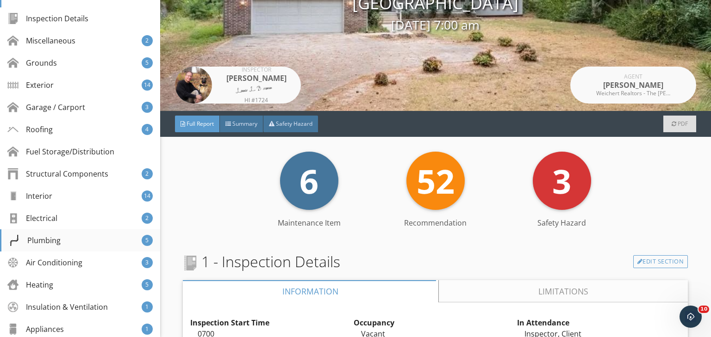
click at [50, 239] on div "Plumbing" at bounding box center [35, 240] width 52 height 11
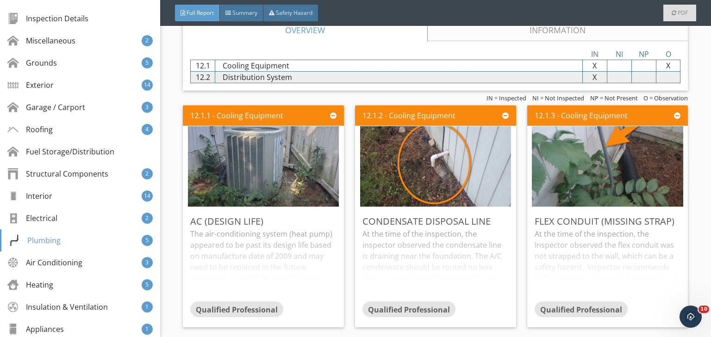
scroll to position [8250, 0]
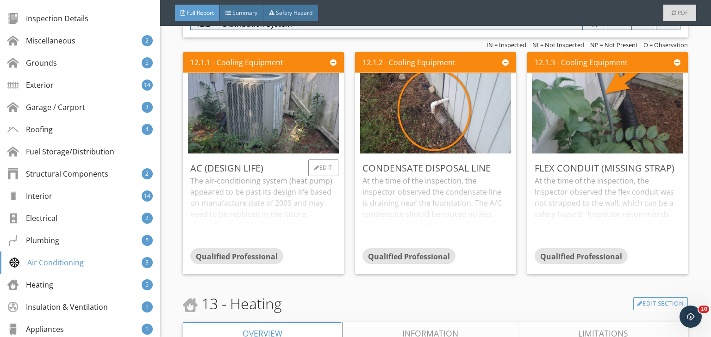
click at [306, 243] on div "The air-conditioning system (heat pump) appeared to be past its design life bas…" at bounding box center [263, 211] width 146 height 73
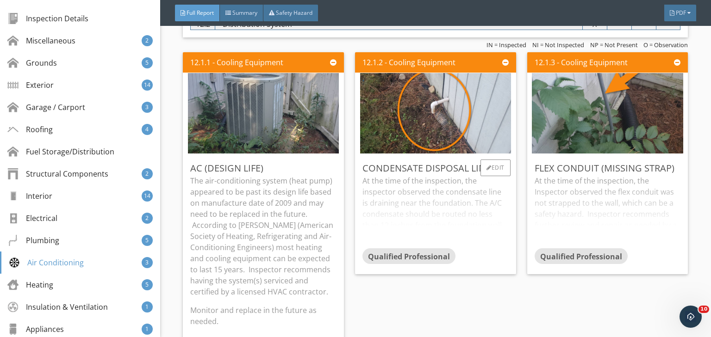
click at [495, 212] on div "At the time of the inspection, the inspector observed the condensate line is dr…" at bounding box center [435, 211] width 146 height 73
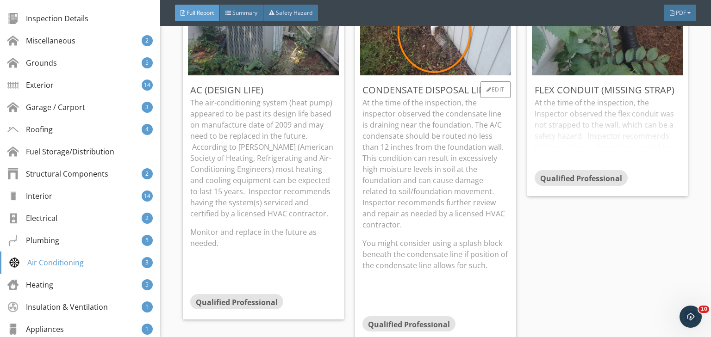
scroll to position [8324, 0]
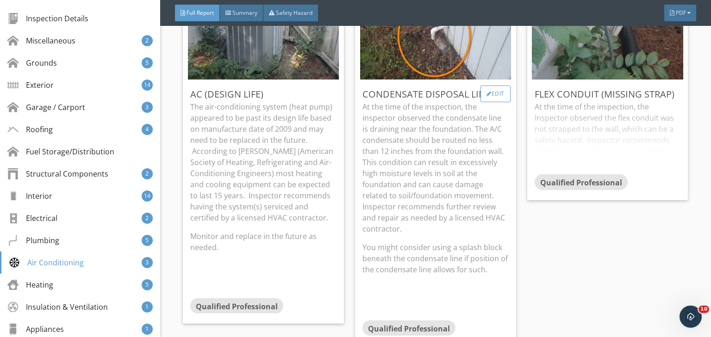
click at [500, 102] on div "Edit" at bounding box center [495, 94] width 30 height 17
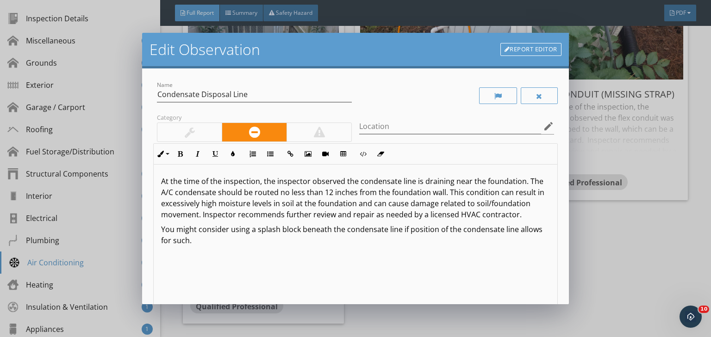
click at [396, 229] on p "You might consider using a splash block beneath the condensate line if position…" at bounding box center [355, 240] width 389 height 33
drag, startPoint x: 402, startPoint y: 228, endPoint x: 407, endPoint y: 242, distance: 14.8
click at [407, 242] on p "You might consider using a splash block beneath the condensate line. if positio…" at bounding box center [355, 240] width 389 height 33
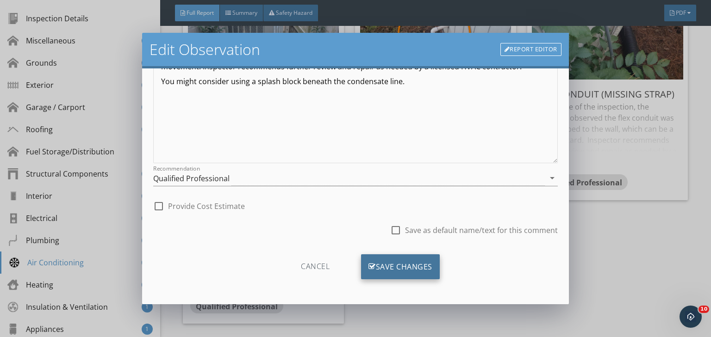
click at [392, 266] on div "Save Changes" at bounding box center [400, 266] width 79 height 25
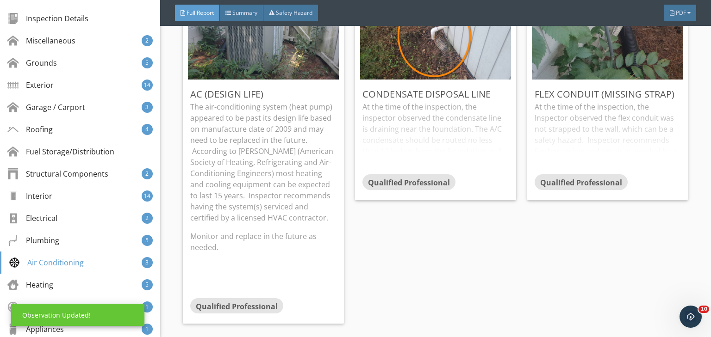
scroll to position [38, 0]
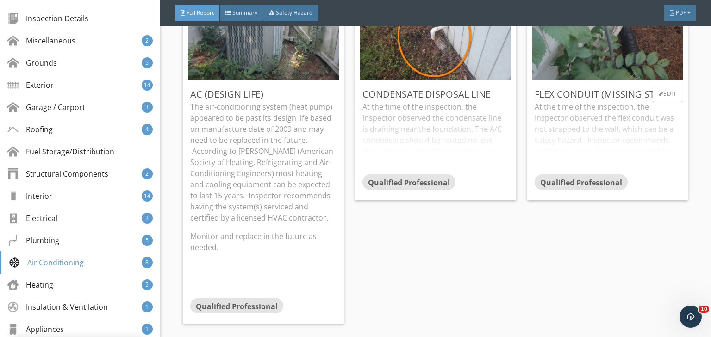
click at [570, 167] on div "At the time of the inspection, the Inspector observed the flex conduit was not …" at bounding box center [607, 137] width 146 height 73
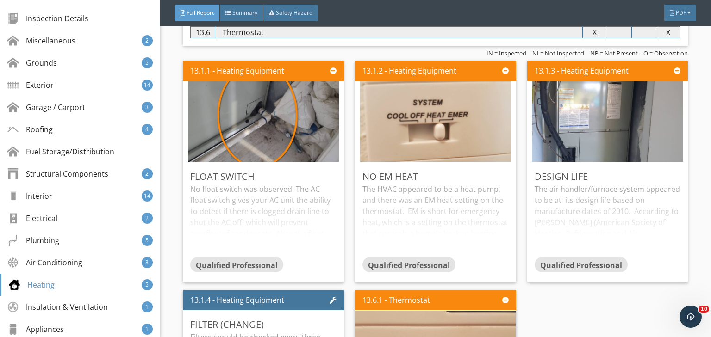
scroll to position [8768, 0]
click at [290, 233] on div "No float switch was observed. The AC float switch gives your AC unit the abilit…" at bounding box center [263, 220] width 146 height 73
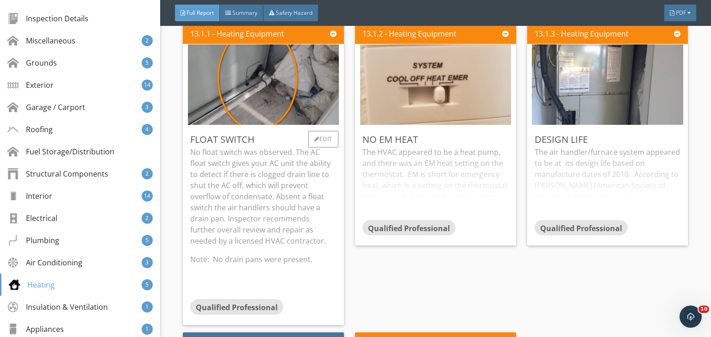
scroll to position [8842, 0]
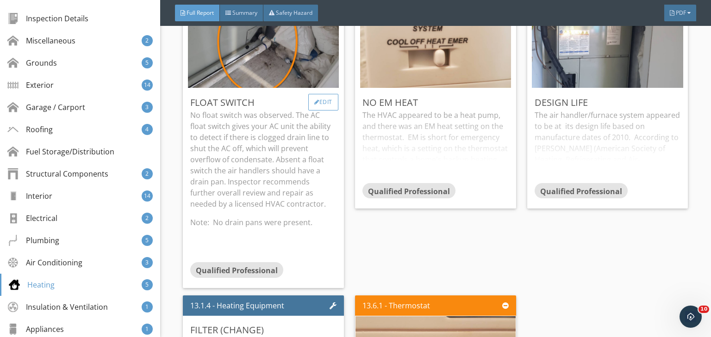
click at [326, 111] on div "Edit" at bounding box center [323, 102] width 30 height 17
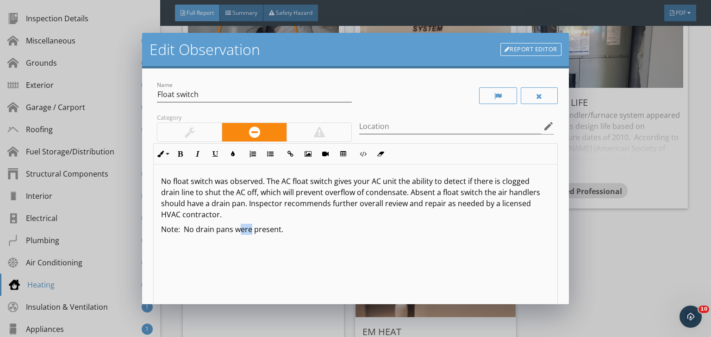
drag, startPoint x: 251, startPoint y: 232, endPoint x: 240, endPoint y: 232, distance: 11.1
click at [240, 232] on p "Note: No drain pans were present." at bounding box center [355, 229] width 389 height 11
click at [288, 232] on p "Note: No drain pans was present." at bounding box center [355, 229] width 389 height 11
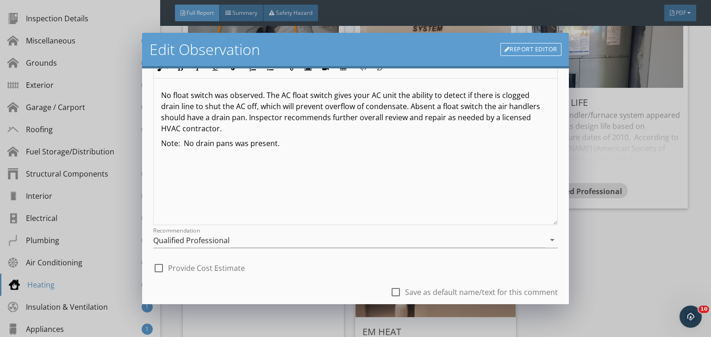
scroll to position [148, 0]
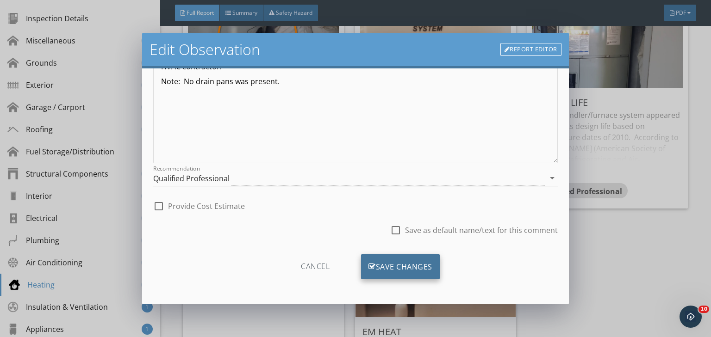
click at [398, 266] on div "Save Changes" at bounding box center [400, 266] width 79 height 25
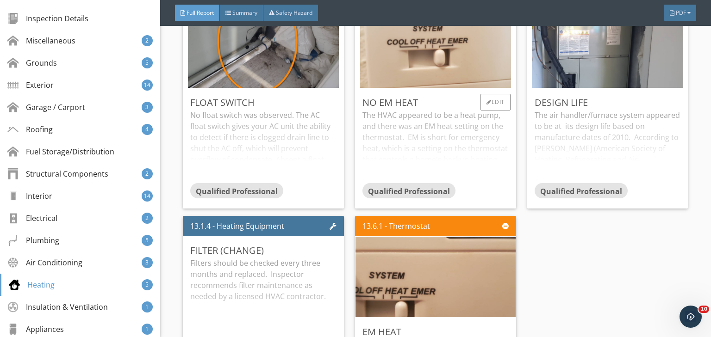
click at [464, 183] on div "The HVAC appeared to be a heat pump, and there was an EM heat setting on the th…" at bounding box center [435, 146] width 146 height 73
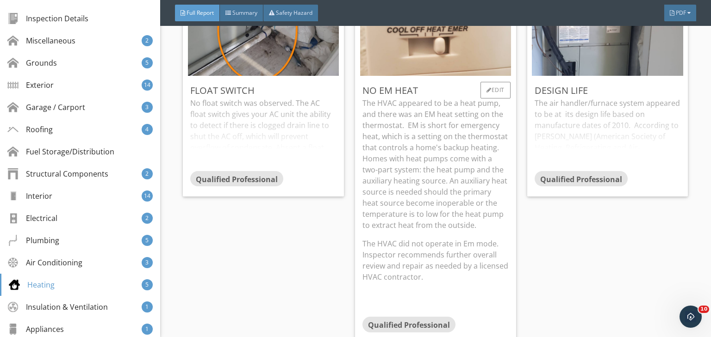
scroll to position [8842, 0]
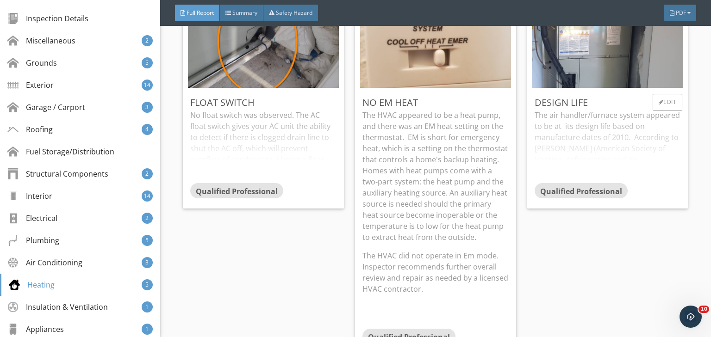
click at [643, 183] on div "The air handler/furnace system appeared to be at its design life based on manuf…" at bounding box center [607, 146] width 146 height 73
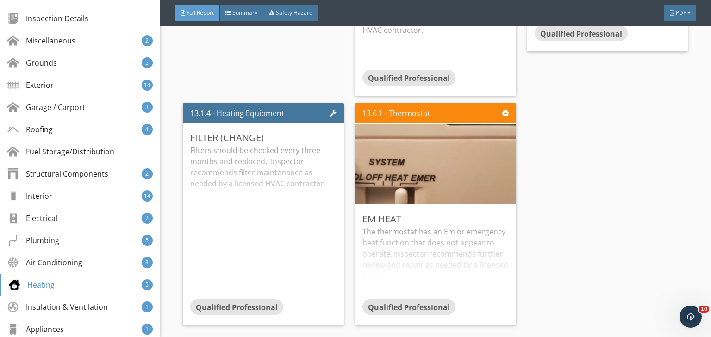
scroll to position [9101, 0]
click at [472, 226] on div "Em heat" at bounding box center [435, 219] width 146 height 14
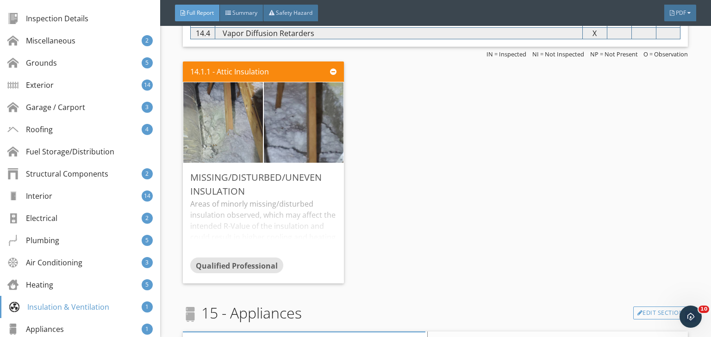
scroll to position [9545, 0]
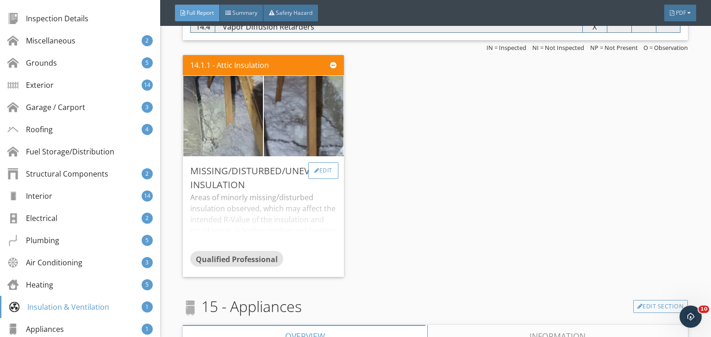
click at [319, 179] on div "Edit" at bounding box center [323, 170] width 30 height 17
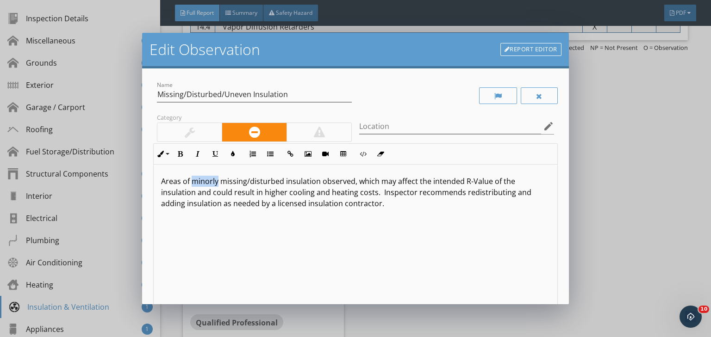
drag, startPoint x: 192, startPoint y: 183, endPoint x: 217, endPoint y: 180, distance: 24.2
click at [217, 180] on p "Areas of minorly missing/disturbed insulation observed, which may affect the in…" at bounding box center [355, 192] width 389 height 33
click at [200, 152] on icon "button" at bounding box center [197, 154] width 6 height 6
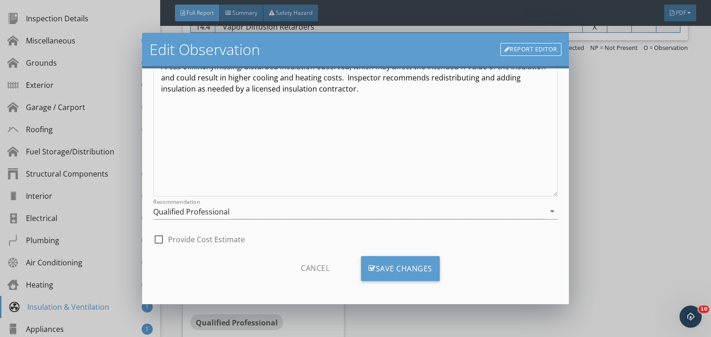
scroll to position [117, 0]
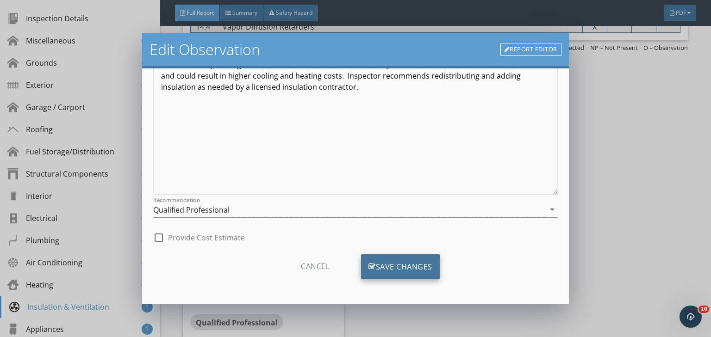
click at [401, 267] on div "Save Changes" at bounding box center [400, 266] width 79 height 25
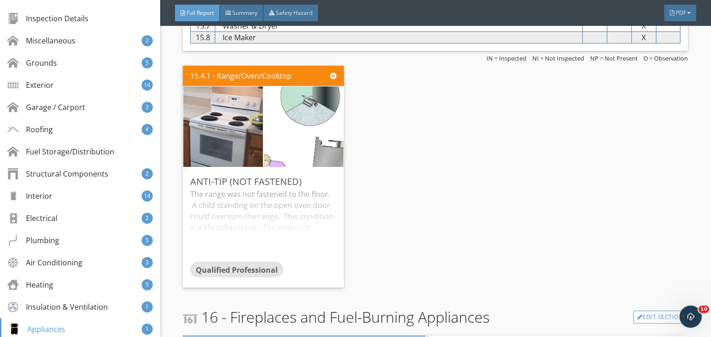
scroll to position [10026, 0]
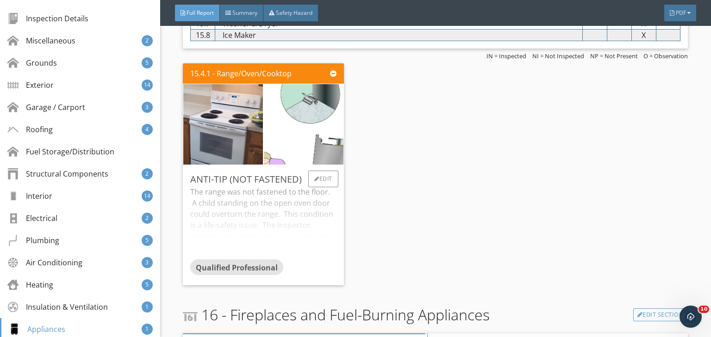
click at [316, 260] on div "The range was not fastened to the floor. A child standing on the open oven door…" at bounding box center [263, 222] width 146 height 73
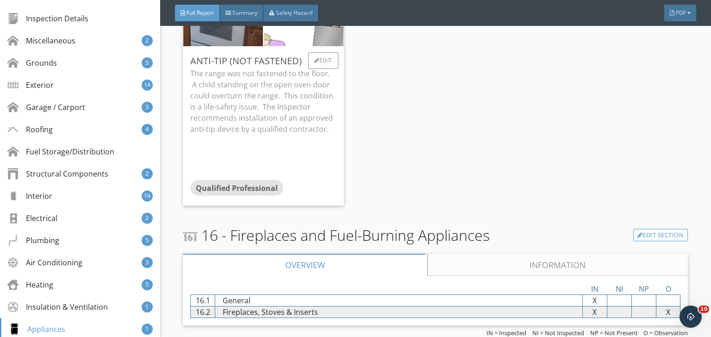
scroll to position [10174, 0]
click at [521, 263] on link "Information" at bounding box center [557, 265] width 260 height 22
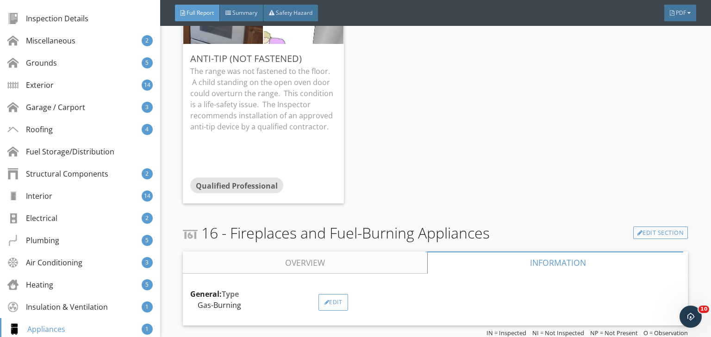
click at [322, 305] on div "Edit" at bounding box center [333, 302] width 30 height 17
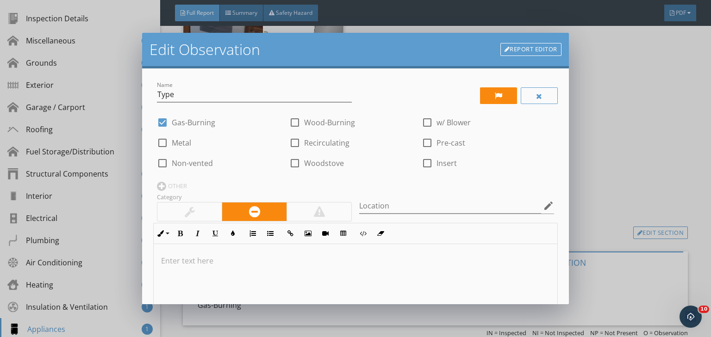
click at [161, 120] on div at bounding box center [163, 123] width 16 height 16
checkbox input "false"
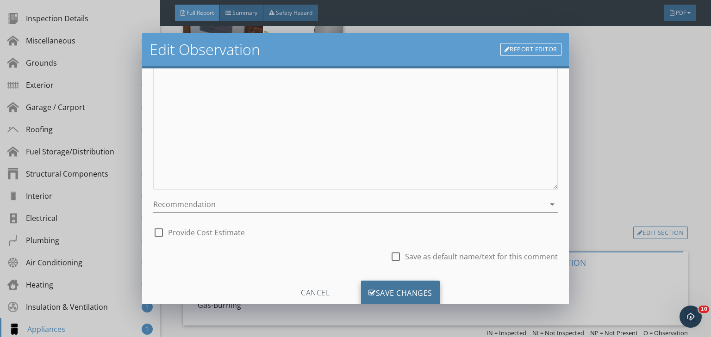
scroll to position [228, 0]
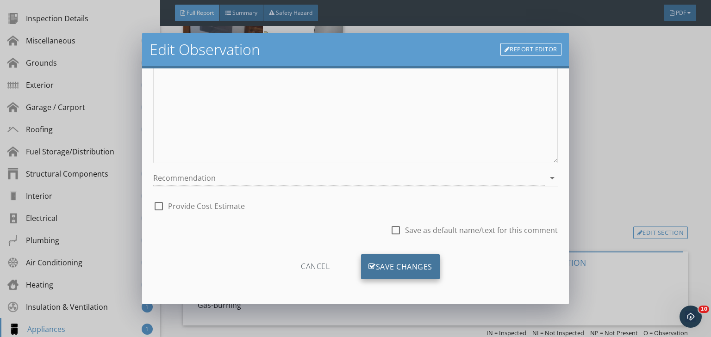
click at [396, 266] on div "Save Changes" at bounding box center [400, 266] width 79 height 25
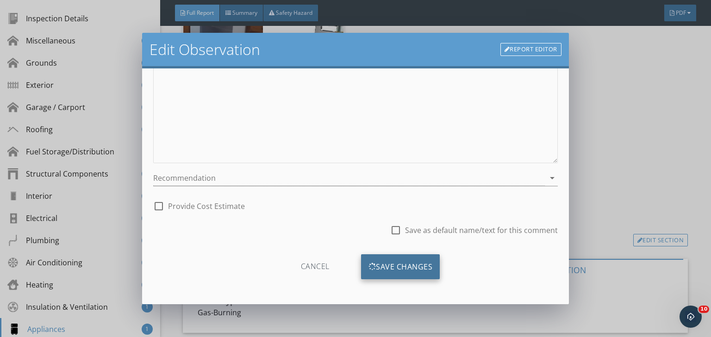
scroll to position [118, 0]
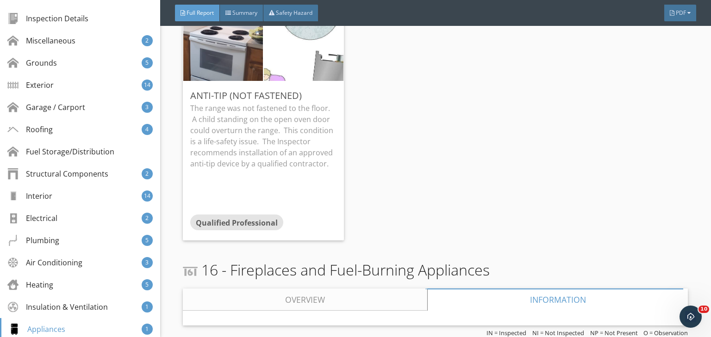
click at [300, 293] on link "Overview" at bounding box center [305, 300] width 244 height 22
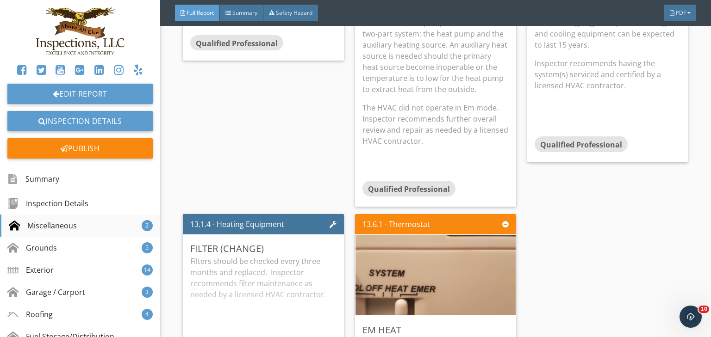
scroll to position [0, 0]
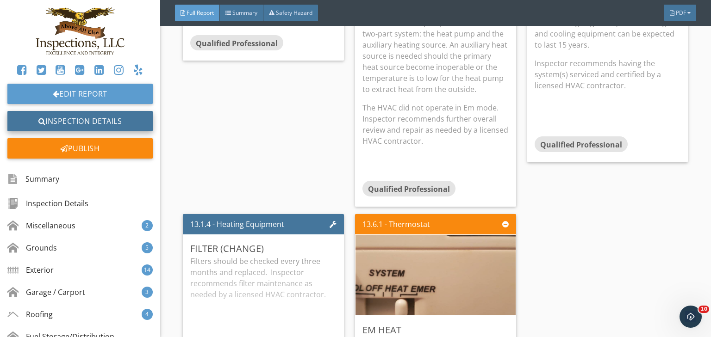
click at [74, 122] on link "Inspection Details" at bounding box center [79, 121] width 145 height 20
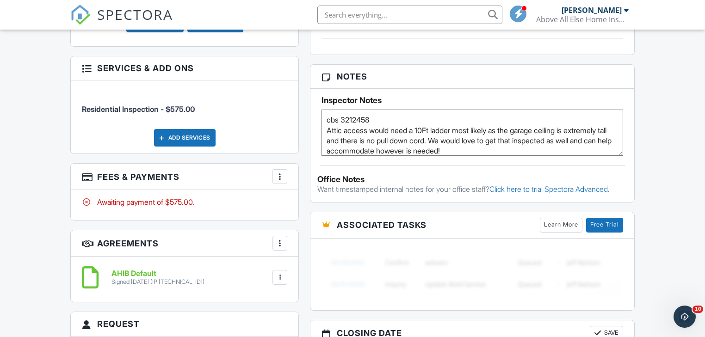
click at [278, 172] on div at bounding box center [279, 176] width 9 height 9
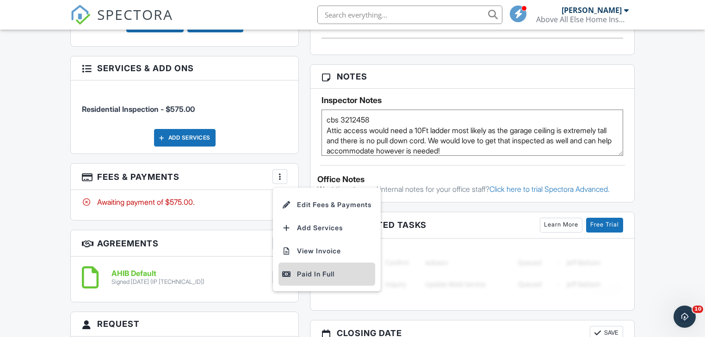
click at [318, 269] on div "Paid In Full" at bounding box center [326, 274] width 89 height 11
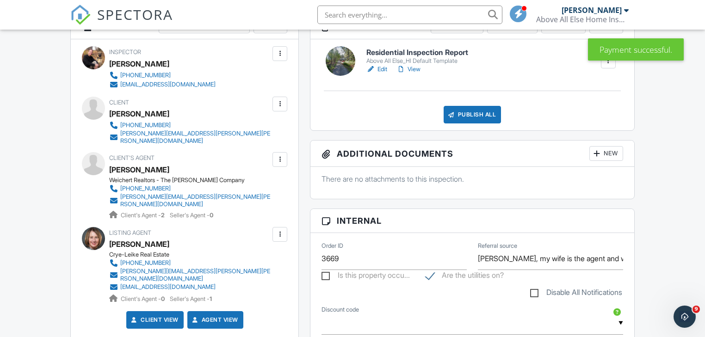
scroll to position [259, 0]
click at [413, 70] on link "View" at bounding box center [408, 68] width 24 height 9
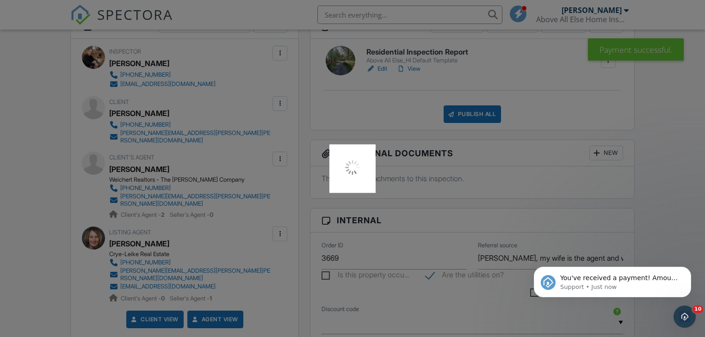
scroll to position [0, 0]
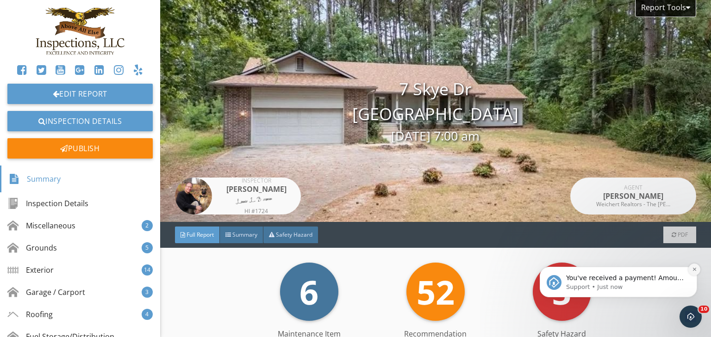
click at [693, 270] on icon "Dismiss notification" at bounding box center [693, 269] width 3 height 3
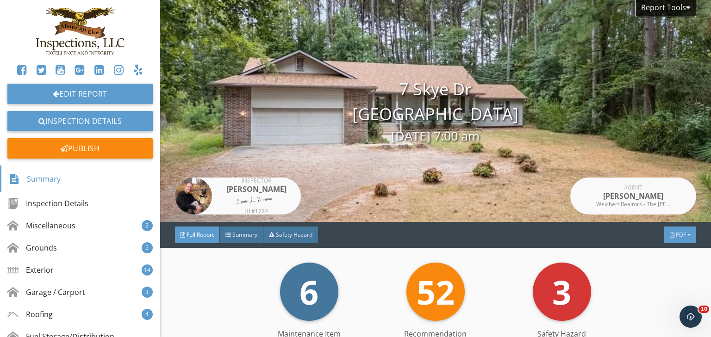
click at [687, 235] on div at bounding box center [688, 235] width 3 height 6
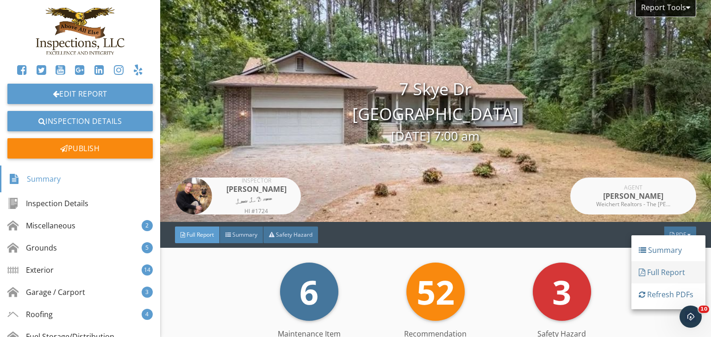
click at [666, 274] on div "Full Report" at bounding box center [667, 272] width 59 height 11
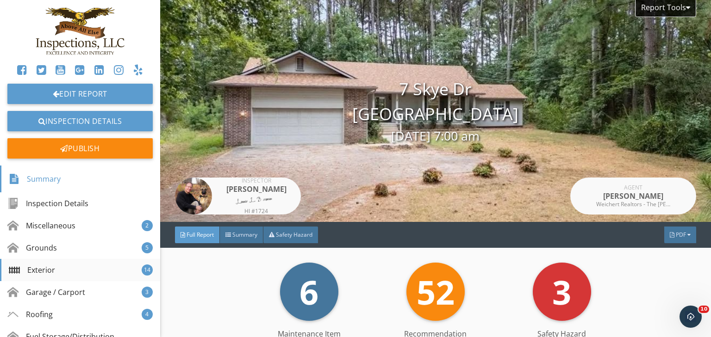
click at [31, 266] on div "Exterior" at bounding box center [32, 270] width 46 height 11
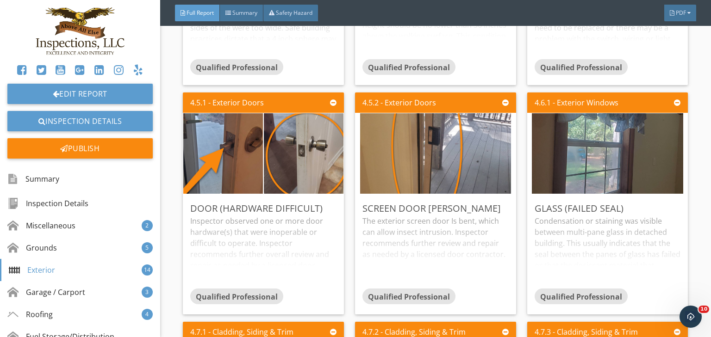
scroll to position [2990, 0]
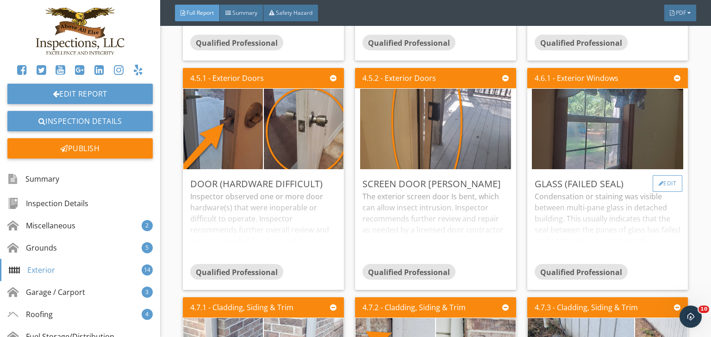
click at [658, 186] on div at bounding box center [660, 184] width 5 height 6
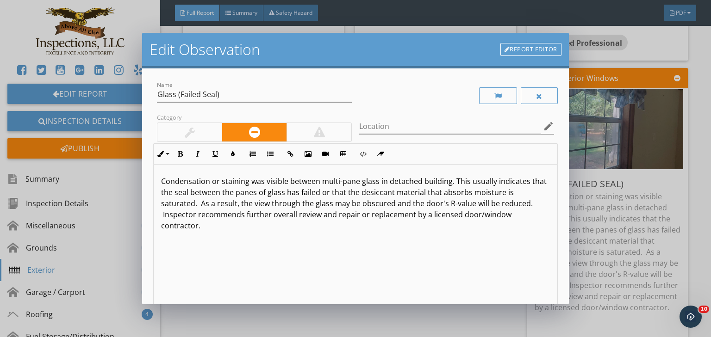
click at [527, 45] on link "Report Editor" at bounding box center [530, 49] width 61 height 13
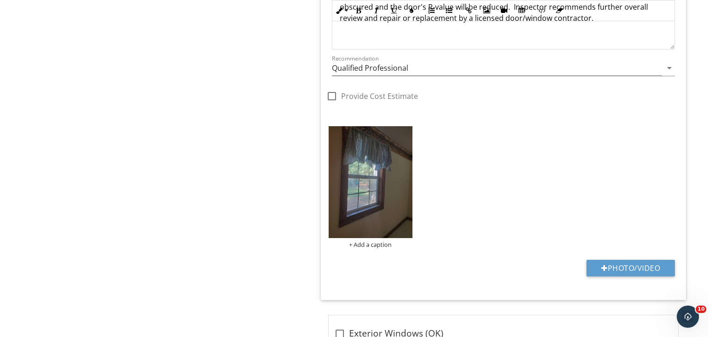
scroll to position [813, 0]
click at [375, 241] on div "+ Add a caption" at bounding box center [368, 244] width 84 height 7
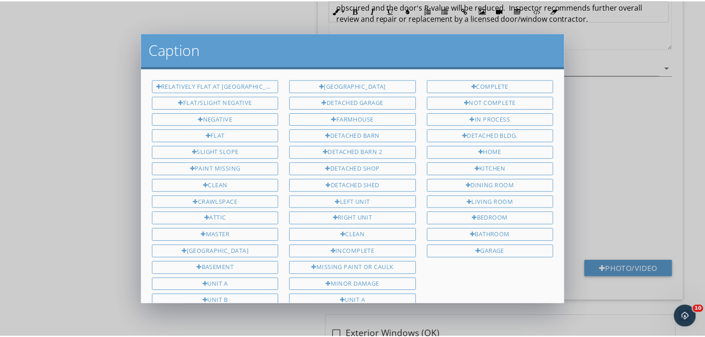
scroll to position [186, 0]
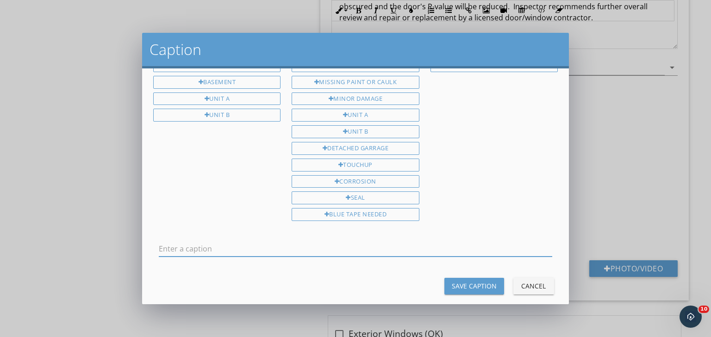
click at [171, 241] on input "text" at bounding box center [355, 248] width 393 height 15
type input "detached shop"
click at [463, 281] on div "Save Caption" at bounding box center [474, 286] width 45 height 10
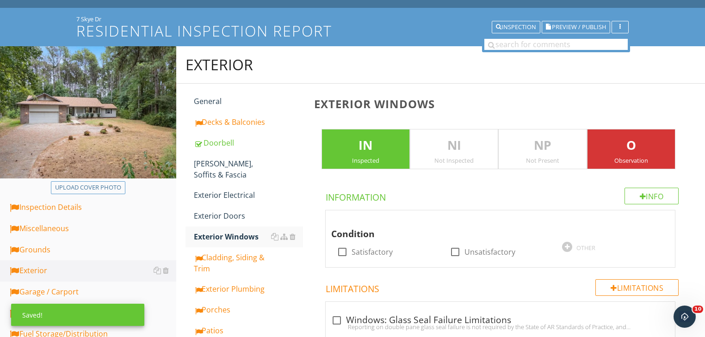
scroll to position [0, 0]
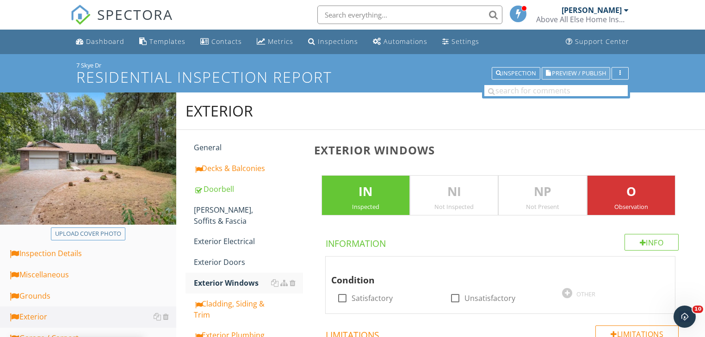
click at [596, 71] on span "Preview / Publish" at bounding box center [579, 73] width 54 height 6
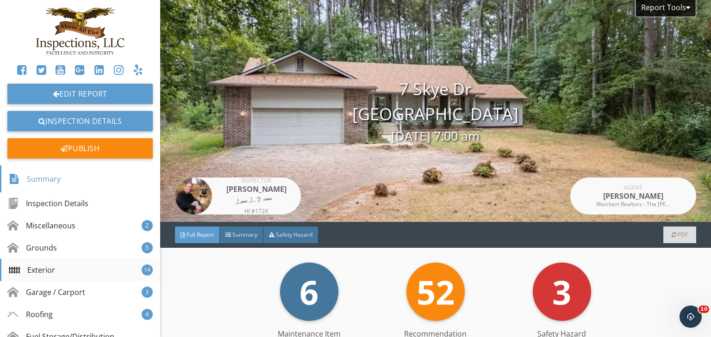
click at [43, 272] on div "Exterior" at bounding box center [32, 270] width 46 height 11
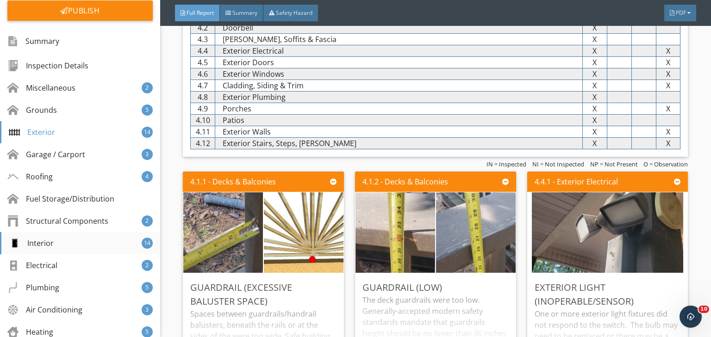
scroll to position [148, 0]
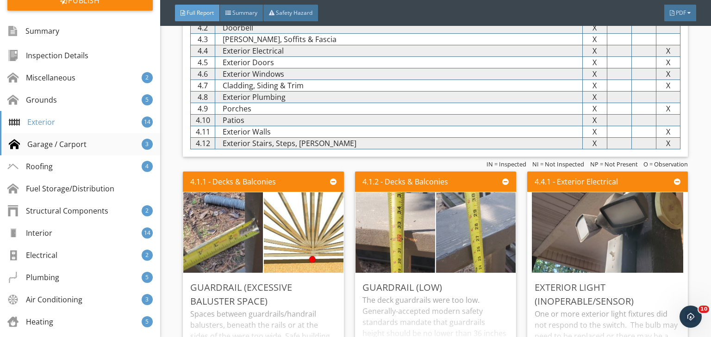
click at [65, 141] on div "Garage / Carport" at bounding box center [48, 144] width 78 height 11
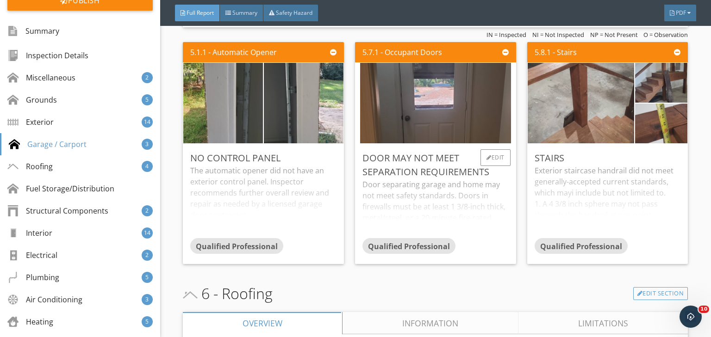
scroll to position [4130, 0]
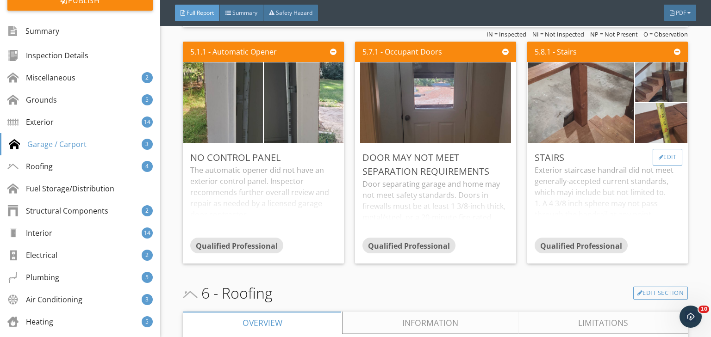
click at [666, 166] on div "Edit" at bounding box center [667, 157] width 30 height 17
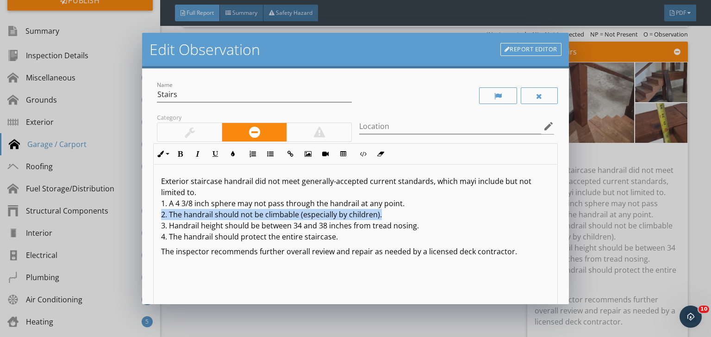
drag, startPoint x: 384, startPoint y: 217, endPoint x: 124, endPoint y: 218, distance: 260.5
click at [124, 218] on div "Edit Observation Report Editor Name [PERSON_NAME] Category Location edit Inline…" at bounding box center [355, 168] width 711 height 337
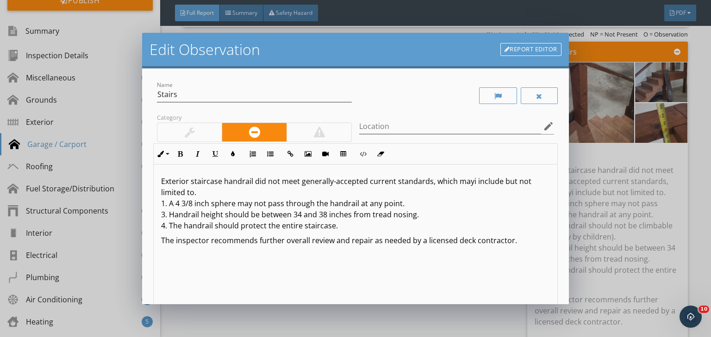
click at [414, 218] on p "Exterior staircase handrail did not meet generally-accepted current standards, …" at bounding box center [355, 204] width 389 height 56
click at [250, 183] on p "Exterior staircase handrail did not meet generally-accepted current standards, …" at bounding box center [355, 204] width 389 height 56
click at [504, 182] on p "Exterior staircase handrail/guardrail did not meet generally-accepted current s…" at bounding box center [355, 204] width 389 height 56
drag, startPoint x: 455, startPoint y: 242, endPoint x: 471, endPoint y: 241, distance: 15.7
click at [471, 241] on p "The inspector recommends further overall review and repair as needed by a licen…" at bounding box center [355, 240] width 389 height 11
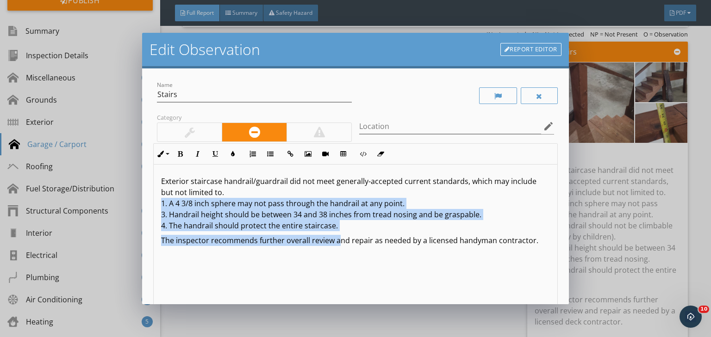
drag, startPoint x: 340, startPoint y: 232, endPoint x: 155, endPoint y: 201, distance: 186.6
click at [155, 201] on div "Exterior staircase handrail/guardrail did not meet generally-accepted current s…" at bounding box center [355, 238] width 403 height 147
click at [330, 223] on p "Exterior staircase handrail/guardrail did not meet generally-accepted current s…" at bounding box center [355, 204] width 389 height 56
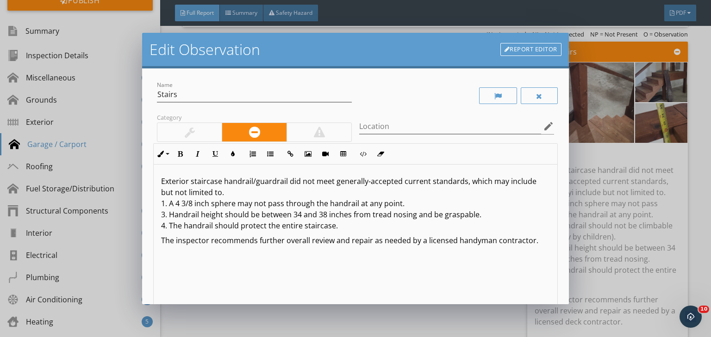
click at [342, 228] on p "Exterior staircase handrail/guardrail did not meet generally-accepted current s…" at bounding box center [355, 204] width 389 height 56
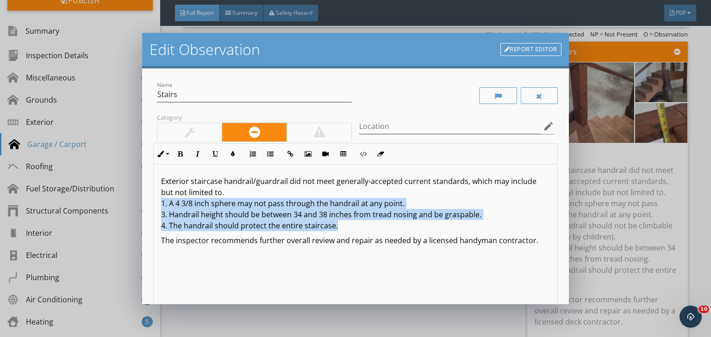
drag, startPoint x: 331, startPoint y: 226, endPoint x: 141, endPoint y: 204, distance: 191.4
click at [141, 204] on div "Edit Observation Report Editor Name Stairs Category Location edit Inline Style …" at bounding box center [355, 168] width 711 height 337
click at [270, 154] on icon "button" at bounding box center [270, 154] width 6 height 6
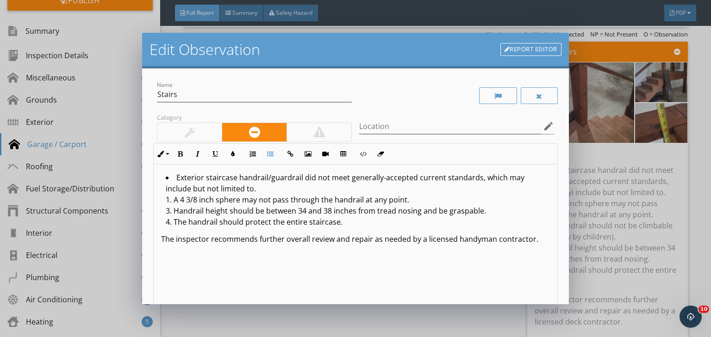
click at [172, 180] on li "Exterior staircase handrail/guardrail did not meet generally-accepted current s…" at bounding box center [358, 201] width 384 height 58
drag, startPoint x: 202, startPoint y: 179, endPoint x: 148, endPoint y: 181, distance: 54.6
click at [148, 181] on div "Name Stairs Category Location edit Inline Style XLarge Large Normal Small Light…" at bounding box center [355, 186] width 427 height 236
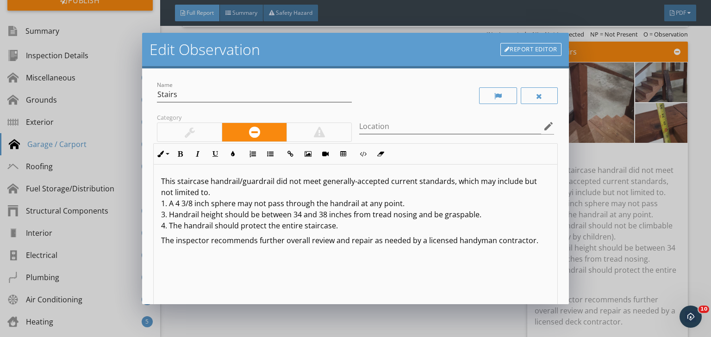
click at [165, 216] on p "This staircase handrail/guardrail did not meet generally-accepted current stand…" at bounding box center [355, 204] width 389 height 56
click at [165, 227] on p "This staircase handrail/guardrail did not meet generally-accepted current stand…" at bounding box center [355, 204] width 389 height 56
click at [211, 227] on p "This staircase handrail/guardrail did not meet generally-accepted current stand…" at bounding box center [355, 204] width 389 height 56
click at [414, 181] on p "This staircase handrail/guardrail did not meet generally-accepted current stand…" at bounding box center [355, 204] width 389 height 56
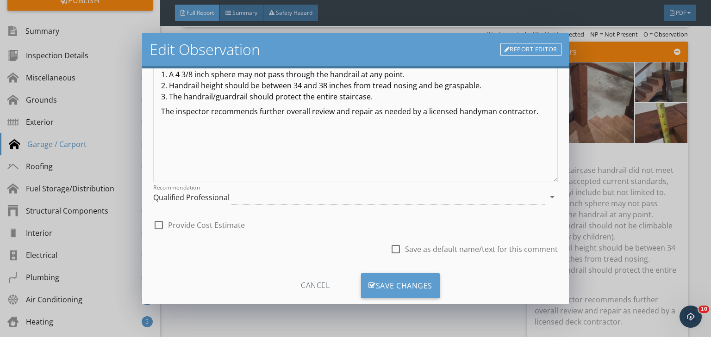
scroll to position [148, 0]
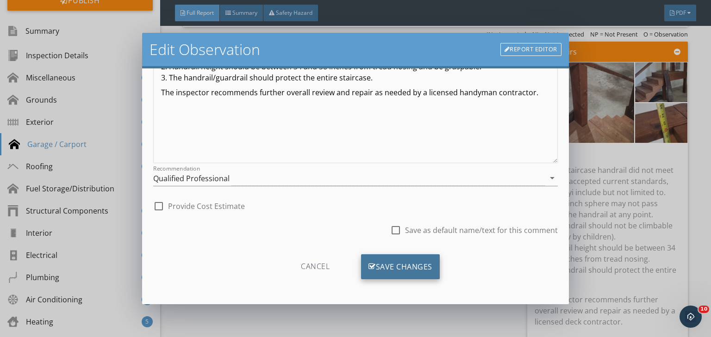
click at [392, 268] on div "Save Changes" at bounding box center [400, 266] width 79 height 25
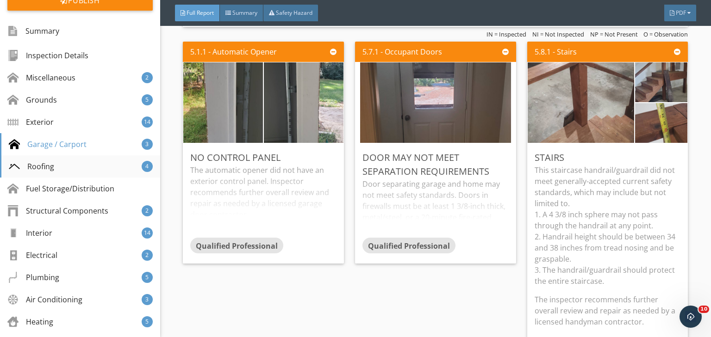
click at [45, 163] on div "Roofing" at bounding box center [31, 166] width 45 height 11
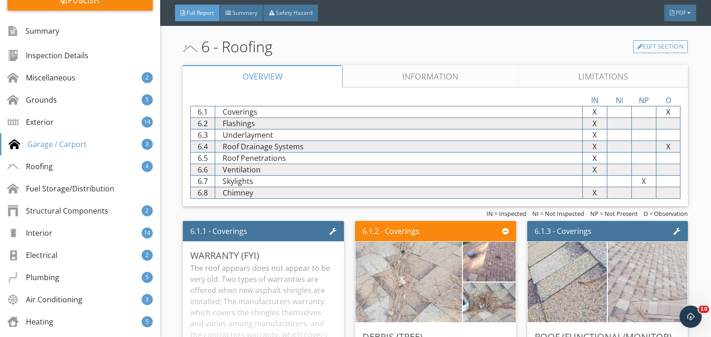
scroll to position [4494, 0]
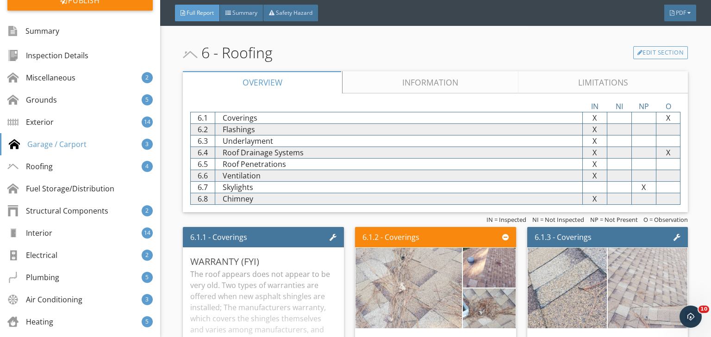
click at [620, 93] on link "Limitations" at bounding box center [602, 82] width 169 height 22
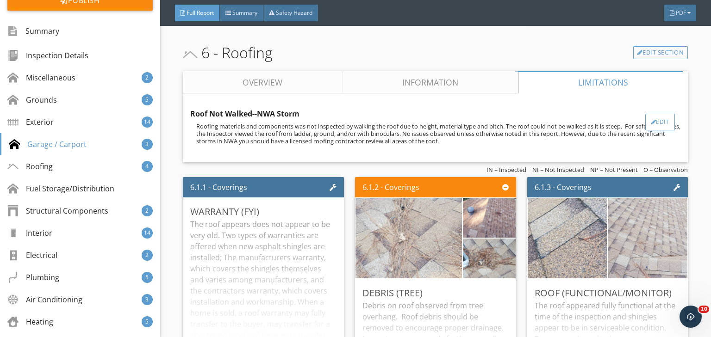
click at [651, 125] on div at bounding box center [653, 122] width 5 height 6
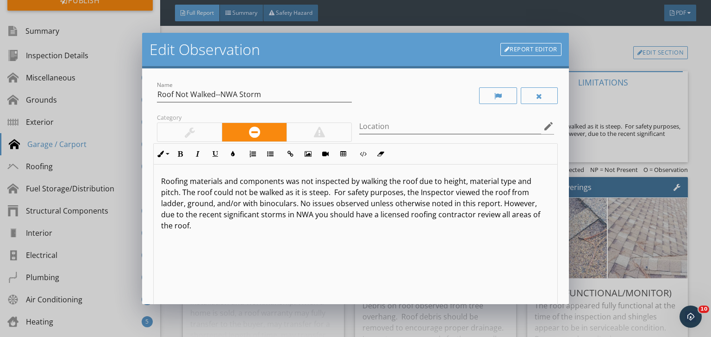
click at [537, 49] on link "Report Editor" at bounding box center [530, 49] width 61 height 13
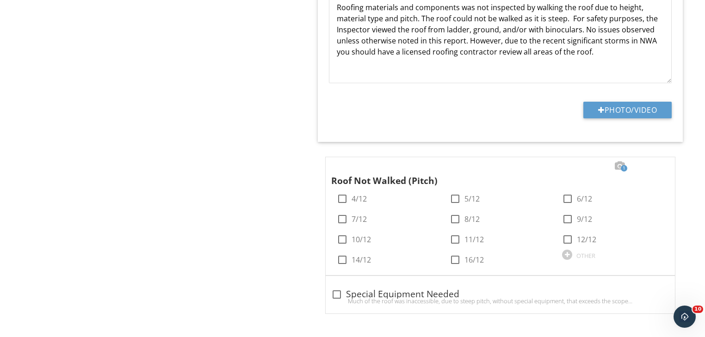
scroll to position [1394, 0]
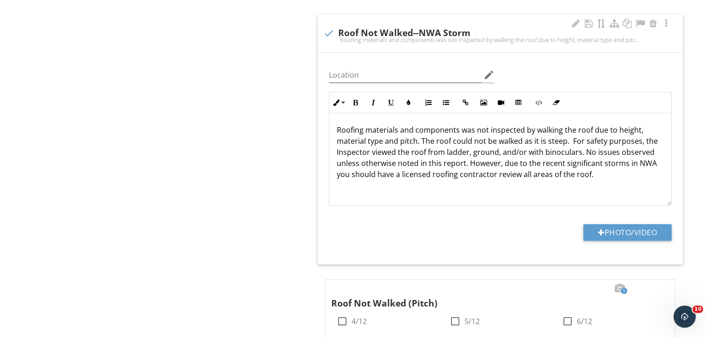
click at [329, 36] on div "Roofing materials and components was not inspected by walking the roof due to h…" at bounding box center [500, 39] width 354 height 7
checkbox input "true"
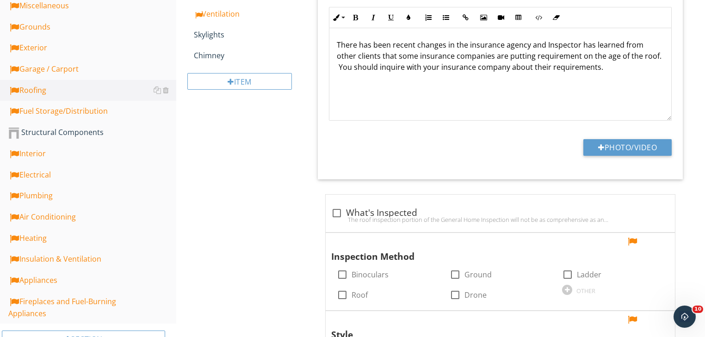
scroll to position [265, 0]
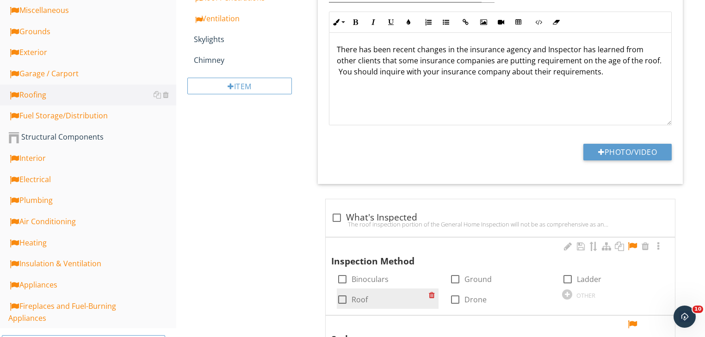
click at [342, 299] on div at bounding box center [342, 300] width 16 height 16
checkbox input "true"
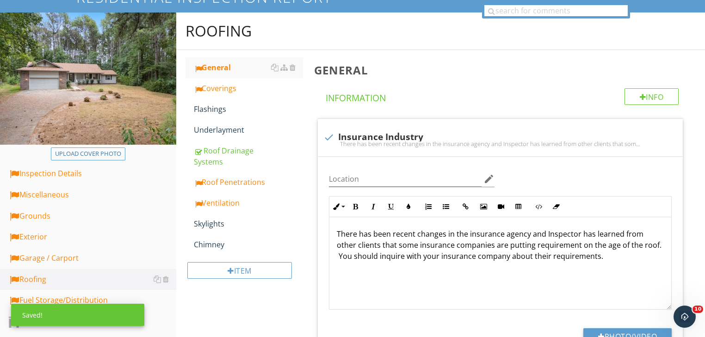
scroll to position [0, 0]
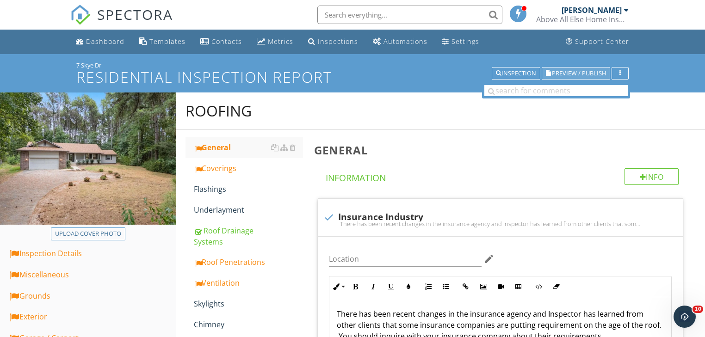
click at [572, 70] on span "Preview / Publish" at bounding box center [579, 73] width 54 height 6
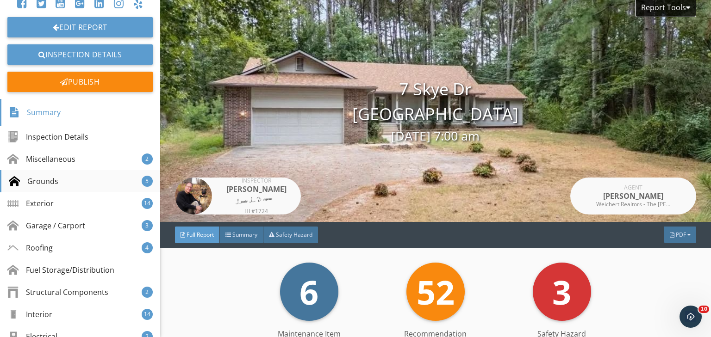
scroll to position [111, 0]
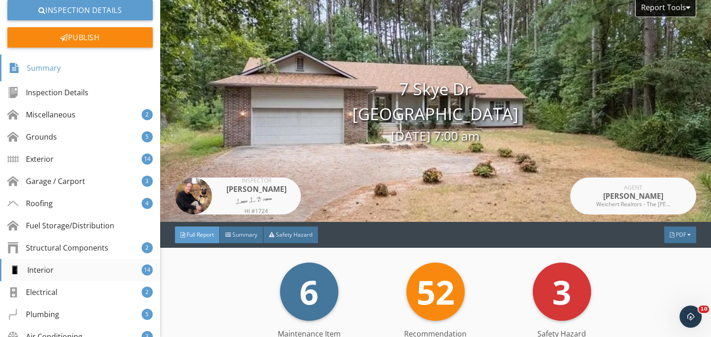
click at [48, 269] on div "Interior" at bounding box center [31, 270] width 45 height 11
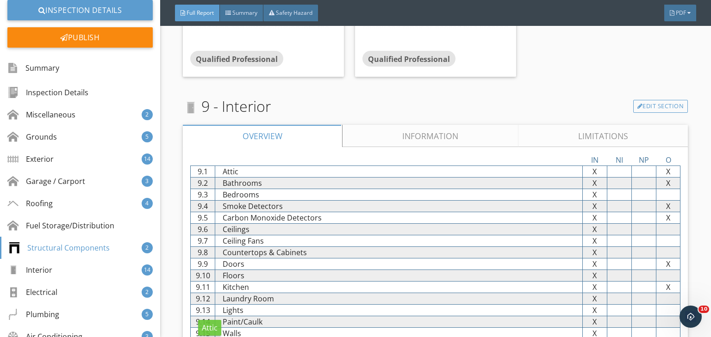
scroll to position [5527, 0]
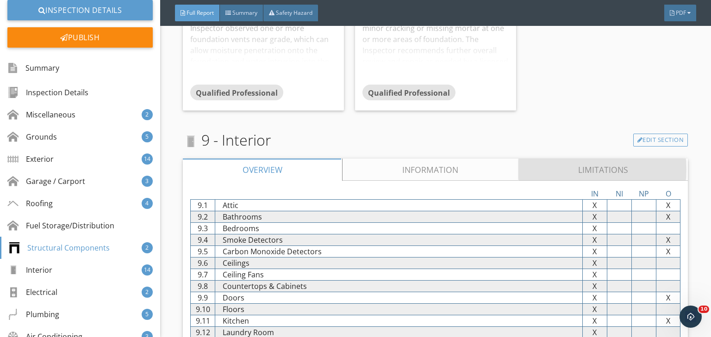
click at [550, 181] on link "Limitations" at bounding box center [602, 170] width 169 height 22
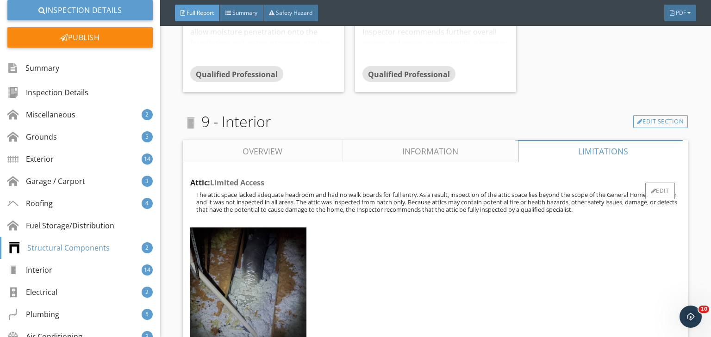
scroll to position [5601, 0]
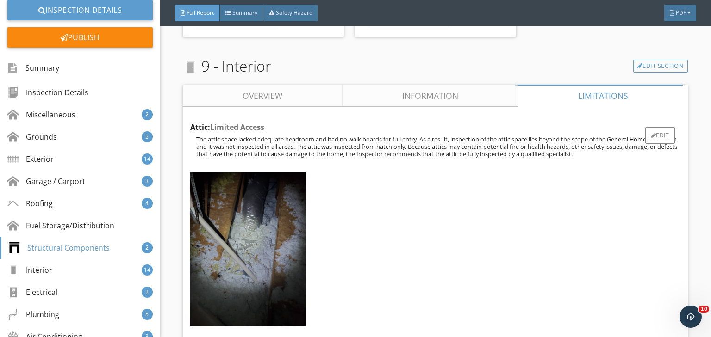
click at [452, 165] on p "The attic space lacked adequate headroom and had no walk boards for full entry.…" at bounding box center [438, 151] width 484 height 30
click at [662, 144] on div "Edit" at bounding box center [660, 135] width 30 height 17
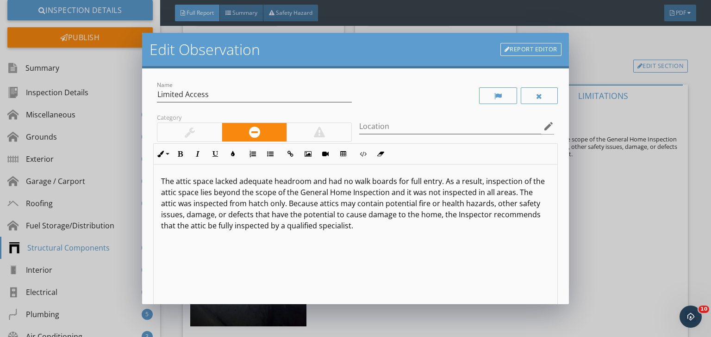
click at [481, 184] on p "The attic space lacked adequate headroom and had no walk boards for full entry.…" at bounding box center [355, 209] width 389 height 67
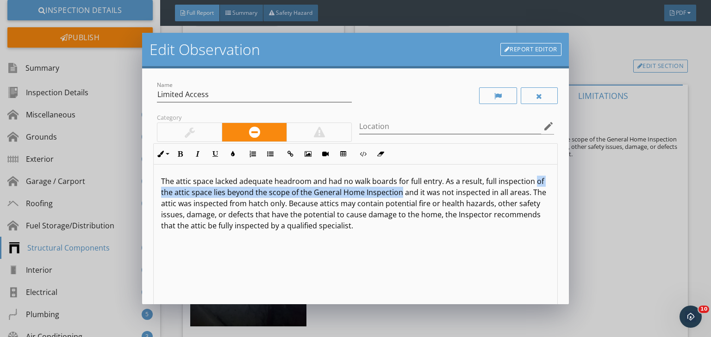
drag, startPoint x: 161, startPoint y: 194, endPoint x: 407, endPoint y: 191, distance: 245.7
click at [407, 191] on p "The attic space lacked adequate headroom and had no walk boards for full entry.…" at bounding box center [355, 209] width 389 height 67
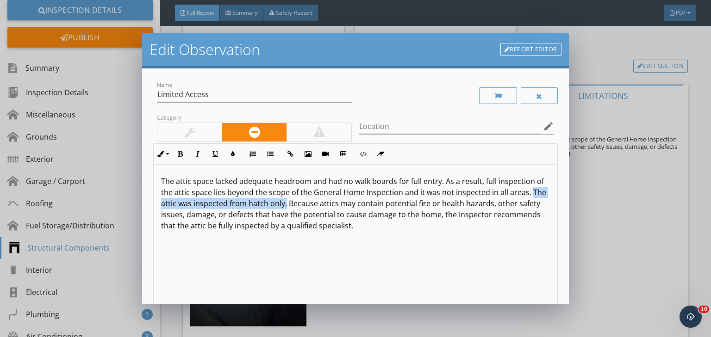
drag, startPoint x: 300, startPoint y: 206, endPoint x: 131, endPoint y: 205, distance: 168.9
click at [131, 205] on div "Edit Observation Report Editor Name Limited Access Category Location edit Inlin…" at bounding box center [355, 168] width 711 height 337
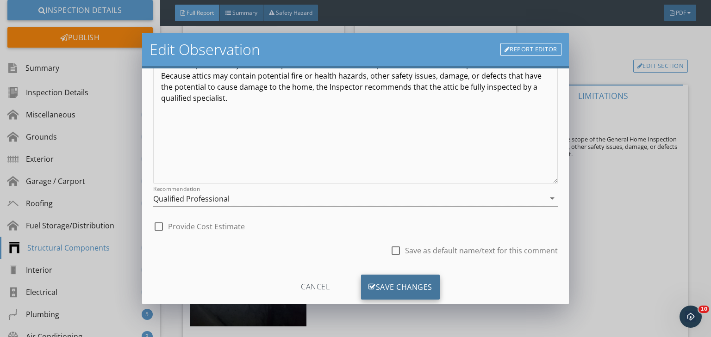
scroll to position [148, 0]
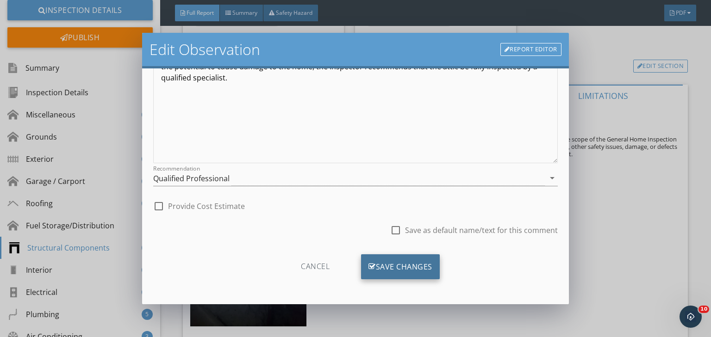
click at [401, 265] on div "Save Changes" at bounding box center [400, 266] width 79 height 25
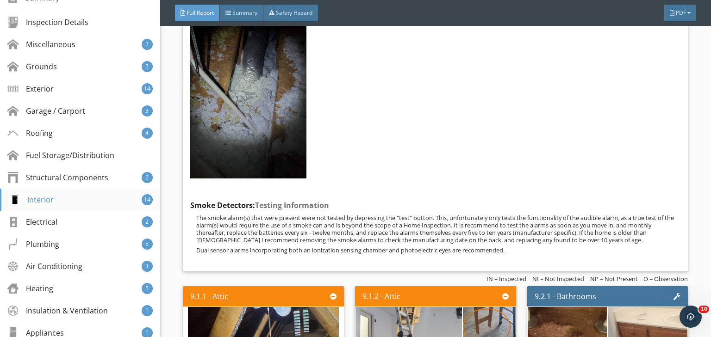
scroll to position [222, 0]
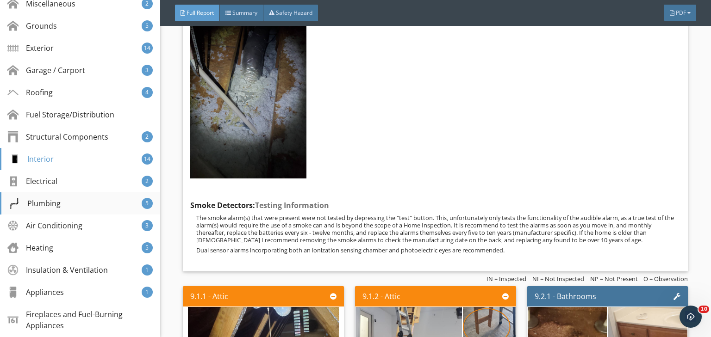
click at [47, 200] on div "Plumbing" at bounding box center [35, 203] width 52 height 11
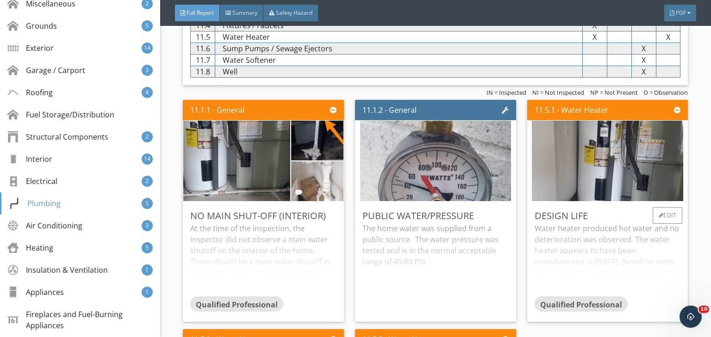
scroll to position [7636, 0]
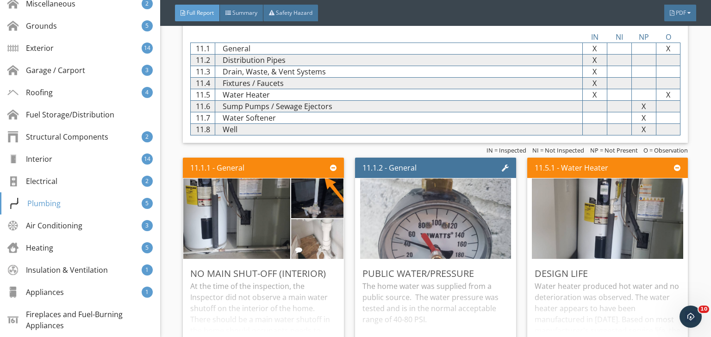
click at [409, 24] on link "Information" at bounding box center [430, 13] width 176 height 22
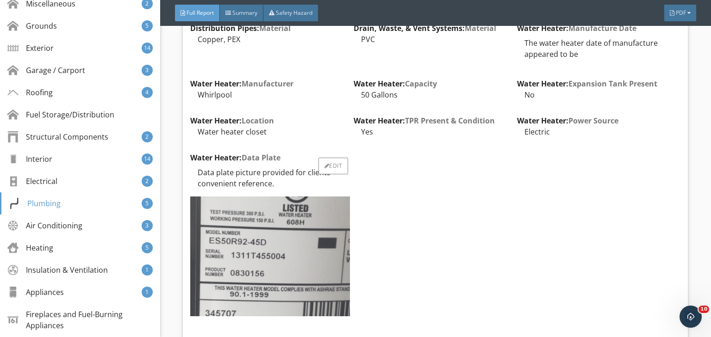
scroll to position [7673, 0]
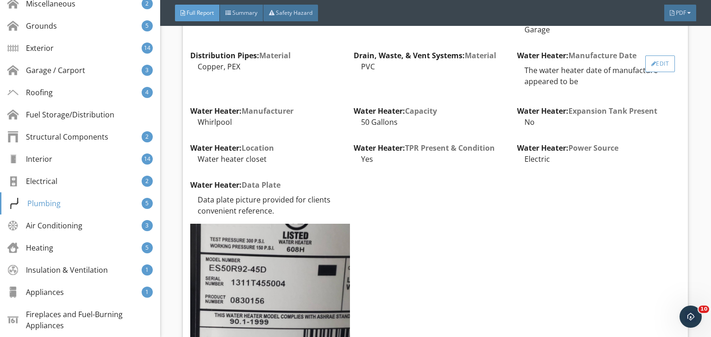
click at [651, 72] on div "Edit" at bounding box center [660, 64] width 30 height 17
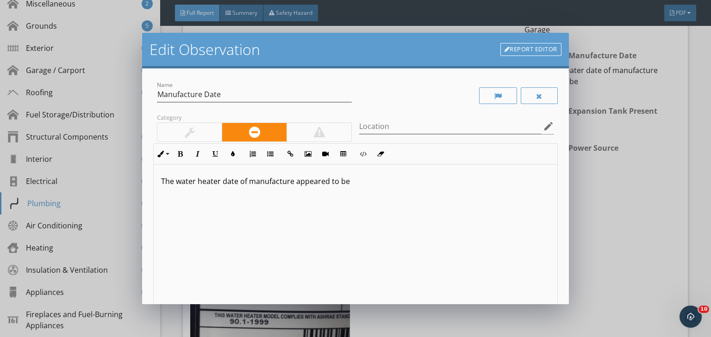
click at [350, 185] on p "The water heater date of manufacture appeared to be" at bounding box center [355, 181] width 389 height 11
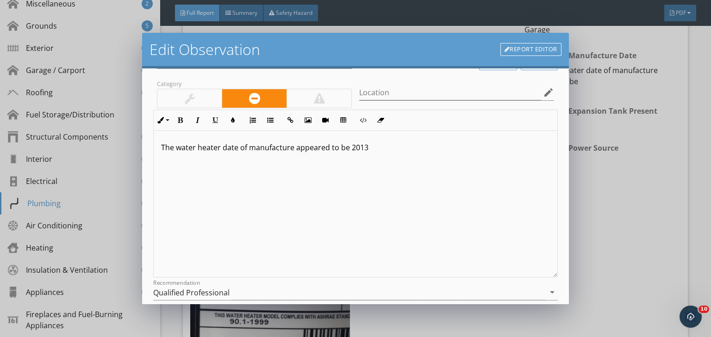
scroll to position [148, 0]
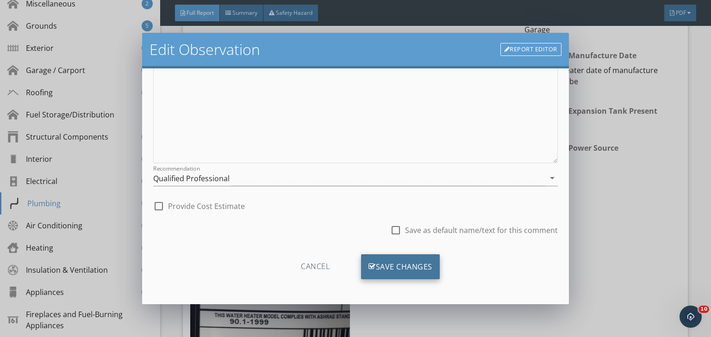
click at [403, 269] on div "Save Changes" at bounding box center [400, 266] width 79 height 25
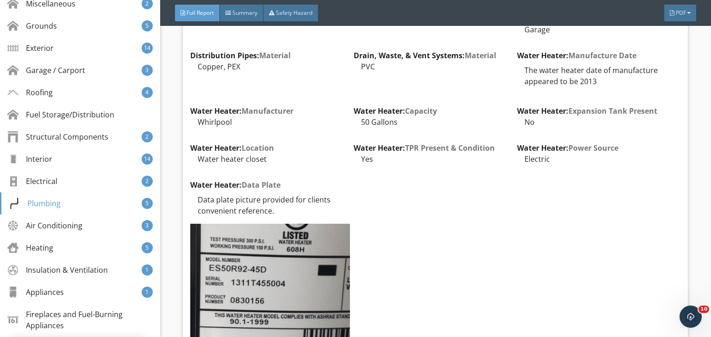
scroll to position [38, 0]
click at [54, 246] on div "Heating" at bounding box center [32, 247] width 46 height 11
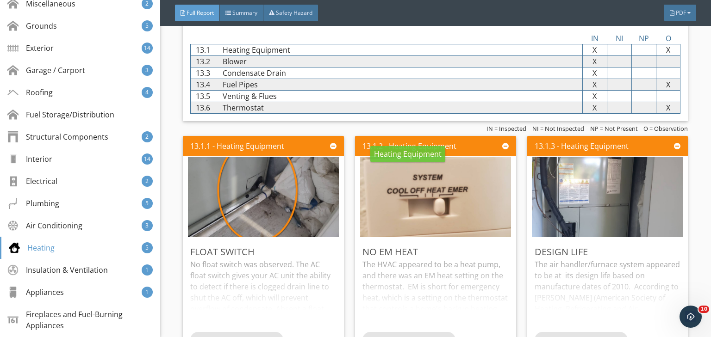
scroll to position [8908, 0]
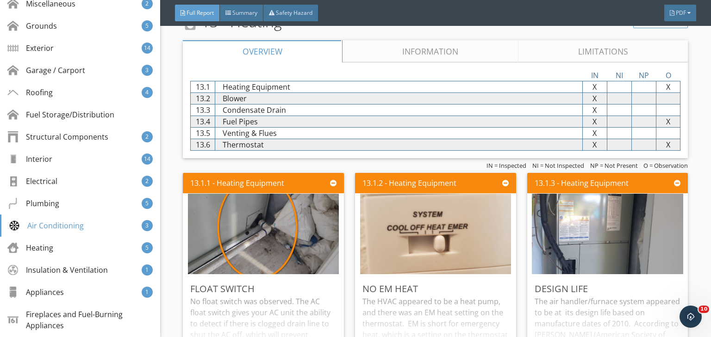
click at [429, 62] on link "Information" at bounding box center [430, 51] width 176 height 22
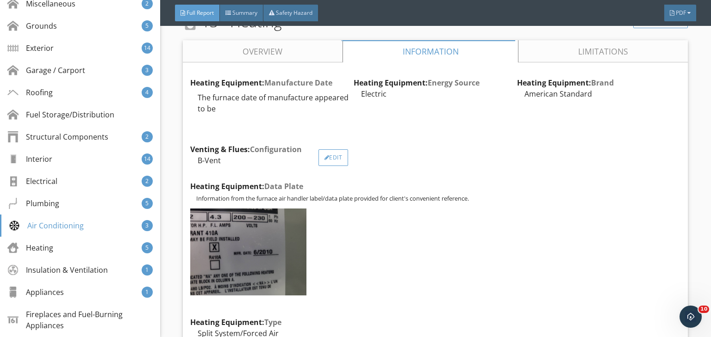
click at [333, 166] on div "Edit" at bounding box center [333, 157] width 30 height 17
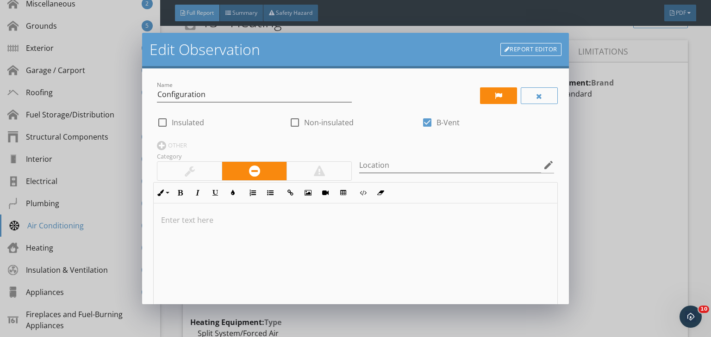
click at [423, 122] on div at bounding box center [427, 123] width 16 height 16
checkbox input "false"
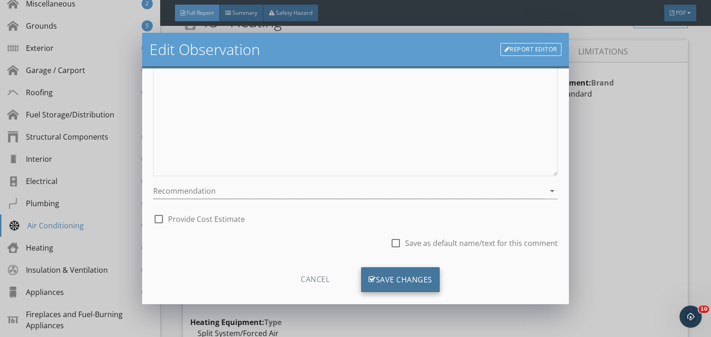
scroll to position [187, 0]
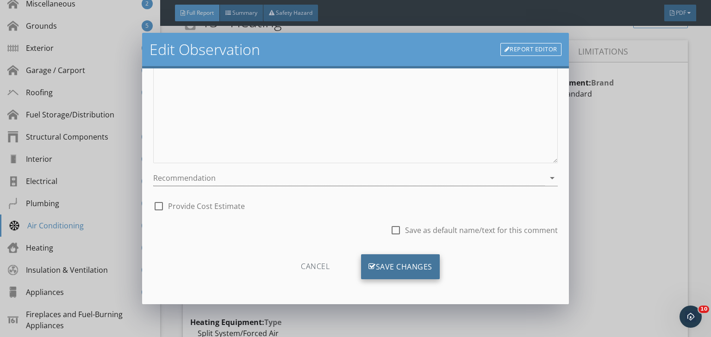
click at [399, 267] on div "Save Changes" at bounding box center [400, 266] width 79 height 25
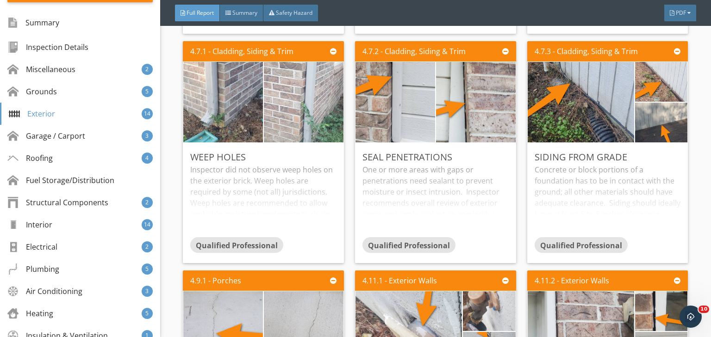
scroll to position [0, 0]
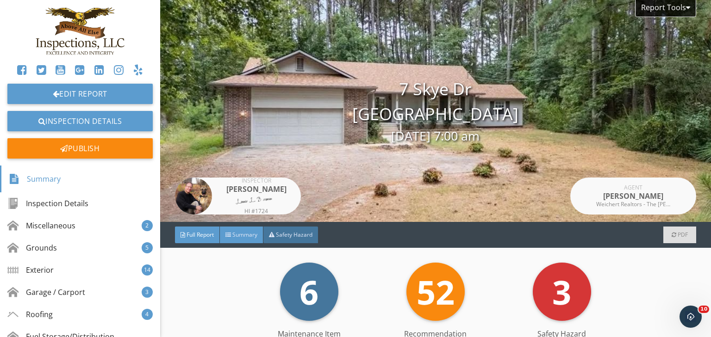
click at [246, 235] on span "Summary" at bounding box center [244, 235] width 25 height 8
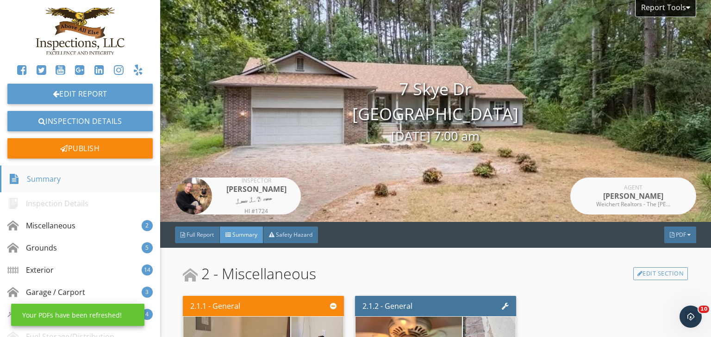
drag, startPoint x: 189, startPoint y: 232, endPoint x: 124, endPoint y: 183, distance: 81.6
click at [189, 232] on span "Full Report" at bounding box center [199, 235] width 27 height 8
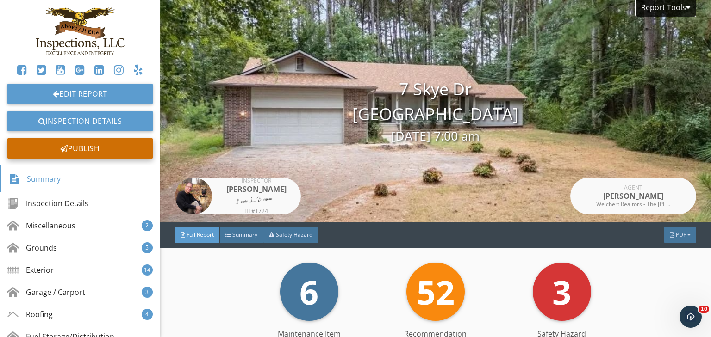
click at [96, 144] on div "Publish" at bounding box center [79, 148] width 145 height 20
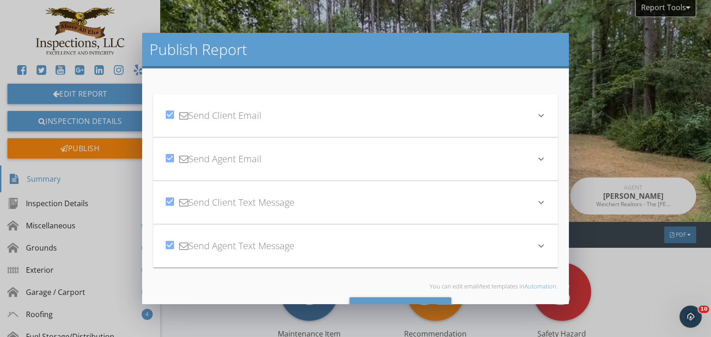
click at [535, 118] on icon "keyboard_arrow_down" at bounding box center [540, 115] width 11 height 11
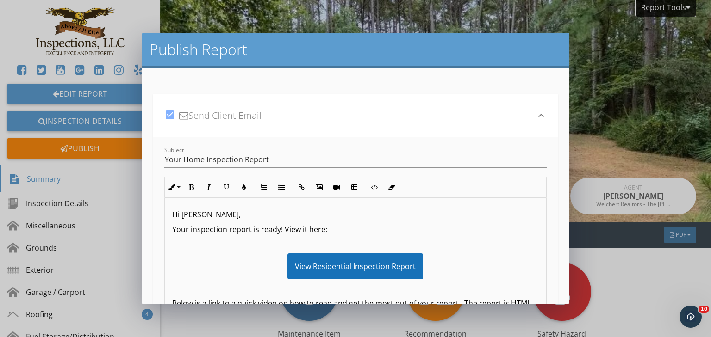
click at [202, 216] on p "Hi [PERSON_NAME]," at bounding box center [355, 214] width 366 height 11
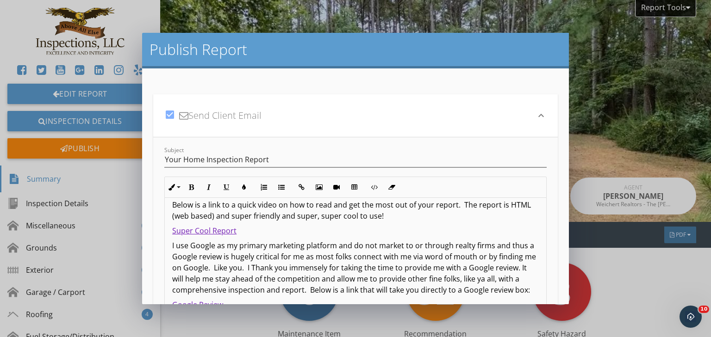
scroll to position [109, 0]
click at [334, 240] on p "I use Google as my primary marketing platform and do not market to or through r…" at bounding box center [355, 268] width 366 height 56
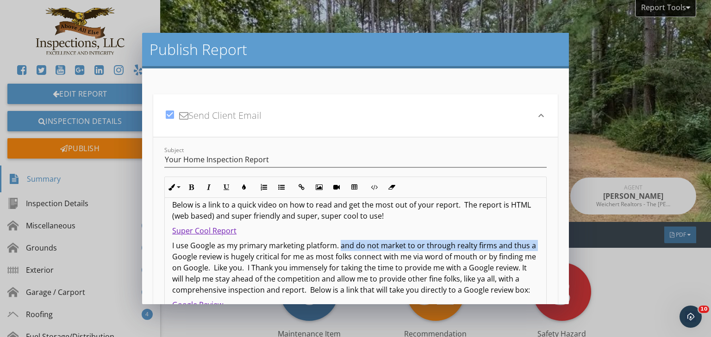
drag, startPoint x: 338, startPoint y: 234, endPoint x: 178, endPoint y: 244, distance: 160.9
click at [178, 244] on p "I use Google as my primary marketing platform. and do not market to or through …" at bounding box center [355, 268] width 366 height 56
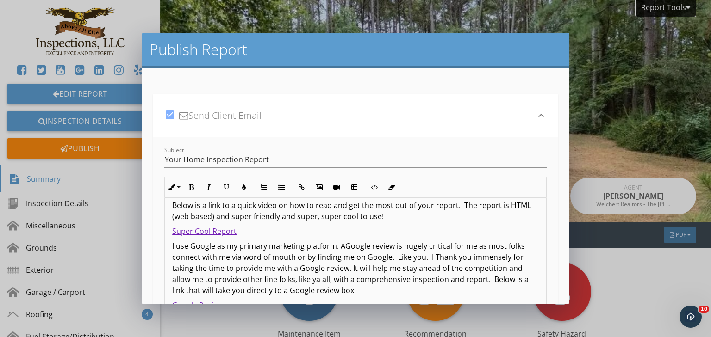
scroll to position [98, 0]
drag, startPoint x: 405, startPoint y: 249, endPoint x: 426, endPoint y: 248, distance: 20.9
click at [426, 248] on p "I use Google as my primary marketing platform. A Google review is hugely critic…" at bounding box center [355, 269] width 366 height 56
drag, startPoint x: 363, startPoint y: 257, endPoint x: 400, endPoint y: 258, distance: 37.0
click at [400, 258] on p "I use Google as my primary marketing platform. A Google review is critical for …" at bounding box center [355, 269] width 366 height 56
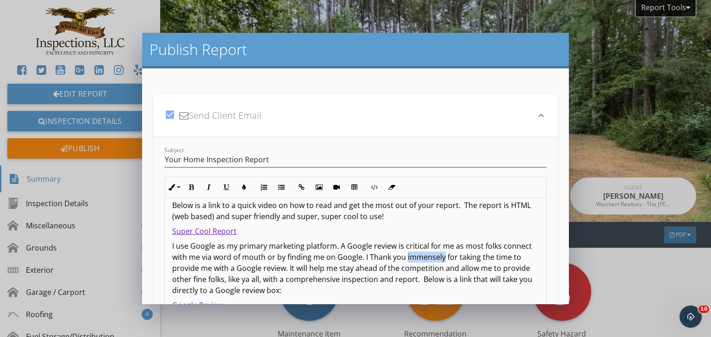
drag, startPoint x: 406, startPoint y: 257, endPoint x: 443, endPoint y: 255, distance: 36.6
click at [443, 255] on p "I use Google as my primary marketing platform. A Google review is critical for …" at bounding box center [355, 269] width 366 height 56
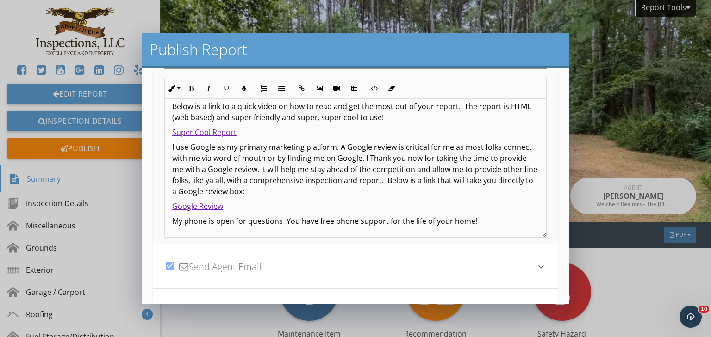
scroll to position [111, 0]
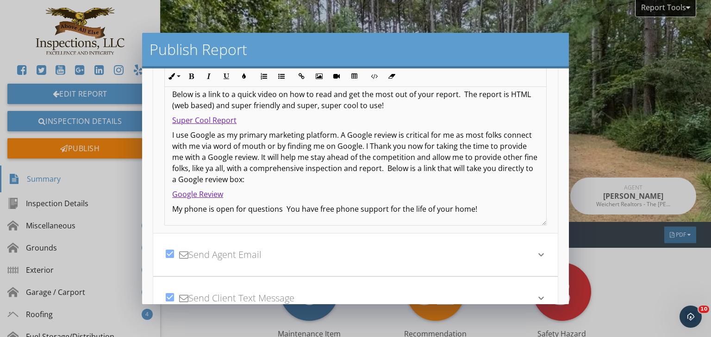
click at [324, 158] on p "I use Google as my primary marketing platform. A Google review is critical for …" at bounding box center [355, 158] width 366 height 56
click at [235, 182] on p "I use Google as my primary marketing platform. A Google review is critical for …" at bounding box center [355, 158] width 366 height 56
click at [350, 169] on p "I use Google as my primary marketing platform. A Google review is critical for …" at bounding box center [355, 158] width 366 height 56
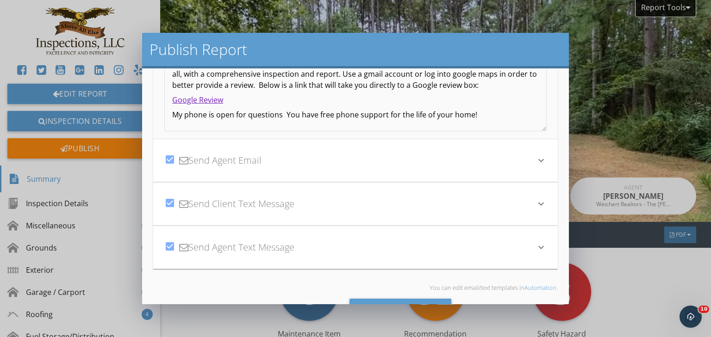
scroll to position [241, 0]
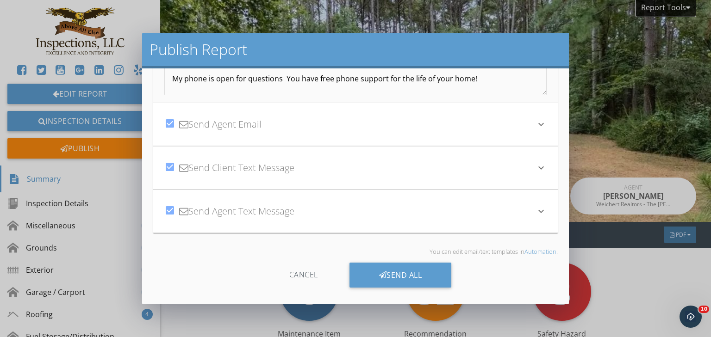
click at [535, 124] on icon "keyboard_arrow_down" at bounding box center [540, 124] width 11 height 11
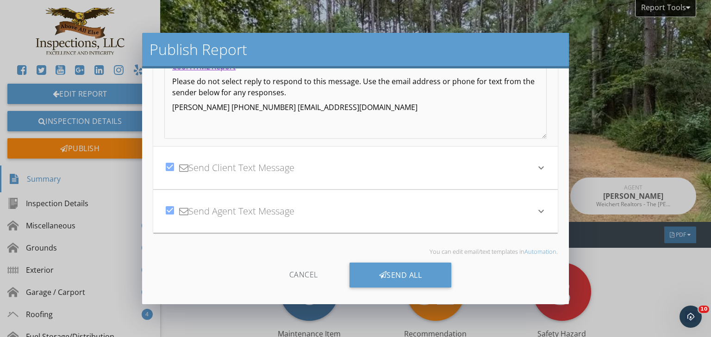
click at [535, 167] on icon "keyboard_arrow_down" at bounding box center [540, 167] width 11 height 11
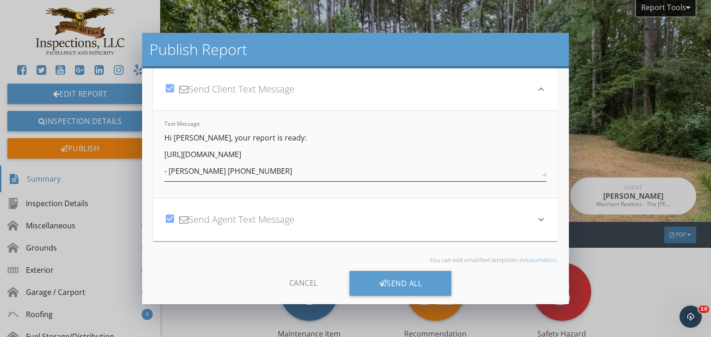
scroll to position [113, 0]
click at [193, 138] on textarea "Hi [PERSON_NAME], your report is ready: [URL][DOMAIN_NAME] - [PERSON_NAME] [PHO…" at bounding box center [355, 153] width 382 height 46
type textarea "Hi [PERSON_NAME] and [PERSON_NAME], your report is ready: [URL][DOMAIN_NAME] - …"
click at [536, 221] on icon "keyboard_arrow_down" at bounding box center [540, 219] width 11 height 11
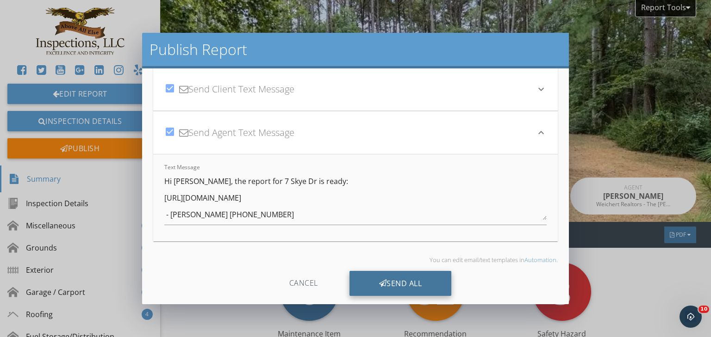
click at [395, 283] on div "Send All" at bounding box center [400, 283] width 102 height 25
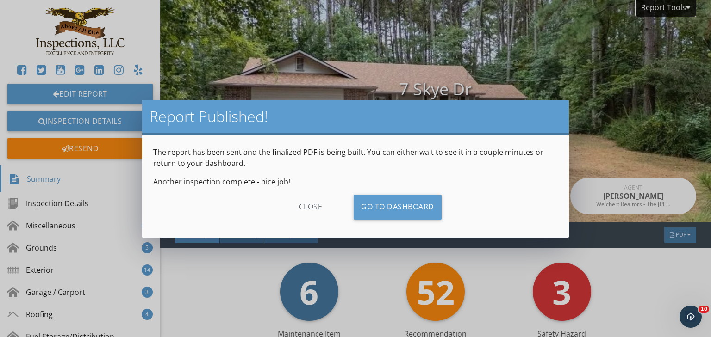
click at [77, 122] on div "Report Published! The report has been sent and the finalized PDF is being built…" at bounding box center [355, 168] width 711 height 337
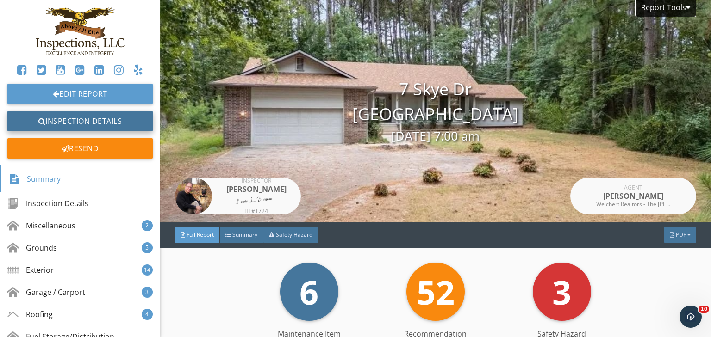
click at [77, 122] on link "Inspection Details" at bounding box center [79, 121] width 145 height 20
